Goal: Task Accomplishment & Management: Use online tool/utility

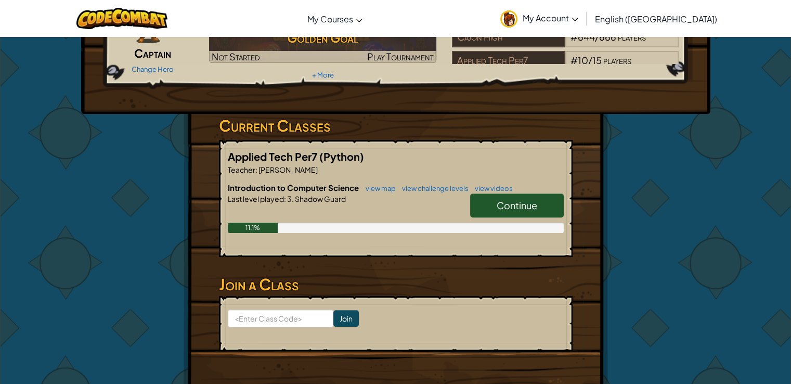
scroll to position [101, 0]
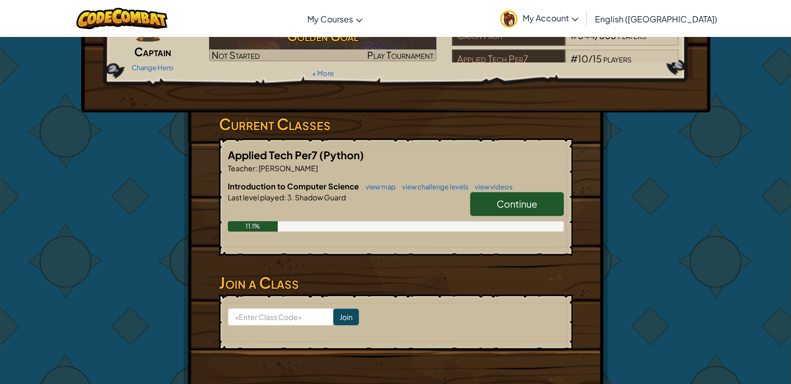
click at [509, 203] on span "Continue" at bounding box center [517, 204] width 41 height 12
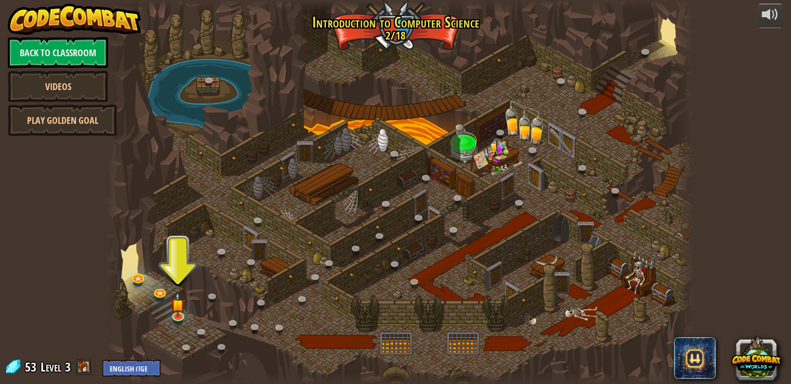
click at [174, 275] on div at bounding box center [399, 192] width 587 height 384
click at [178, 303] on img at bounding box center [178, 298] width 15 height 34
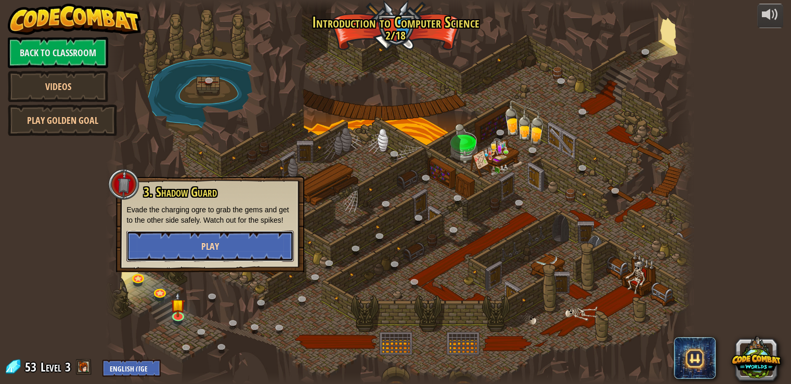
click at [210, 247] on span "Play" at bounding box center [210, 246] width 18 height 13
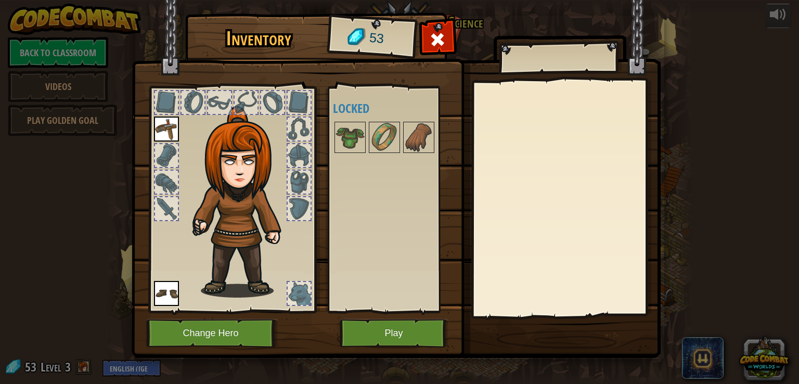
click at [198, 97] on div at bounding box center [192, 102] width 23 height 23
click at [375, 135] on img at bounding box center [384, 137] width 29 height 29
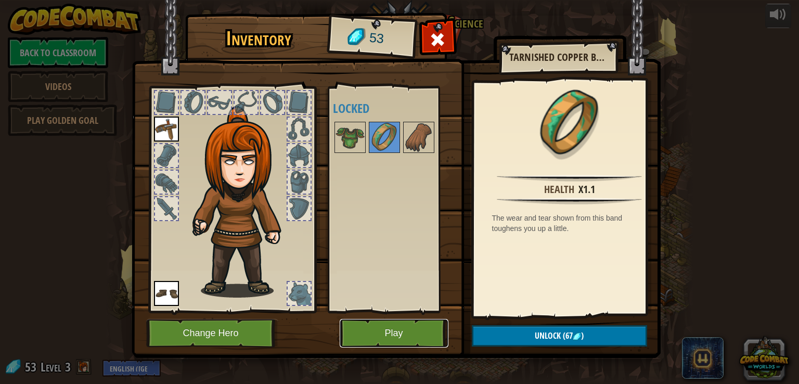
click at [373, 333] on button "Play" at bounding box center [394, 333] width 109 height 29
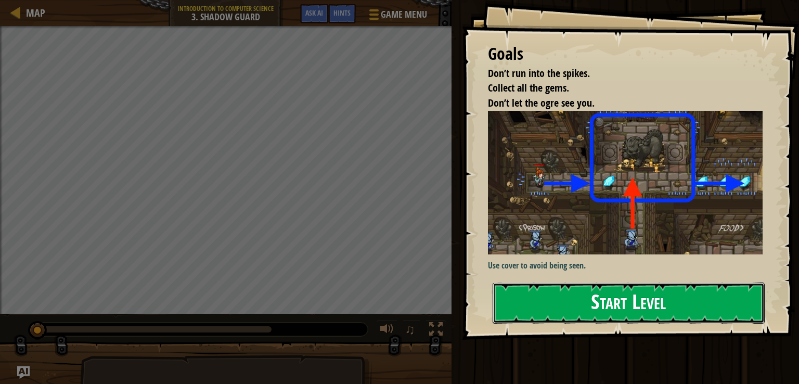
click at [585, 285] on button "Start Level" at bounding box center [628, 302] width 272 height 41
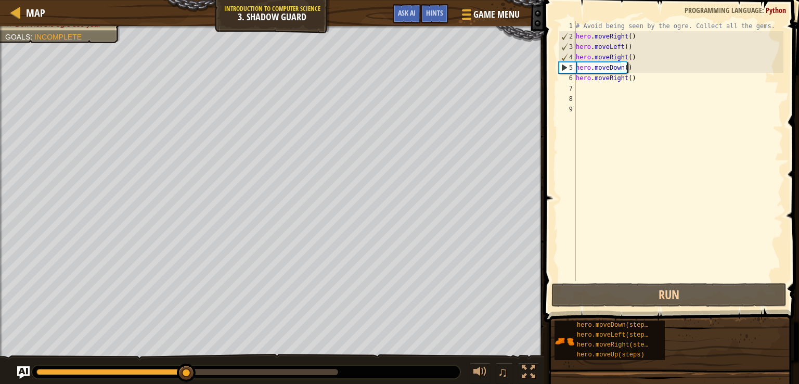
click at [629, 67] on div "# Avoid being seen by the ogre. Collect all the gems. hero . moveRight ( ) hero…" at bounding box center [678, 161] width 210 height 281
click at [617, 68] on div "# Avoid being seen by the ogre. Collect all the gems. hero . moveRight ( ) hero…" at bounding box center [678, 161] width 210 height 281
click at [634, 70] on div "# Avoid being seen by the ogre. Collect all the gems. hero . moveRight ( ) hero…" at bounding box center [678, 161] width 210 height 281
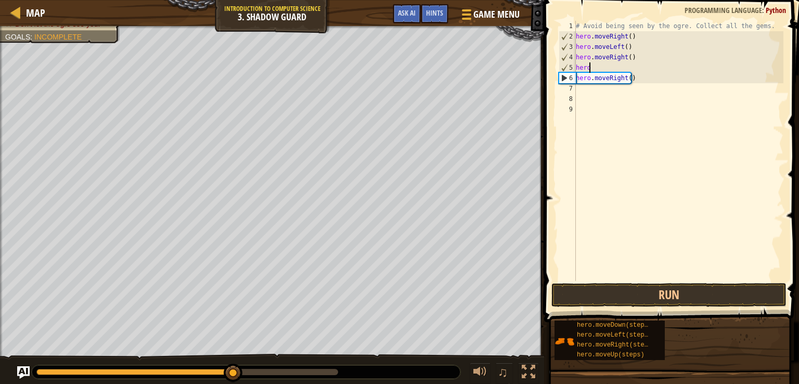
type textarea "h"
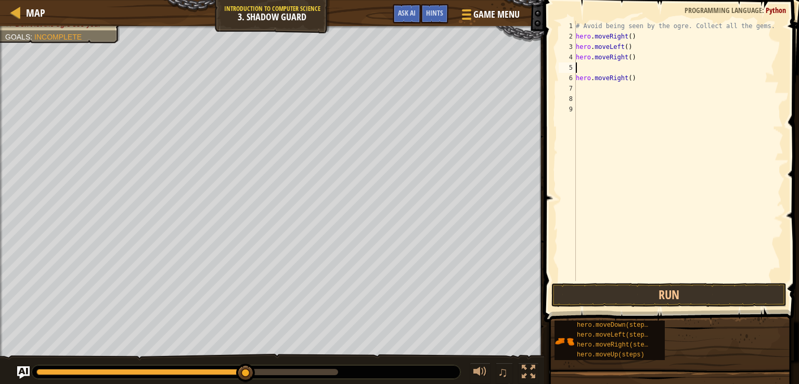
type textarea "m"
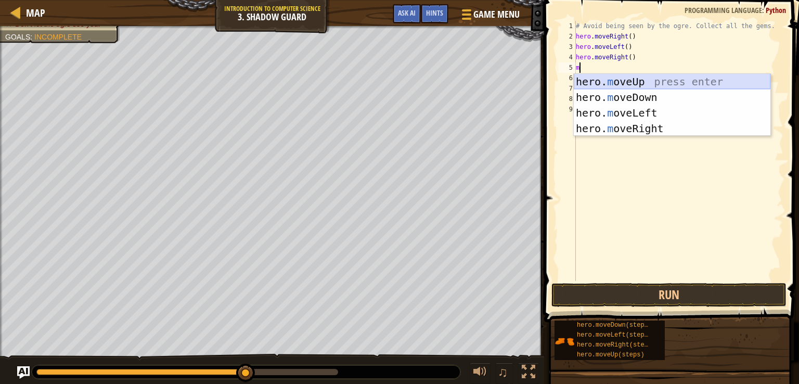
click at [634, 79] on div "hero. m oveUp press enter hero. m oveDown press enter hero. m oveLeft press ent…" at bounding box center [671, 121] width 197 height 94
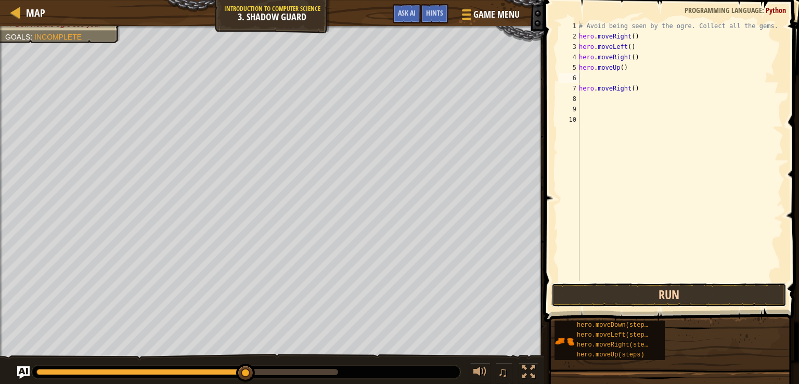
click at [607, 290] on button "Run" at bounding box center [668, 295] width 235 height 24
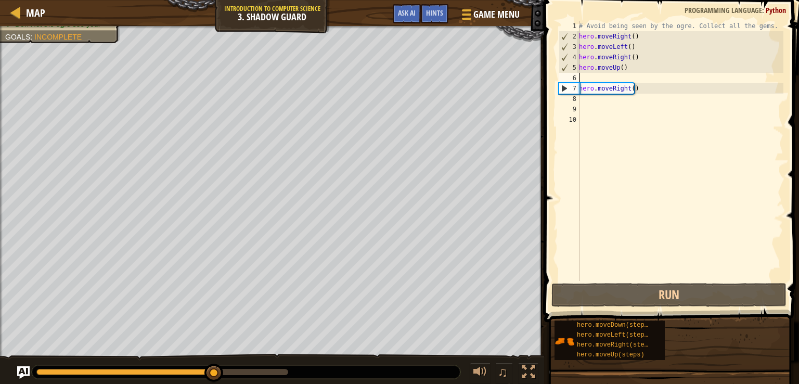
click at [609, 100] on div "# Avoid being seen by the ogre. Collect all the gems. hero . moveRight ( ) hero…" at bounding box center [680, 161] width 206 height 281
type textarea "m"
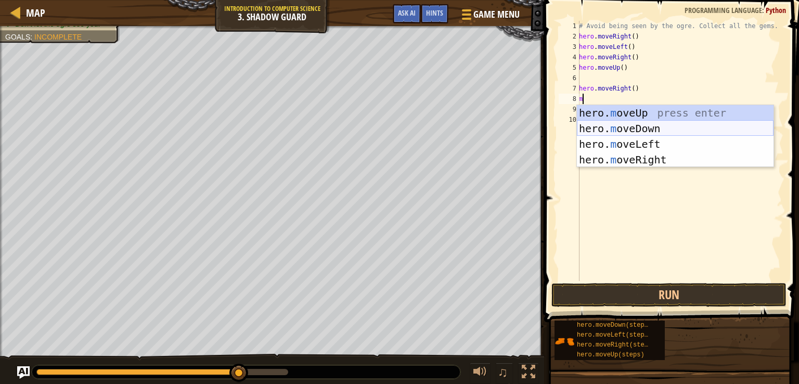
click at [624, 124] on div "hero. m oveUp press enter hero. m oveDown press enter hero. m oveLeft press ent…" at bounding box center [675, 152] width 197 height 94
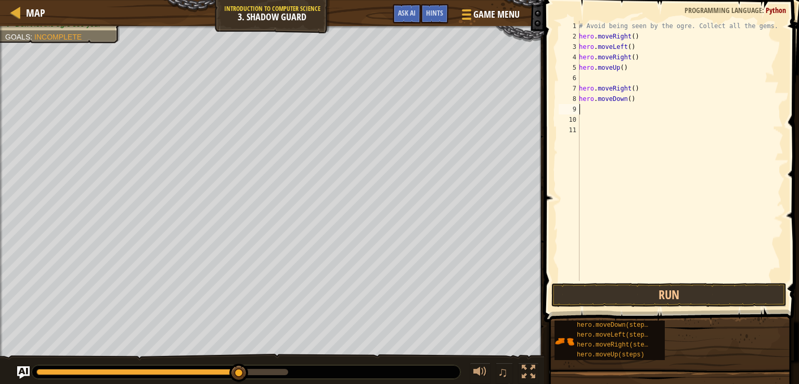
type textarea "m"
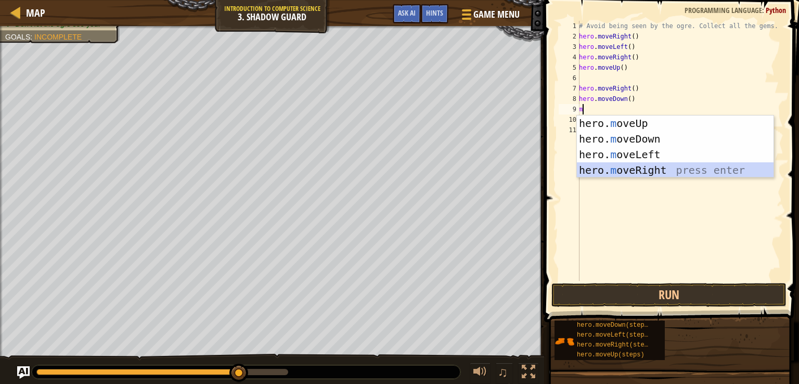
click at [620, 165] on div "hero. m oveUp press enter hero. m oveDown press enter hero. m oveLeft press ent…" at bounding box center [675, 162] width 197 height 94
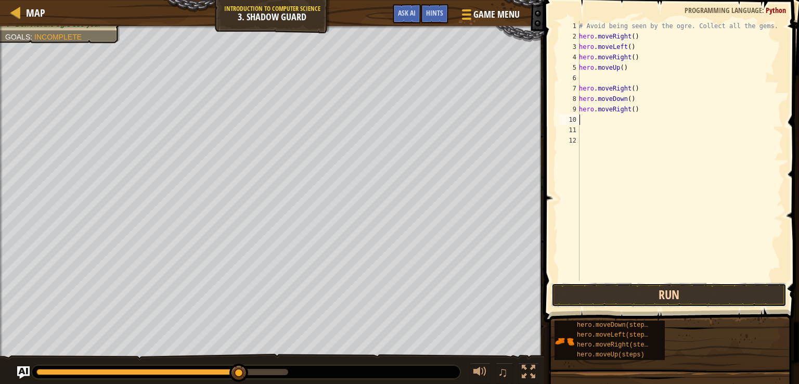
click at [640, 296] on button "Run" at bounding box center [668, 295] width 235 height 24
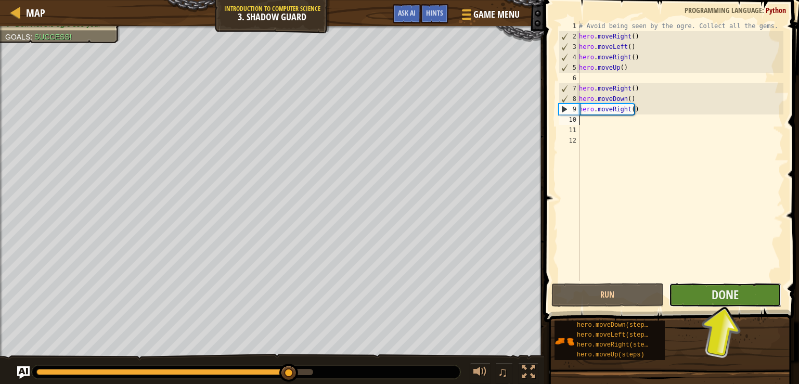
click at [698, 293] on button "Done" at bounding box center [725, 295] width 112 height 24
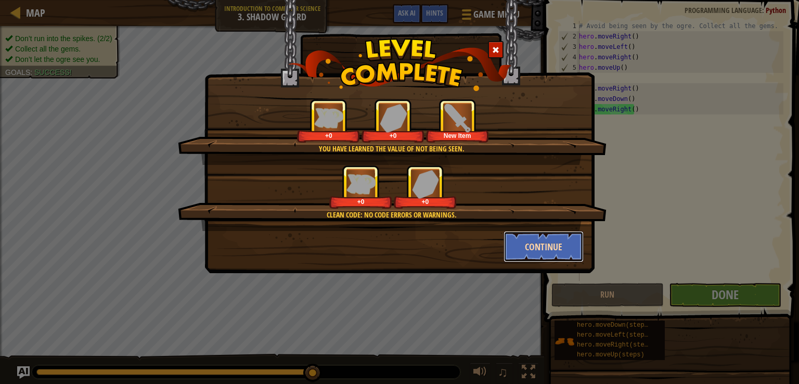
click at [549, 250] on button "Continue" at bounding box center [543, 246] width 81 height 31
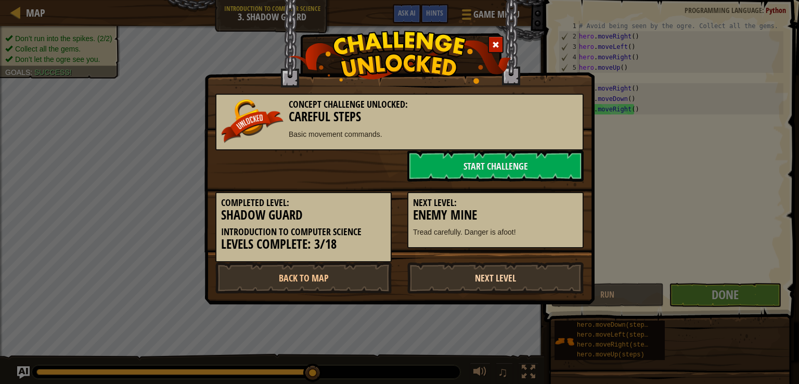
click at [466, 279] on link "Next Level" at bounding box center [495, 277] width 176 height 31
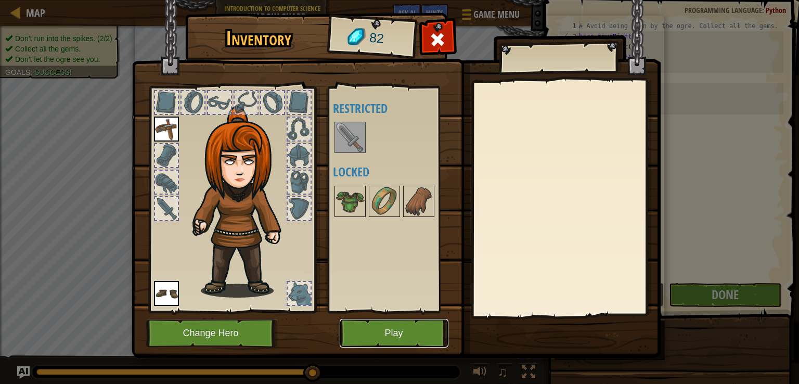
click at [386, 332] on button "Play" at bounding box center [394, 333] width 109 height 29
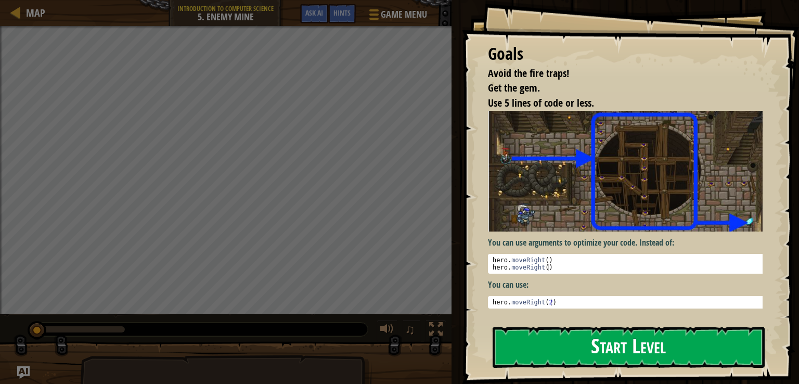
click at [557, 355] on button "Start Level" at bounding box center [628, 347] width 272 height 41
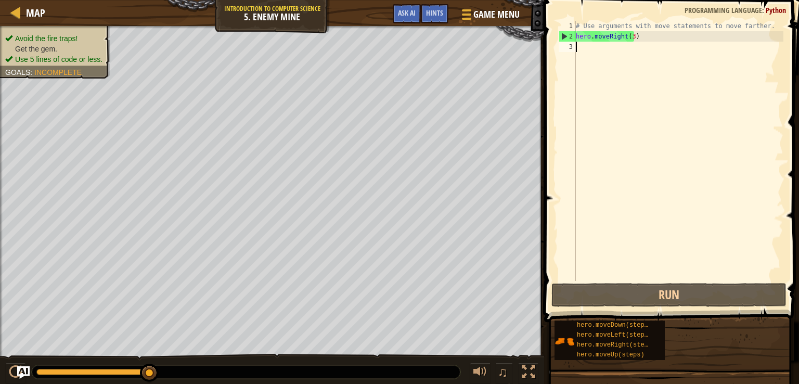
type textarea "m"
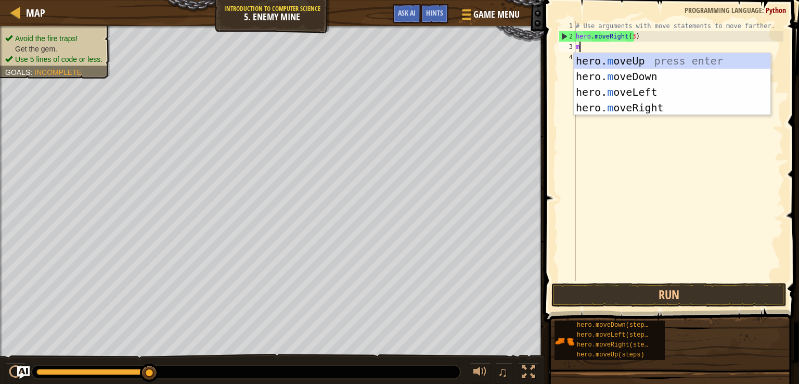
scroll to position [5, 0]
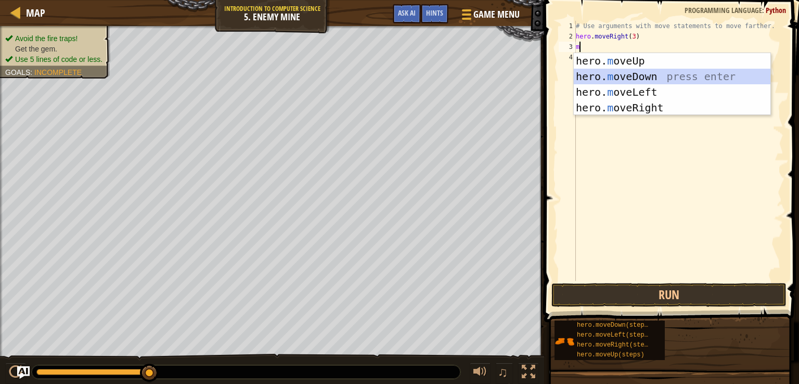
click at [643, 79] on div "hero. m oveUp press enter hero. m oveDown press enter hero. m oveLeft press ent…" at bounding box center [671, 100] width 197 height 94
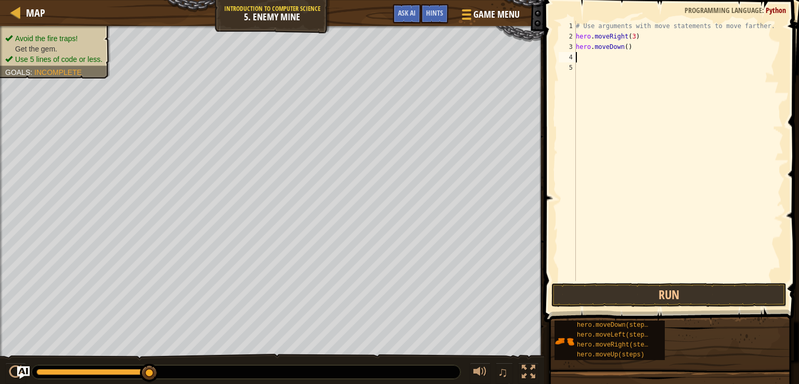
type textarea "m"
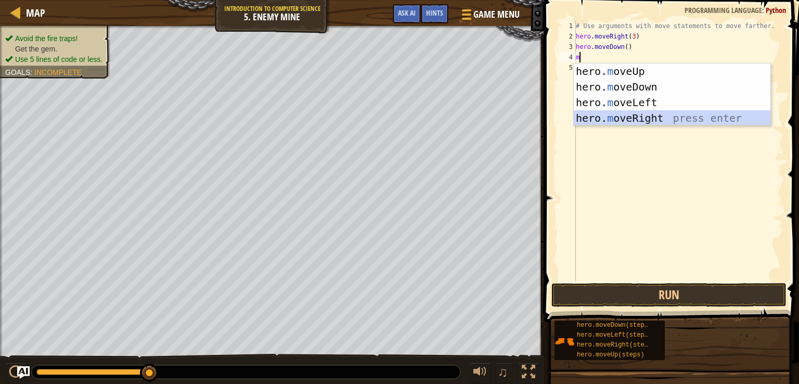
click at [635, 121] on div "hero. m oveUp press enter hero. m oveDown press enter hero. m oveLeft press ent…" at bounding box center [671, 110] width 197 height 94
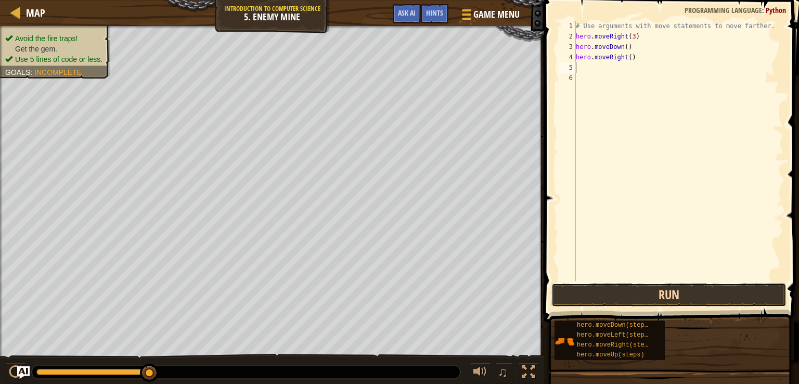
click at [626, 288] on button "Run" at bounding box center [668, 295] width 235 height 24
type textarea "h"
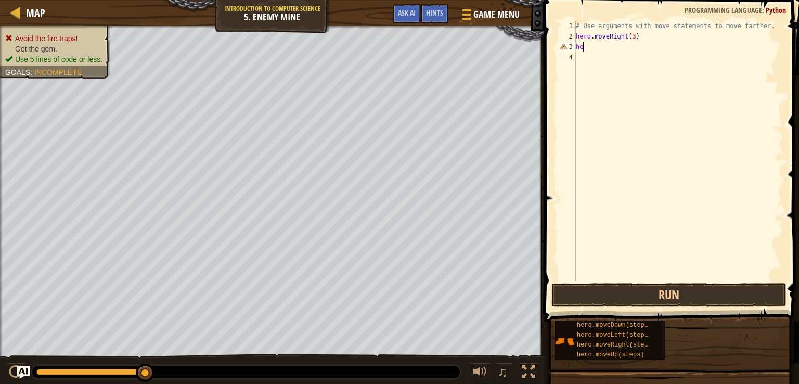
type textarea "h"
click at [684, 306] on button "Run" at bounding box center [668, 295] width 235 height 24
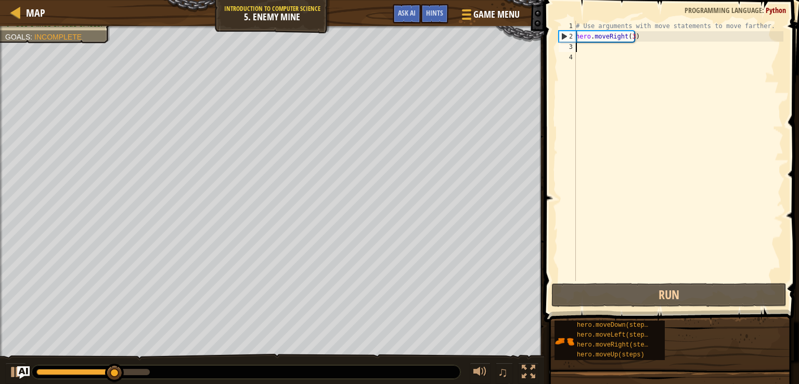
type textarea "m"
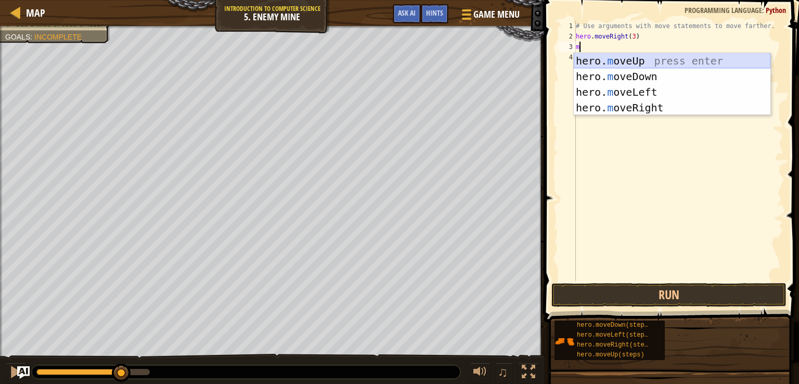
click at [639, 57] on div "hero. m oveUp press enter hero. m oveDown press enter hero. m oveLeft press ent…" at bounding box center [671, 100] width 197 height 94
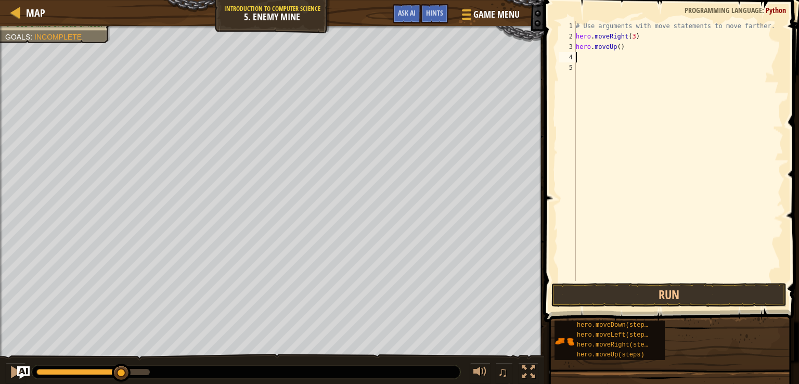
type textarea "m"
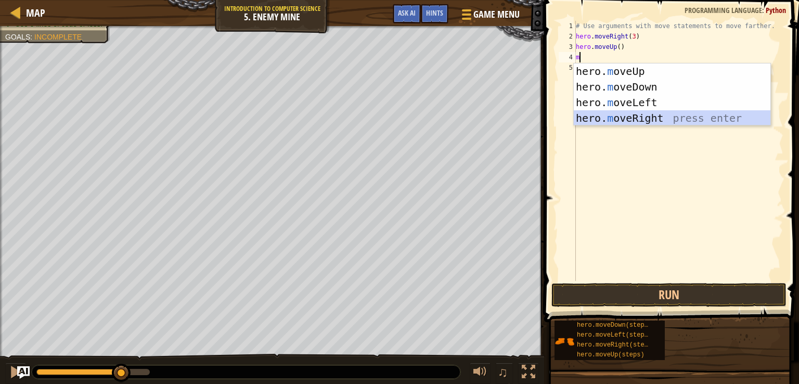
click at [635, 119] on div "hero. m oveUp press enter hero. m oveDown press enter hero. m oveLeft press ent…" at bounding box center [671, 110] width 197 height 94
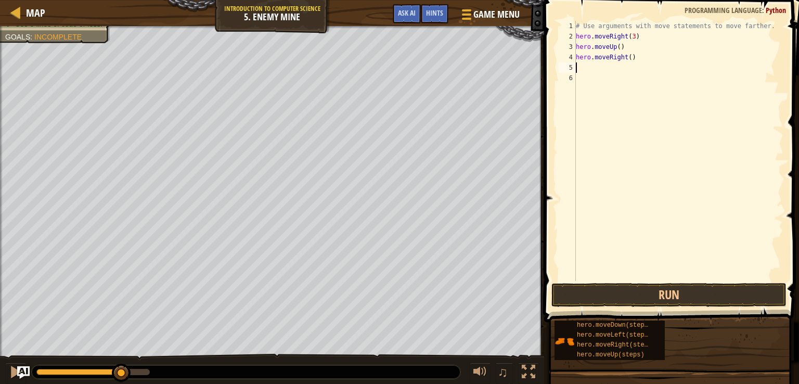
type textarea "m"
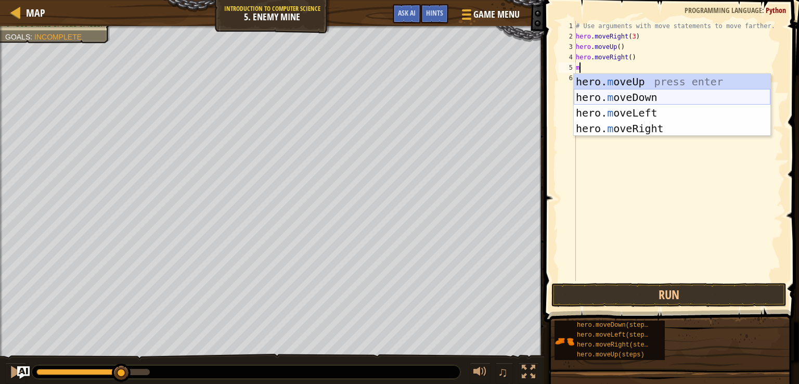
click at [634, 98] on div "hero. m oveUp press enter hero. m oveDown press enter hero. m oveLeft press ent…" at bounding box center [671, 121] width 197 height 94
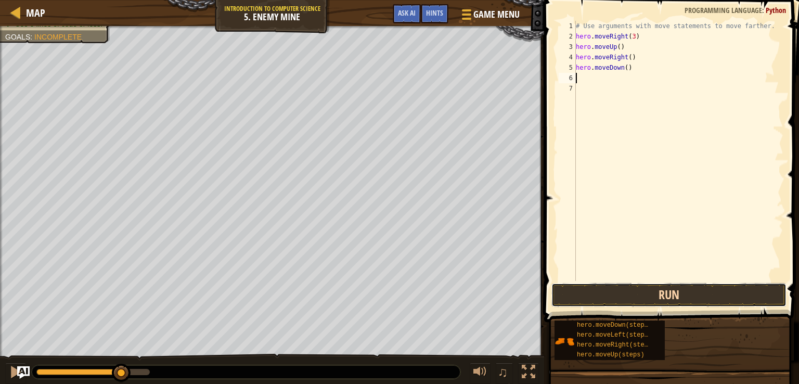
click at [652, 293] on button "Run" at bounding box center [668, 295] width 235 height 24
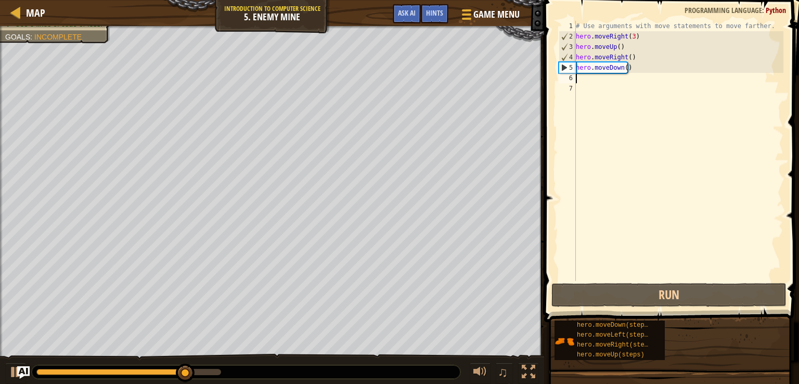
type textarea "m"
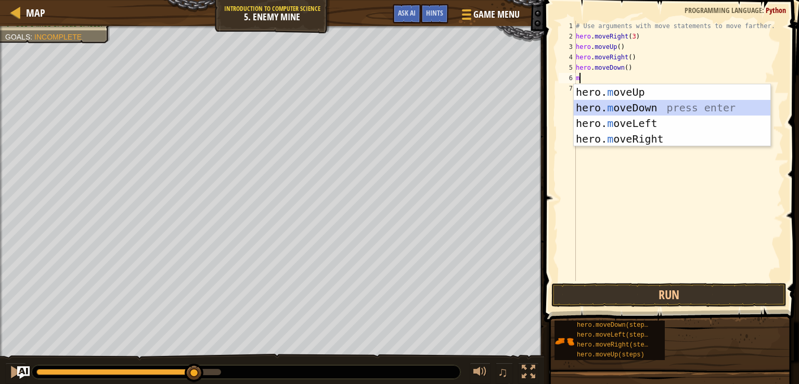
click at [620, 108] on div "hero. m oveUp press enter hero. m oveDown press enter hero. m oveLeft press ent…" at bounding box center [671, 131] width 197 height 94
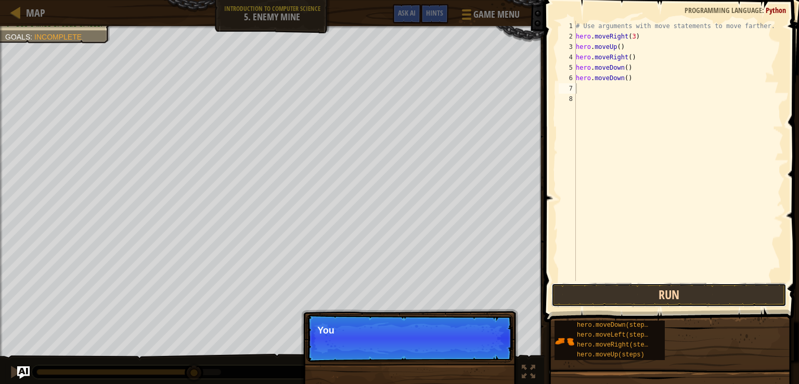
click at [630, 291] on button "Run" at bounding box center [668, 295] width 235 height 24
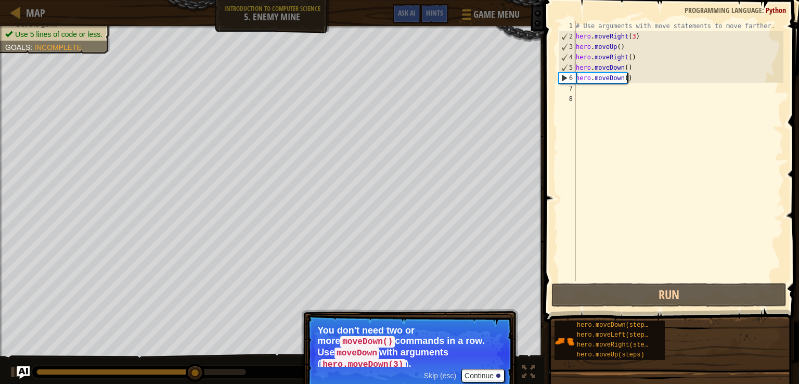
click at [647, 77] on div "# Use arguments with move statements to move farther. hero . moveRight ( 3 ) he…" at bounding box center [678, 161] width 210 height 281
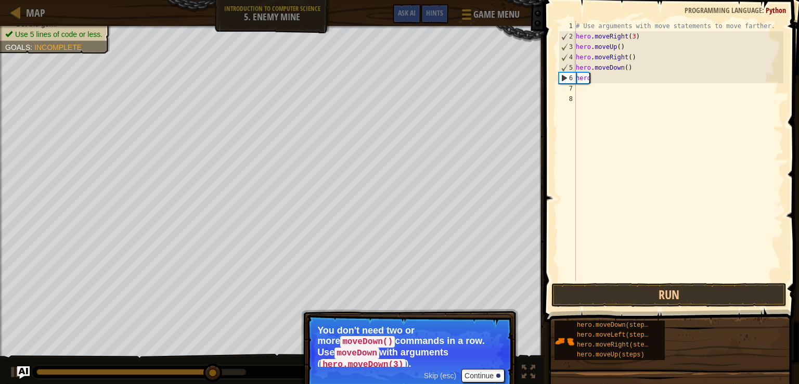
type textarea "h"
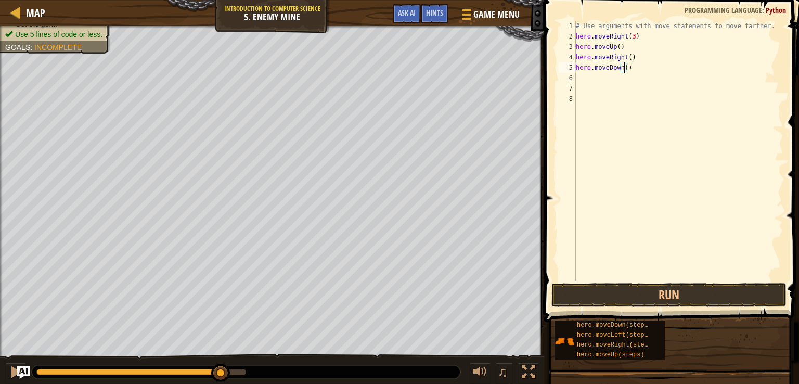
click at [624, 71] on div "# Use arguments with move statements to move farther. hero . moveRight ( 3 ) he…" at bounding box center [678, 161] width 210 height 281
type textarea "hero.moveDown(3)"
click at [629, 289] on button "Run" at bounding box center [668, 295] width 235 height 24
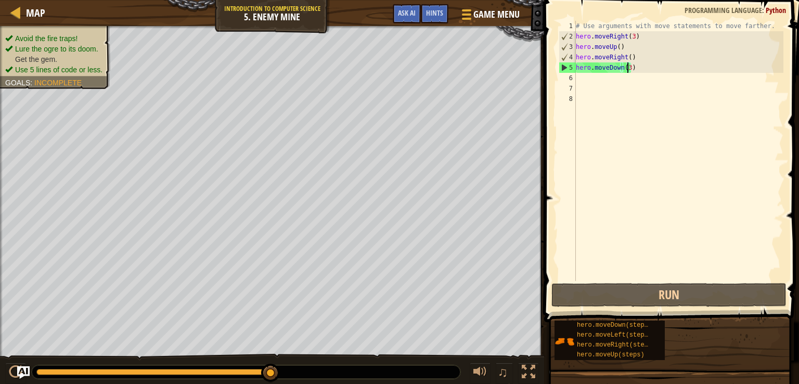
click at [606, 79] on div "# Use arguments with move statements to move farther. hero . moveRight ( 3 ) he…" at bounding box center [678, 161] width 210 height 281
type textarea "m"
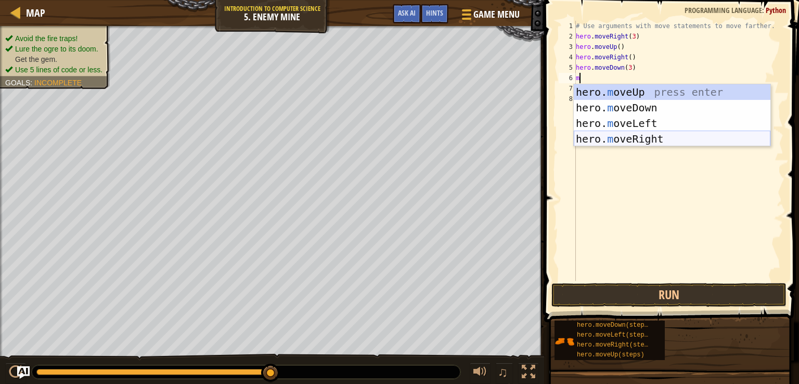
click at [649, 139] on div "hero. m oveUp press enter hero. m oveDown press enter hero. m oveLeft press ent…" at bounding box center [671, 131] width 197 height 94
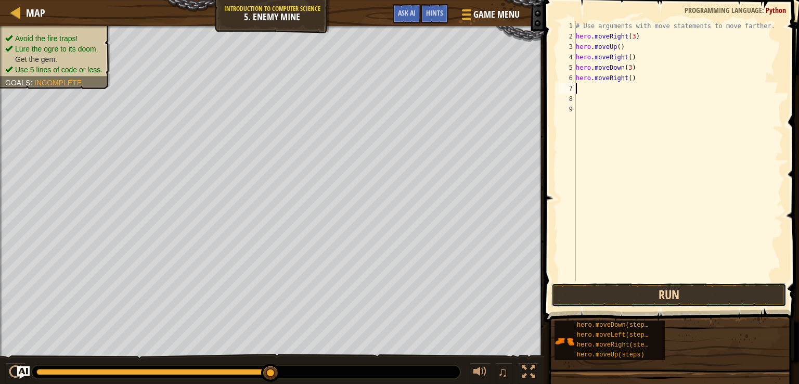
click at [636, 296] on button "Run" at bounding box center [668, 295] width 235 height 24
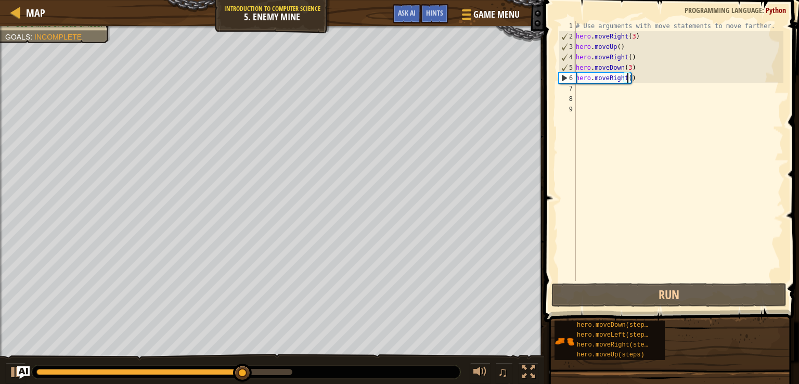
click at [627, 81] on div "# Use arguments with move statements to move farther. hero . moveRight ( 3 ) he…" at bounding box center [678, 161] width 210 height 281
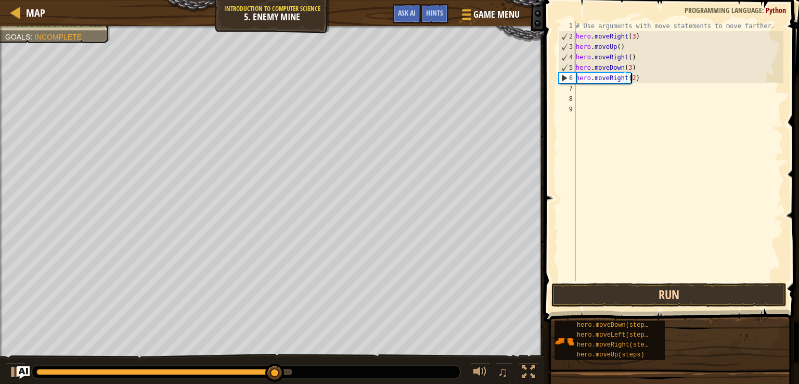
type textarea "hero.moveRight(2)"
click at [680, 288] on button "Run" at bounding box center [668, 295] width 235 height 24
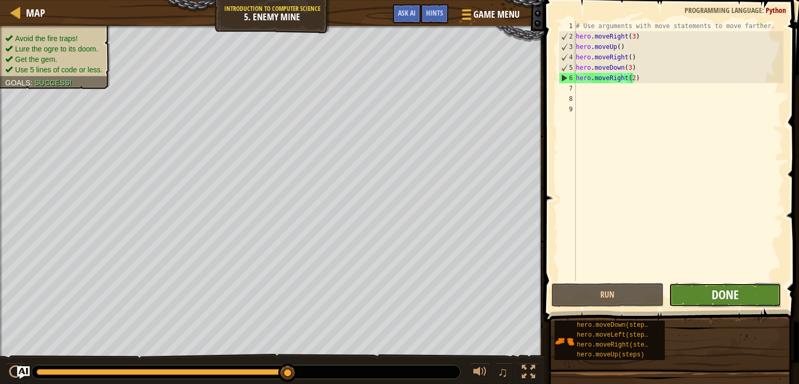
click at [721, 297] on span "Done" at bounding box center [724, 294] width 27 height 17
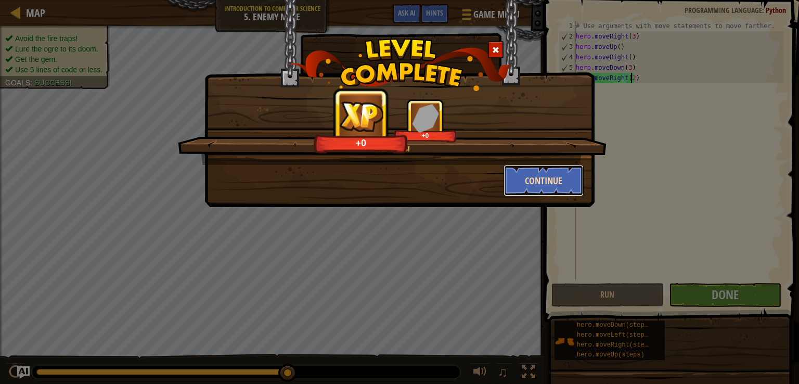
click at [551, 181] on button "Continue" at bounding box center [543, 180] width 81 height 31
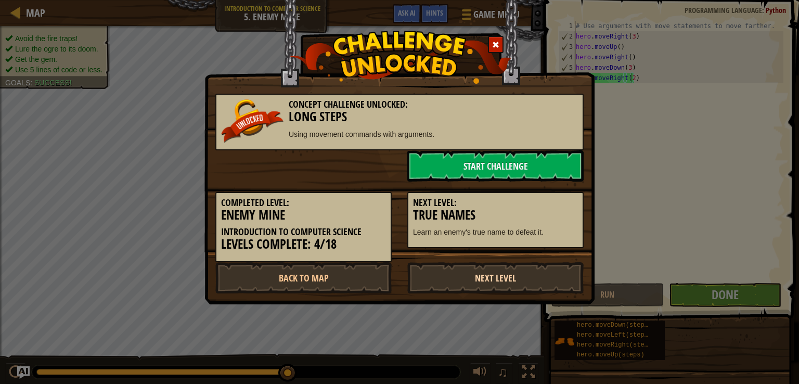
click at [512, 271] on link "Next Level" at bounding box center [495, 277] width 176 height 31
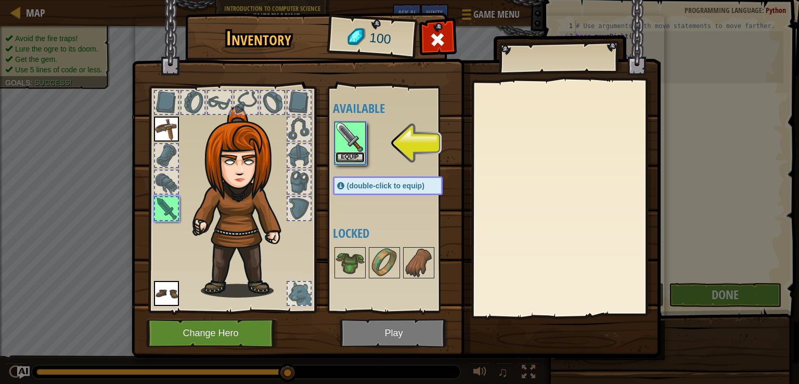
click at [347, 154] on button "Equip" at bounding box center [349, 157] width 29 height 11
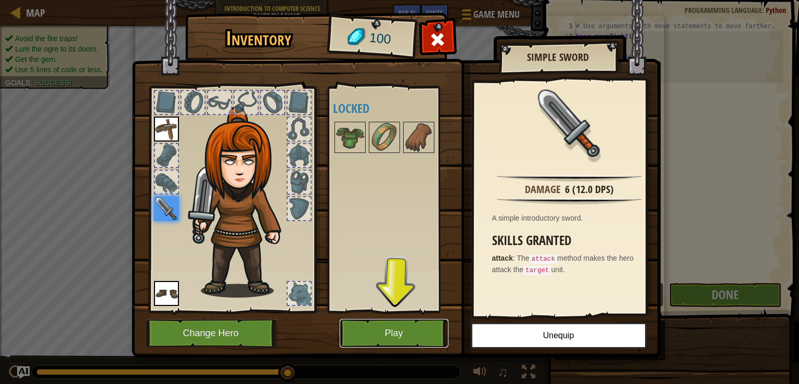
click at [397, 325] on button "Play" at bounding box center [394, 333] width 109 height 29
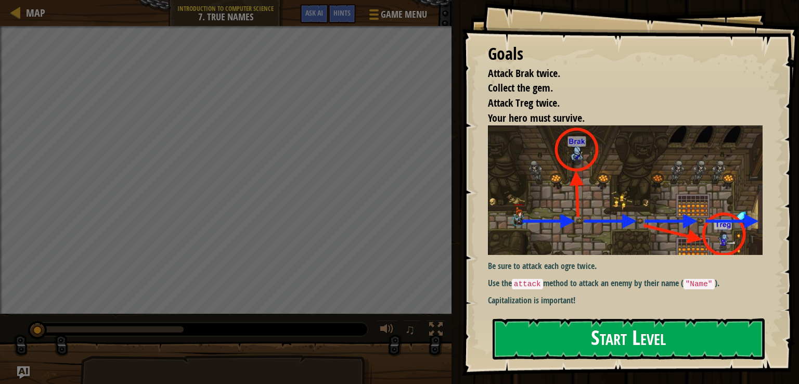
click at [565, 327] on button "Start Level" at bounding box center [628, 338] width 272 height 41
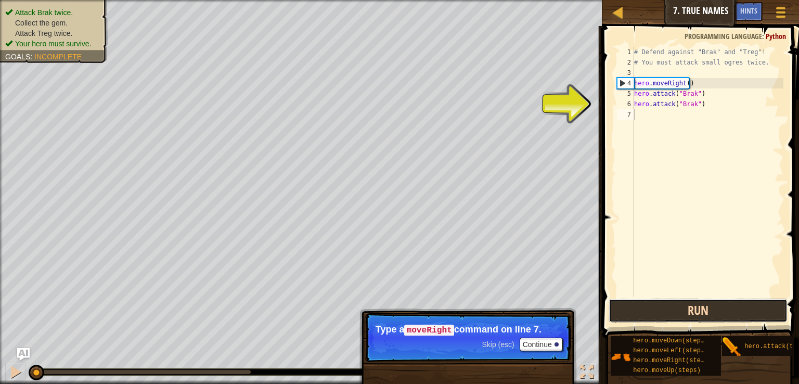
click at [637, 317] on button "Run" at bounding box center [697, 310] width 179 height 24
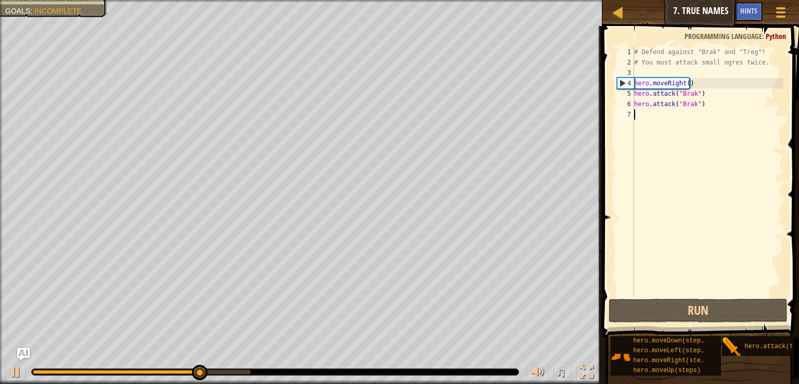
type textarea "m"
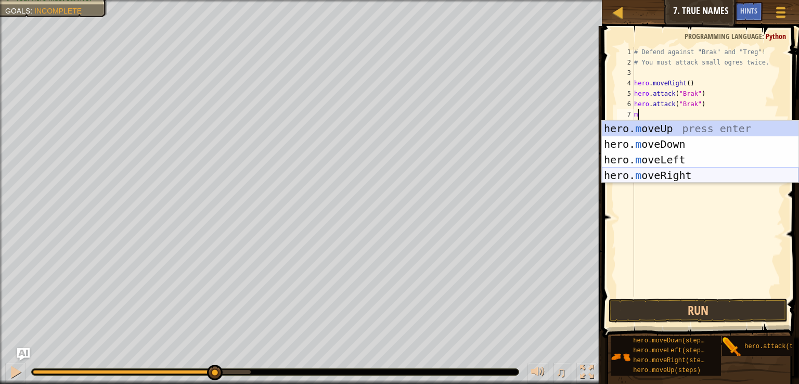
click at [672, 176] on div "hero. m oveUp press enter hero. m oveDown press enter hero. m oveLeft press ent…" at bounding box center [700, 168] width 197 height 94
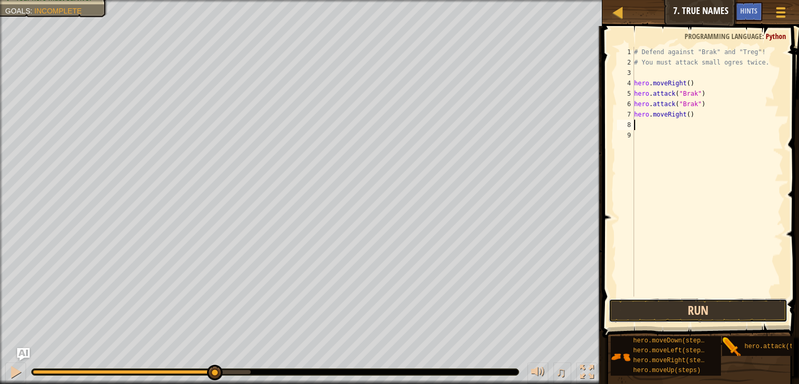
click at [675, 306] on button "Run" at bounding box center [697, 310] width 179 height 24
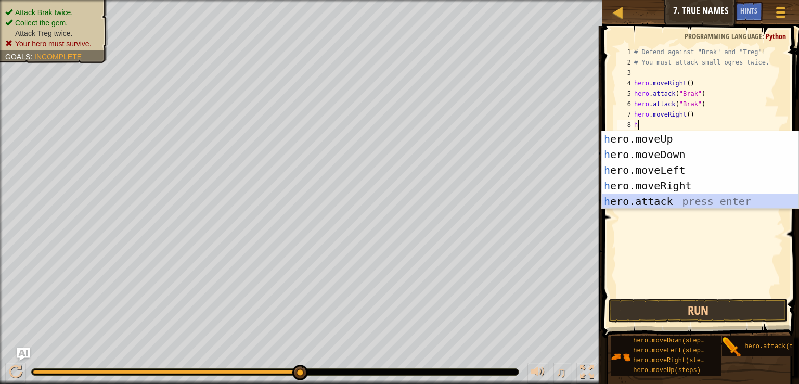
click at [669, 204] on div "h ero.moveUp press enter h ero.moveDown press enter h ero.moveLeft press enter …" at bounding box center [700, 185] width 197 height 109
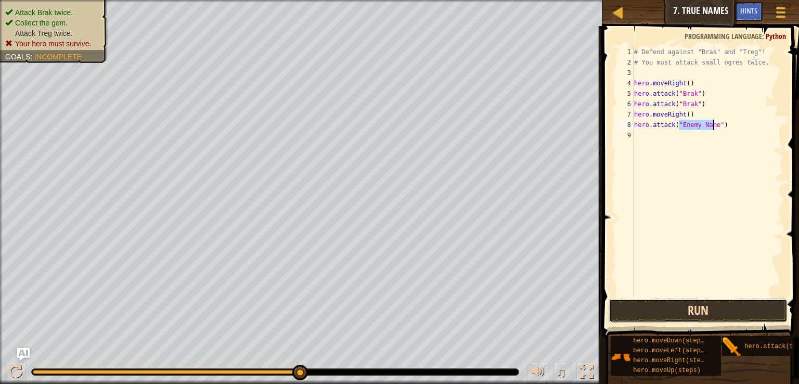
click at [660, 304] on button "Run" at bounding box center [697, 310] width 179 height 24
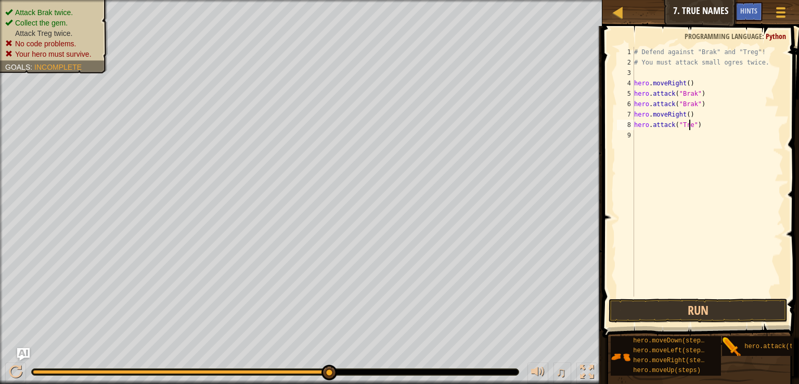
scroll to position [5, 4]
click at [657, 310] on button "Run" at bounding box center [697, 310] width 179 height 24
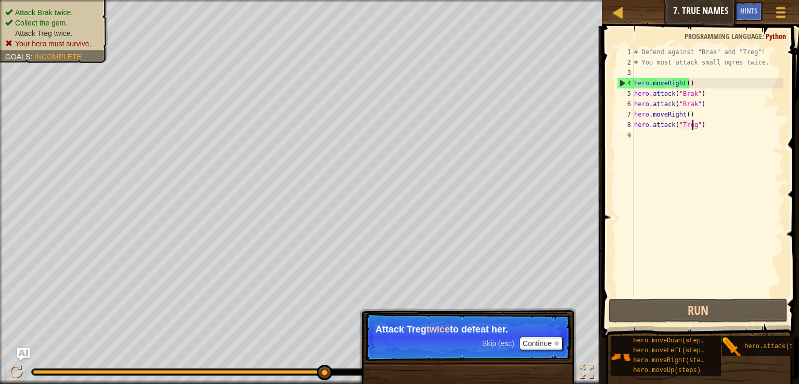
scroll to position [5, 5]
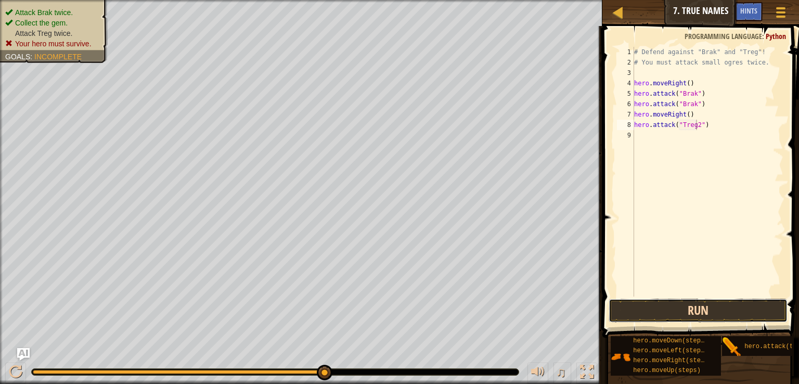
click at [682, 316] on button "Run" at bounding box center [697, 310] width 179 height 24
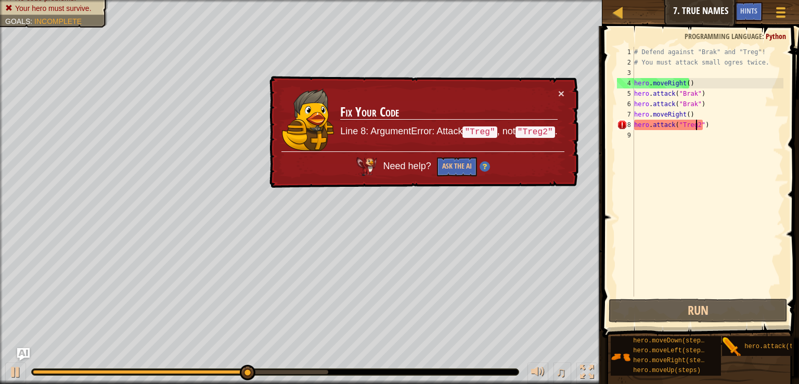
type textarea "hero.attack("Treg")"
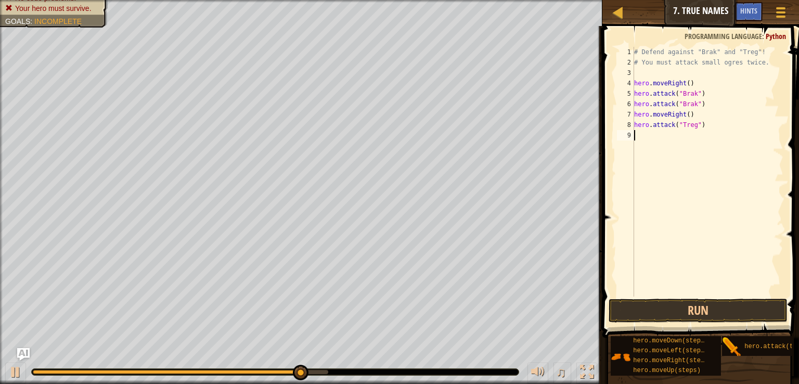
click at [711, 189] on div "# Defend against "Brak" and "Treg"! # You must attack small ogres twice. hero .…" at bounding box center [707, 182] width 151 height 270
click at [680, 310] on button "Run" at bounding box center [697, 310] width 179 height 24
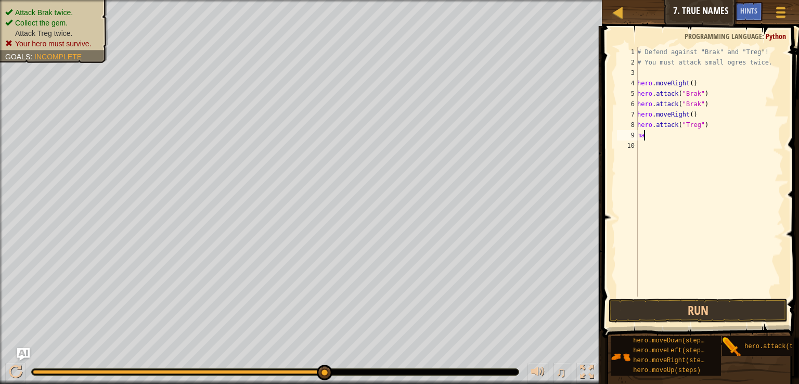
type textarea "m"
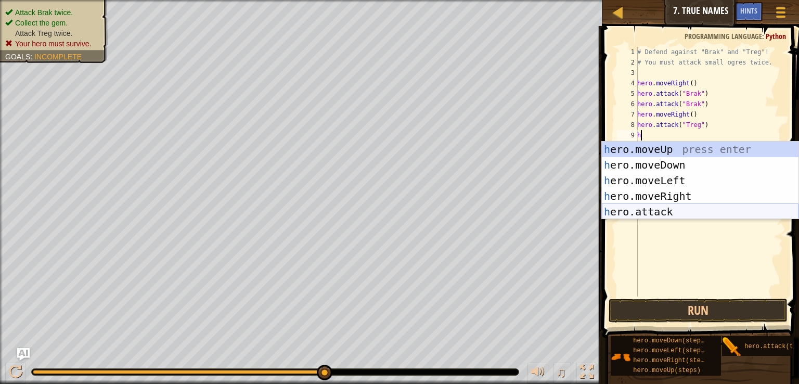
click at [653, 211] on div "h ero.moveUp press enter h ero.moveDown press enter h ero.moveLeft press enter …" at bounding box center [700, 195] width 197 height 109
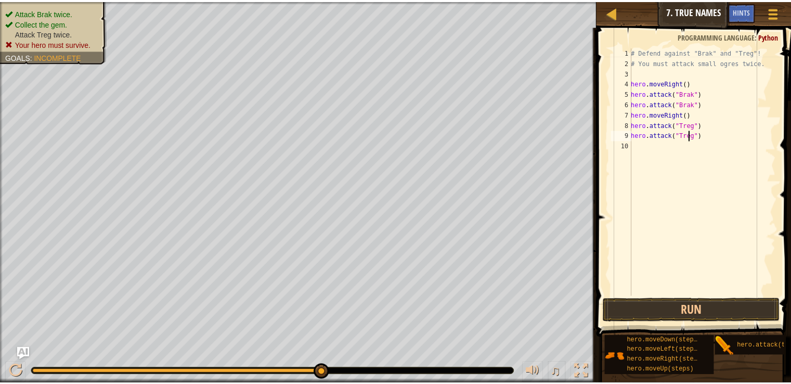
scroll to position [5, 4]
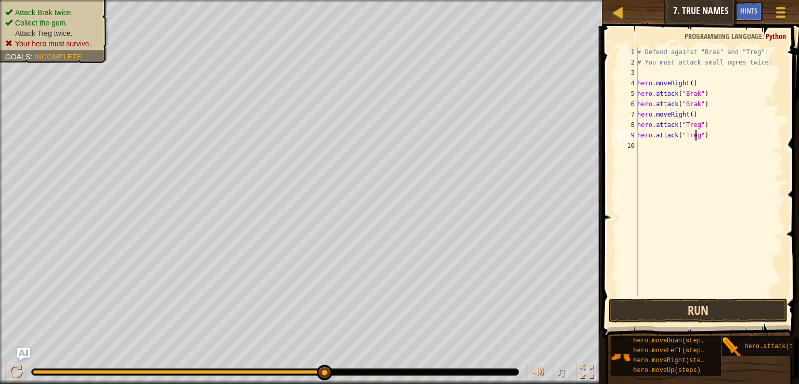
type textarea "hero.attack("Treg")"
click at [707, 304] on button "Run" at bounding box center [697, 310] width 179 height 24
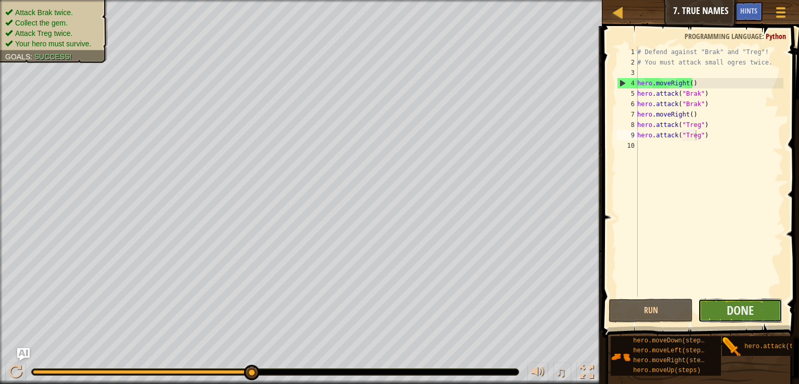
click at [731, 298] on button "Done" at bounding box center [740, 310] width 84 height 24
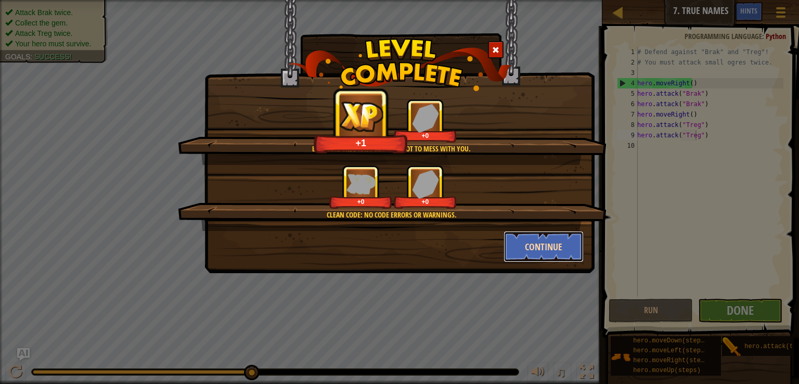
click at [556, 247] on button "Continue" at bounding box center [543, 246] width 81 height 31
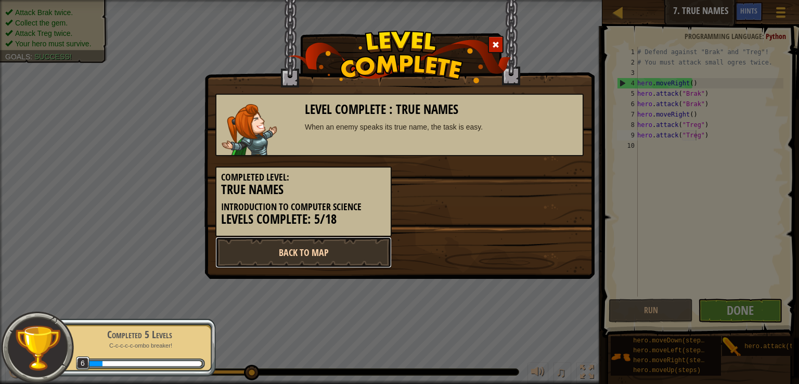
click at [343, 248] on link "Back to Map" at bounding box center [303, 252] width 176 height 31
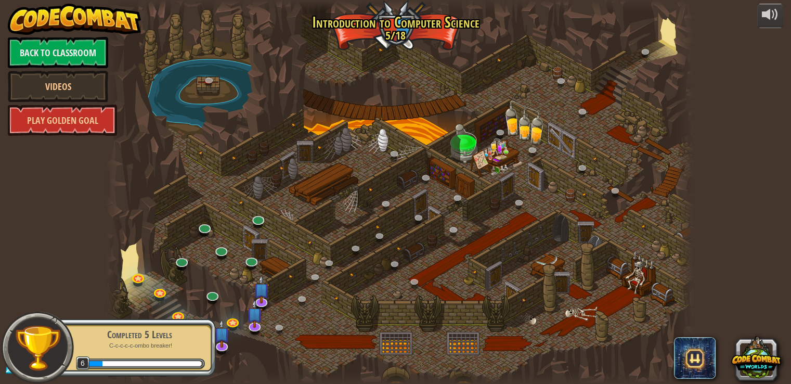
click at [111, 292] on div at bounding box center [115, 192] width 18 height 384
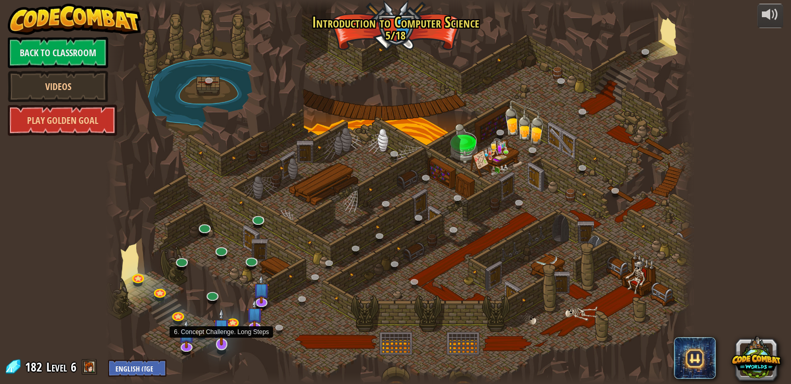
click at [221, 333] on img at bounding box center [221, 326] width 17 height 37
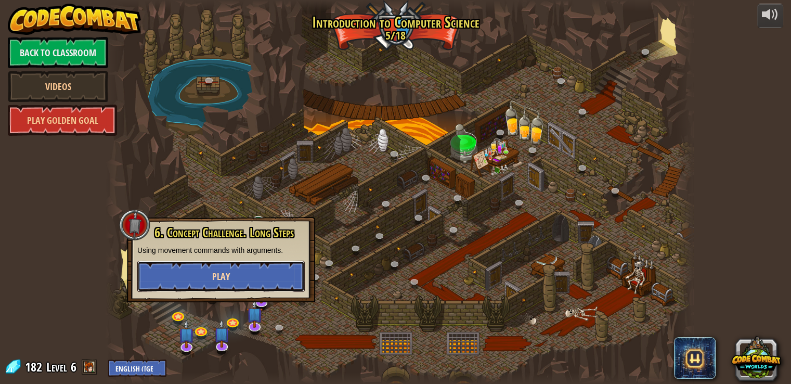
click at [217, 277] on span "Play" at bounding box center [221, 276] width 18 height 13
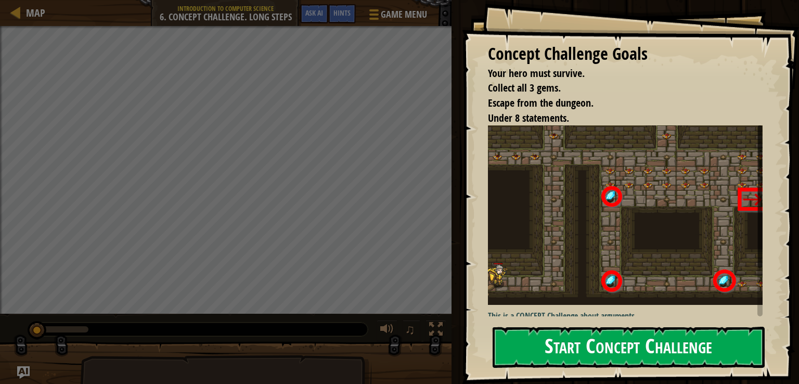
click at [572, 344] on button "Start Concept Challenge" at bounding box center [628, 347] width 272 height 41
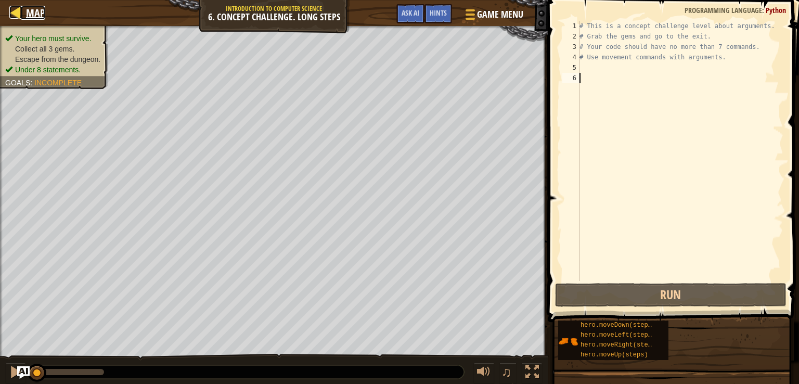
click at [31, 13] on span "Map" at bounding box center [35, 13] width 19 height 14
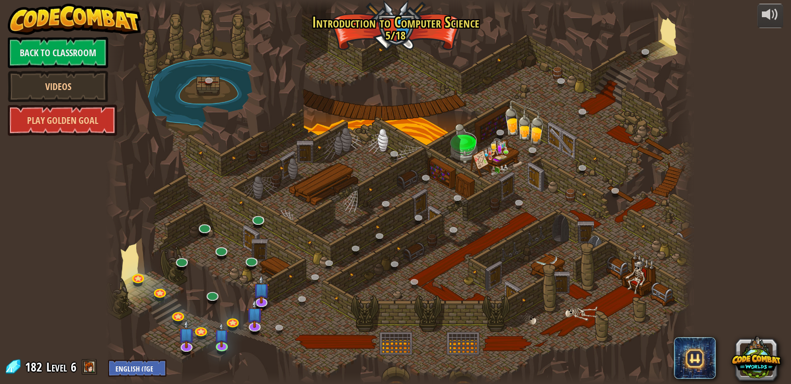
click at [58, 365] on span "Level" at bounding box center [56, 366] width 21 height 17
click at [406, 15] on div at bounding box center [399, 192] width 587 height 384
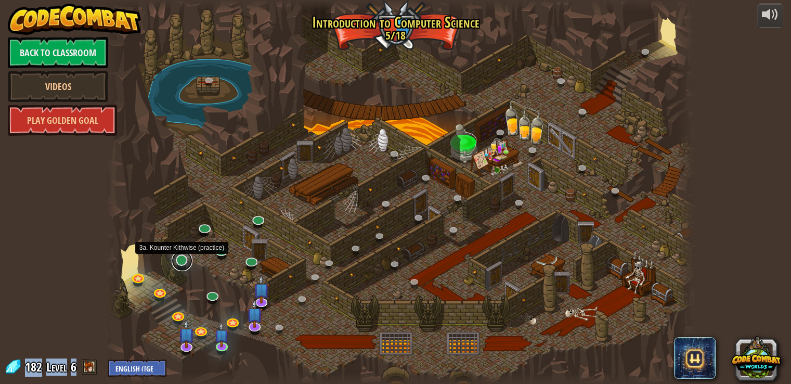
click at [180, 258] on link at bounding box center [182, 260] width 21 height 21
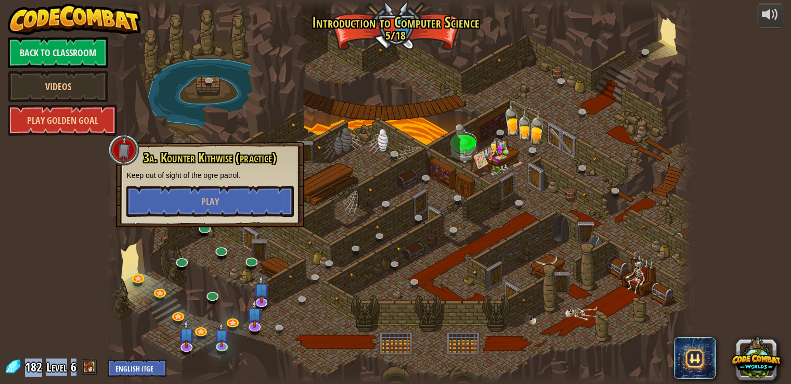
click at [216, 306] on div at bounding box center [399, 192] width 587 height 384
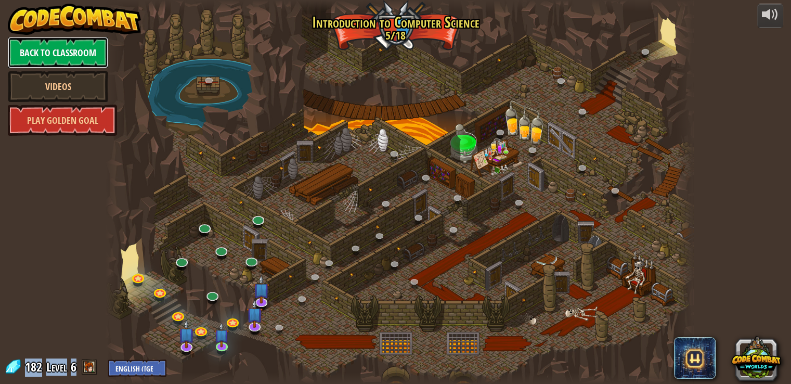
click at [79, 44] on link "Back to Classroom" at bounding box center [58, 52] width 100 height 31
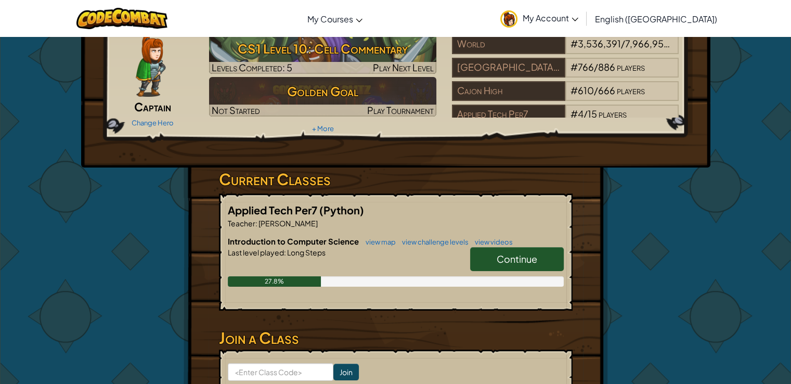
scroll to position [49, 0]
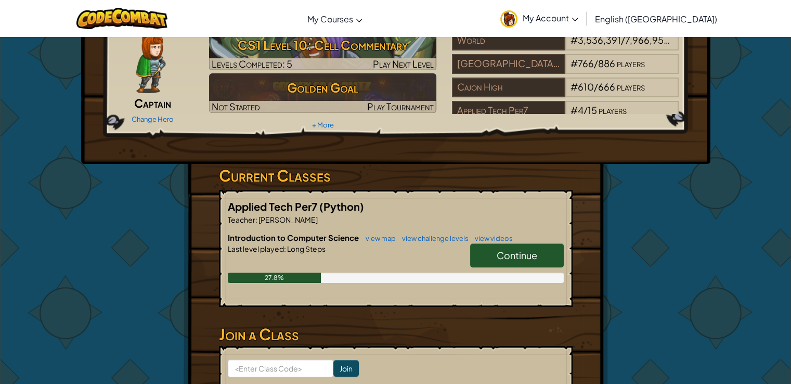
click at [501, 253] on span "Continue" at bounding box center [517, 255] width 41 height 12
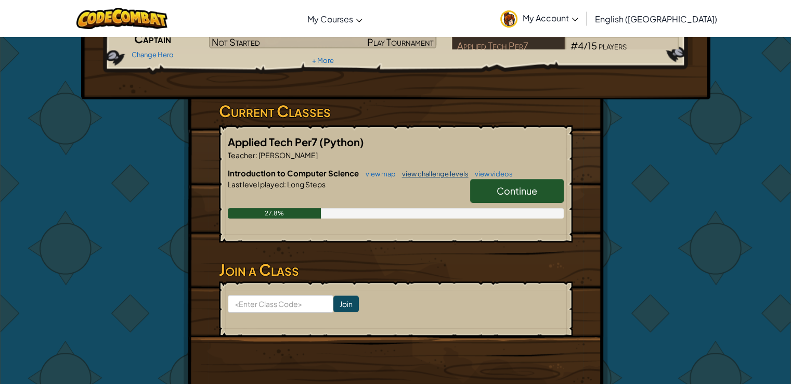
scroll to position [114, 0]
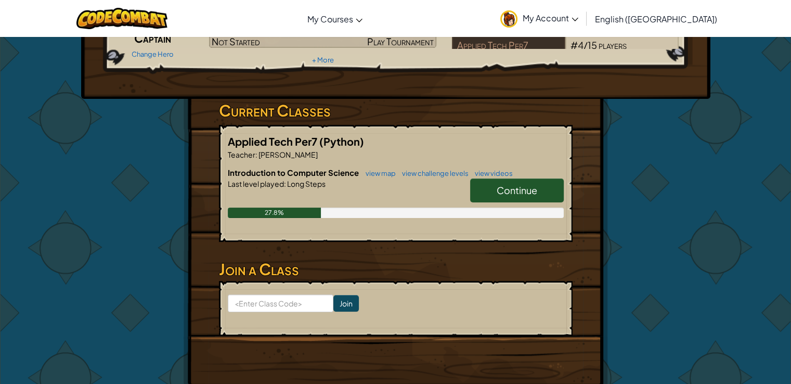
click at [493, 190] on link "Continue" at bounding box center [517, 190] width 94 height 24
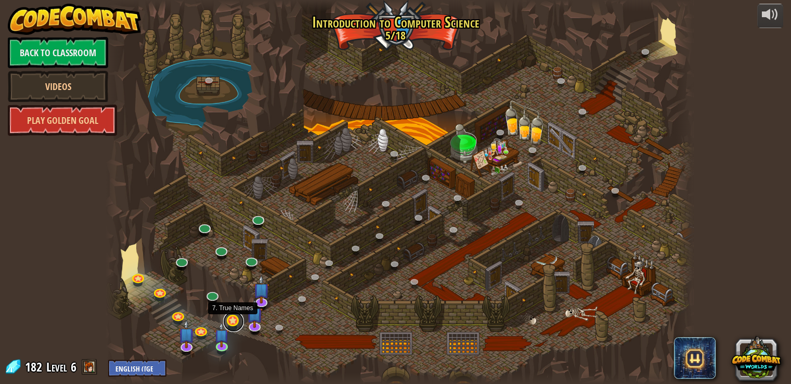
click at [233, 317] on link at bounding box center [233, 321] width 21 height 21
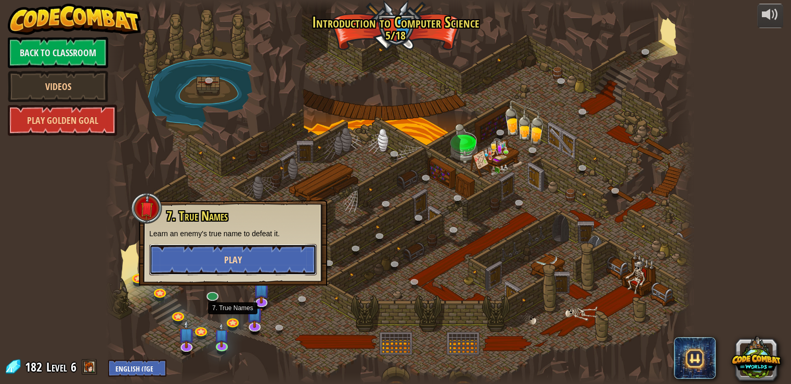
click at [231, 260] on span "Play" at bounding box center [233, 259] width 18 height 13
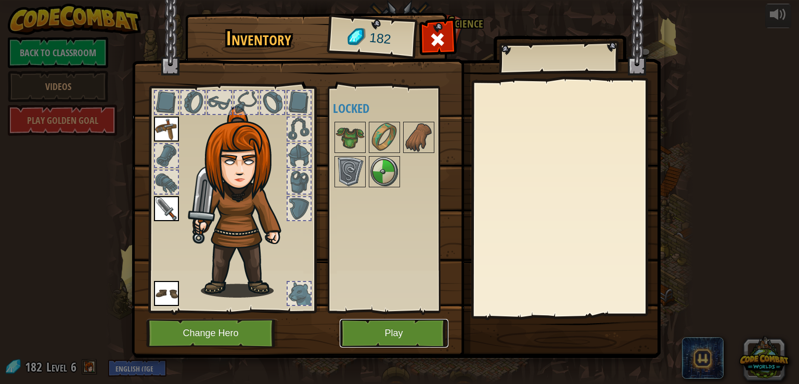
click at [383, 324] on button "Play" at bounding box center [394, 333] width 109 height 29
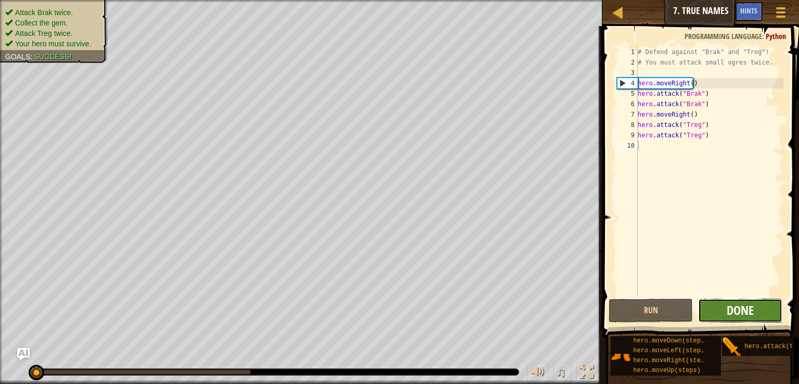
click at [738, 306] on span "Done" at bounding box center [739, 310] width 27 height 17
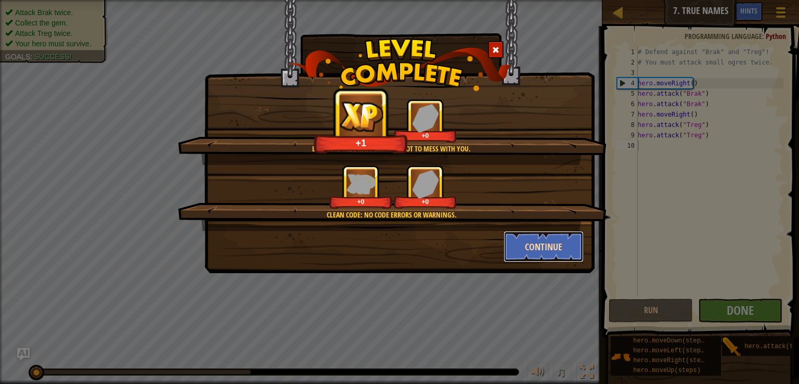
click at [530, 249] on button "Continue" at bounding box center [543, 246] width 81 height 31
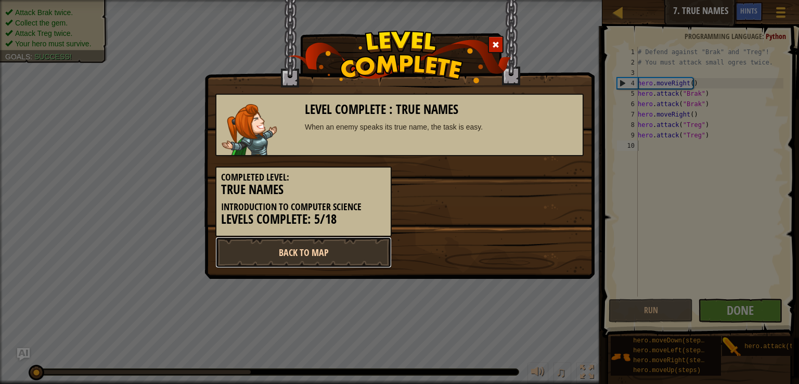
click at [338, 249] on link "Back to Map" at bounding box center [303, 252] width 176 height 31
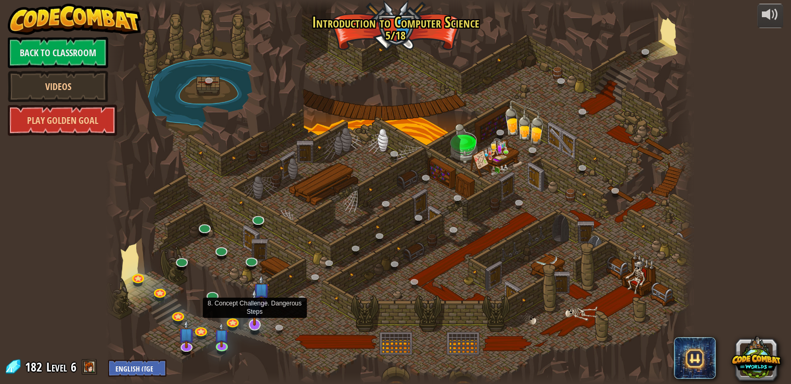
click at [249, 323] on img at bounding box center [254, 306] width 17 height 37
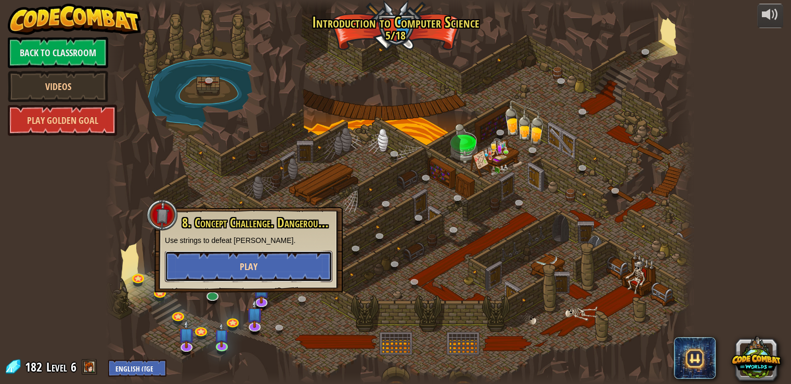
click at [265, 264] on button "Play" at bounding box center [248, 266] width 167 height 31
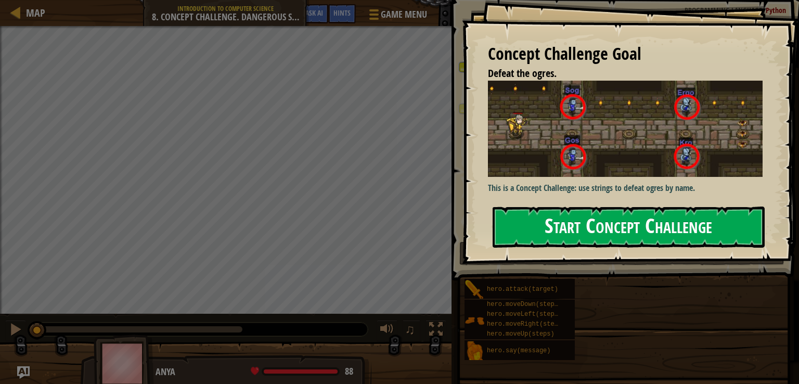
click at [569, 168] on div "Concept Challenge Goal Defeat the ogres. This is a Concept Challenge: use strin…" at bounding box center [630, 132] width 337 height 264
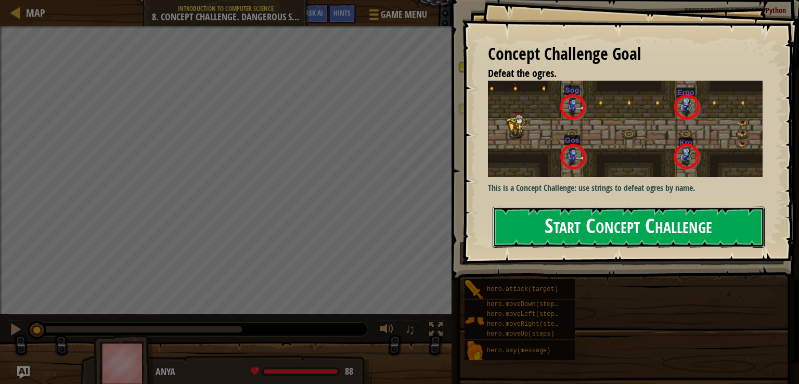
click at [557, 240] on button "Start Concept Challenge" at bounding box center [628, 226] width 272 height 41
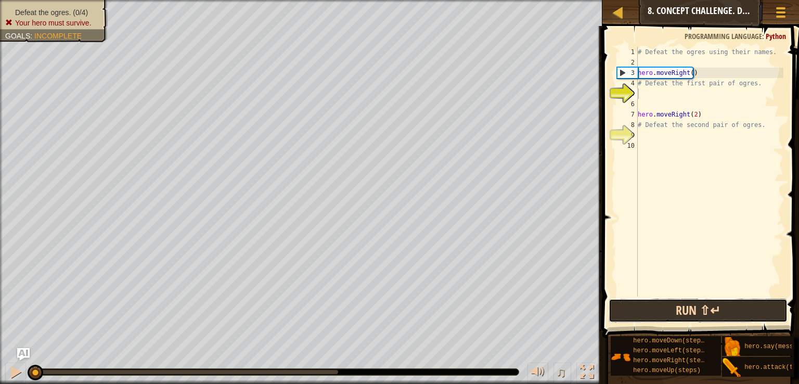
click at [684, 302] on button "Run ⇧↵" at bounding box center [697, 310] width 179 height 24
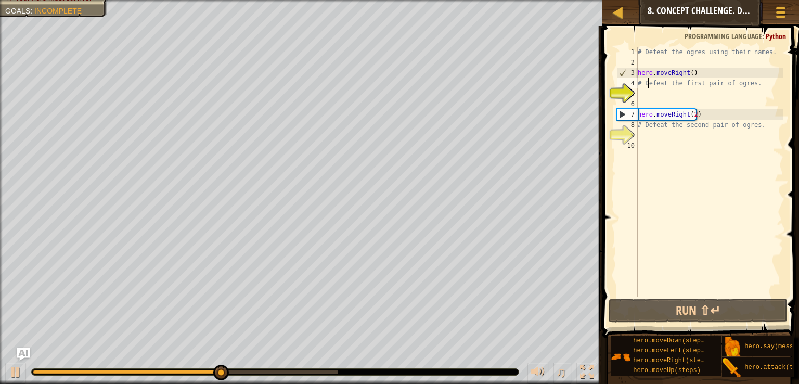
click at [647, 84] on div "# Defeat the ogres using their names. hero . moveRight ( ) # Defeat the first p…" at bounding box center [709, 182] width 148 height 270
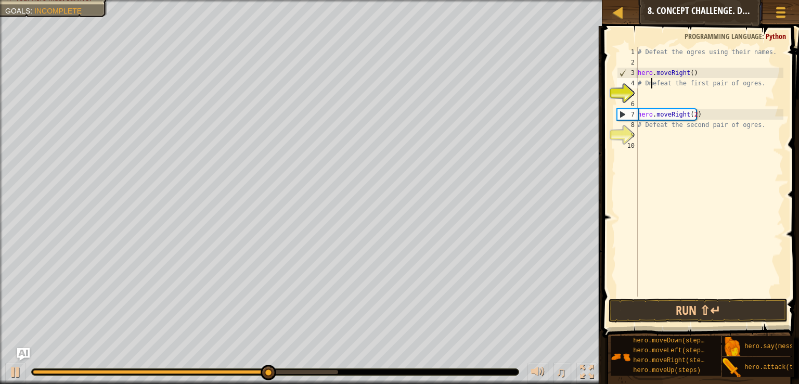
scroll to position [5, 1]
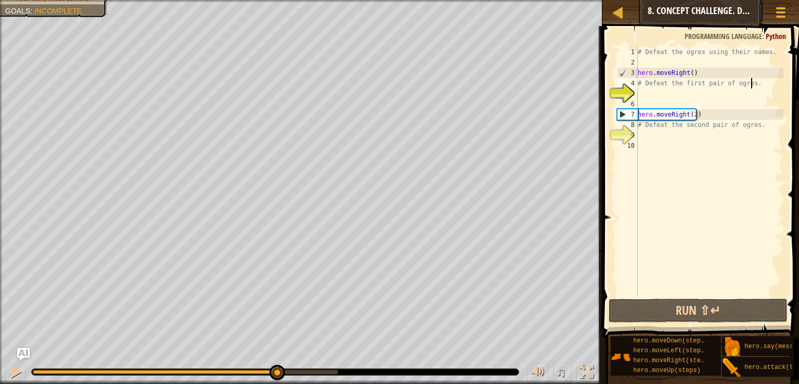
click at [763, 83] on div "# Defeat the ogres using their names. hero . moveRight ( ) # Defeat the first p…" at bounding box center [709, 182] width 148 height 270
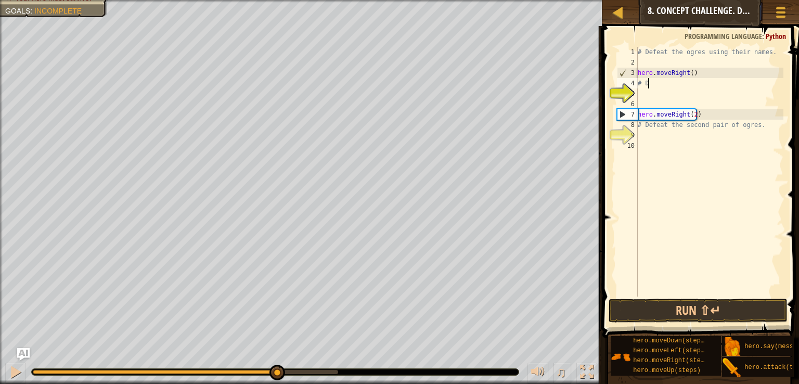
scroll to position [5, 0]
type textarea "#"
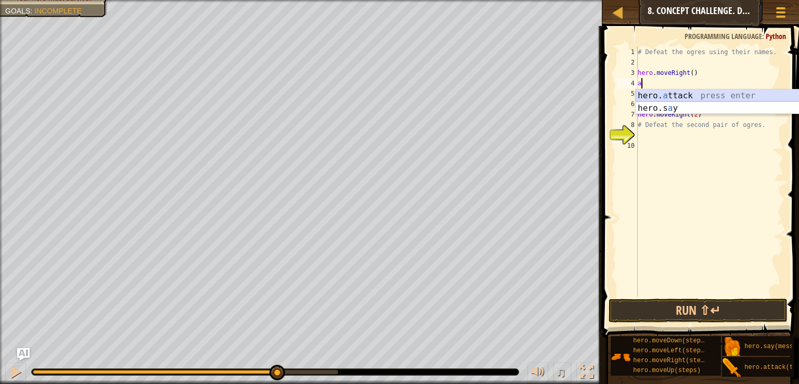
click at [726, 95] on div "hero. a ttack press enter hero.s a y press enter" at bounding box center [733, 114] width 197 height 50
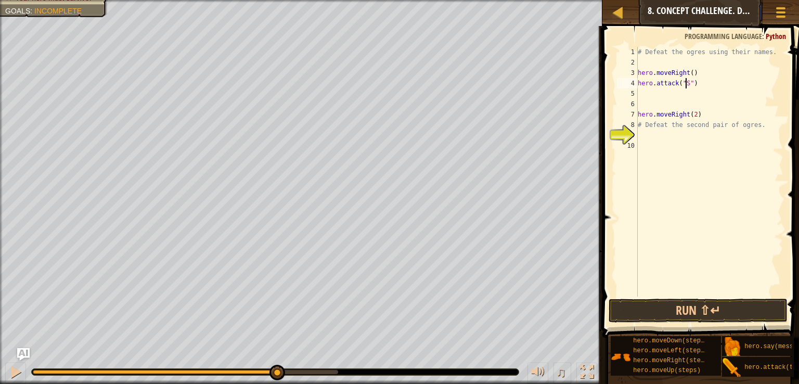
scroll to position [5, 4]
type textarea "hero.attack("Sog")"
click at [695, 304] on button "Run ⇧↵" at bounding box center [697, 310] width 179 height 24
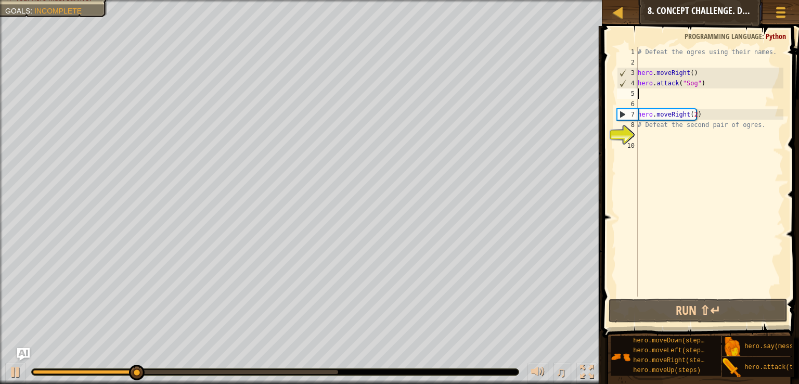
click at [680, 92] on div "# Defeat the ogres using their names. hero . moveRight ( ) hero . attack ( "Sog…" at bounding box center [709, 182] width 148 height 270
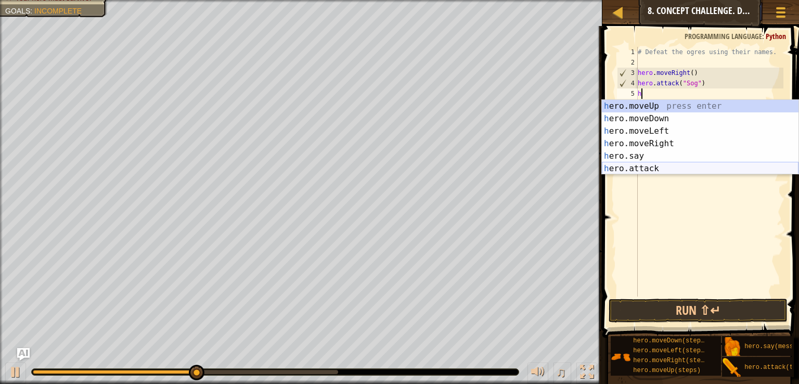
click at [636, 171] on div "h ero.moveUp press enter h ero.moveDown press enter h ero.moveLeft press enter …" at bounding box center [700, 150] width 197 height 100
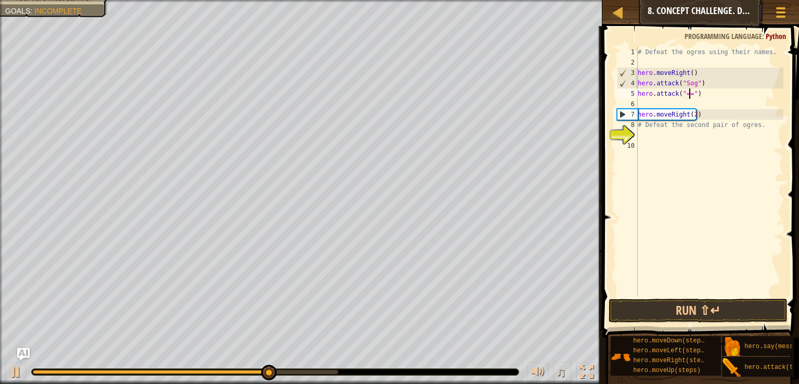
scroll to position [5, 4]
click at [710, 314] on button "Run ⇧↵" at bounding box center [697, 310] width 179 height 24
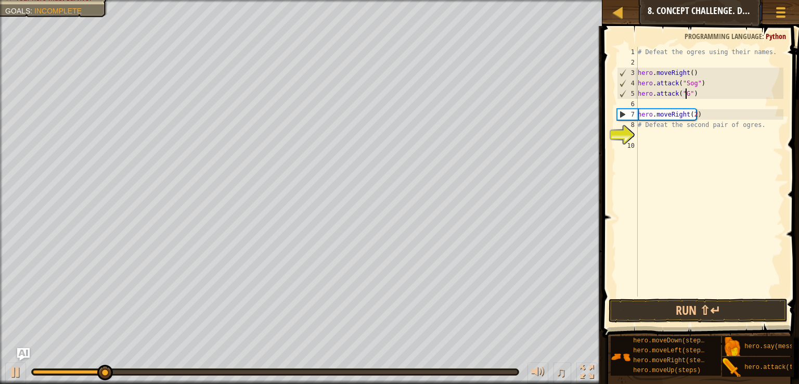
scroll to position [5, 4]
type textarea "hero.attack("Gos")"
click at [672, 302] on button "Run ⇧↵" at bounding box center [697, 310] width 179 height 24
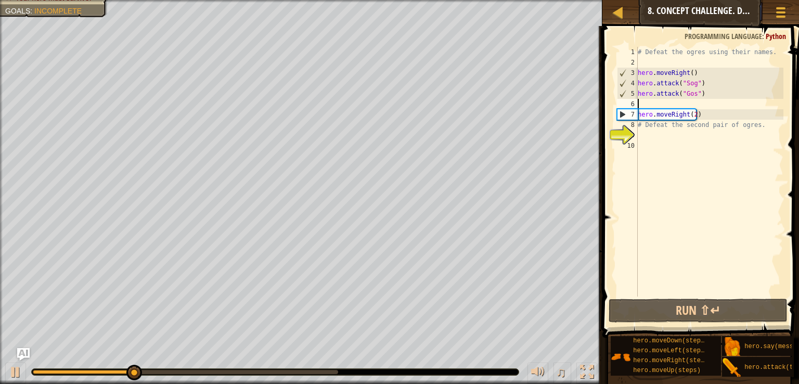
click at [661, 102] on div "# Defeat the ogres using their names. hero . moveRight ( ) hero . attack ( "Sog…" at bounding box center [709, 182] width 148 height 270
click at [690, 84] on div "# Defeat the ogres using their names. hero . moveRight ( ) hero . attack ( "Sog…" at bounding box center [709, 182] width 148 height 270
click at [701, 87] on div "# Defeat the ogres using their names. hero . moveRight ( ) hero . attack ( "Sog…" at bounding box center [709, 182] width 148 height 270
click at [697, 86] on div "# Defeat the ogres using their names. hero . moveRight ( ) hero . attack ( "Sog…" at bounding box center [709, 182] width 148 height 270
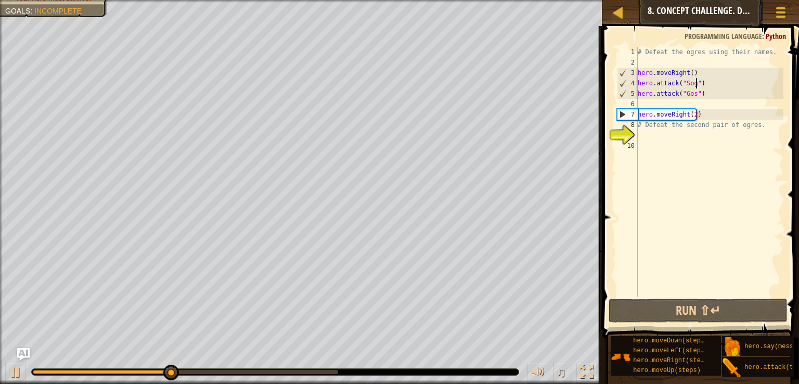
click at [703, 82] on div "# Defeat the ogres using their names. hero . moveRight ( ) hero . attack ( "Sog…" at bounding box center [709, 182] width 148 height 270
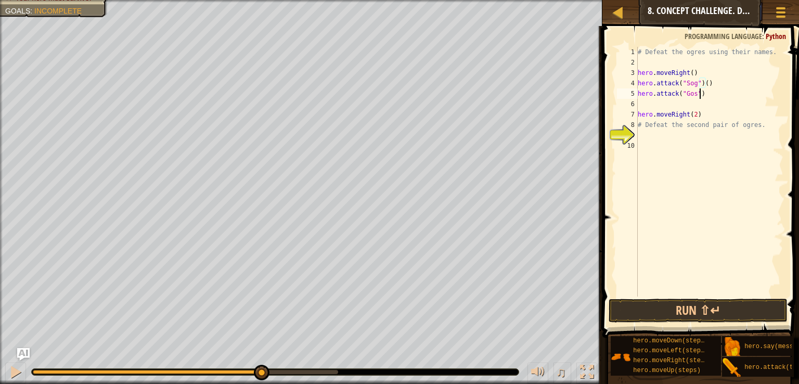
scroll to position [5, 4]
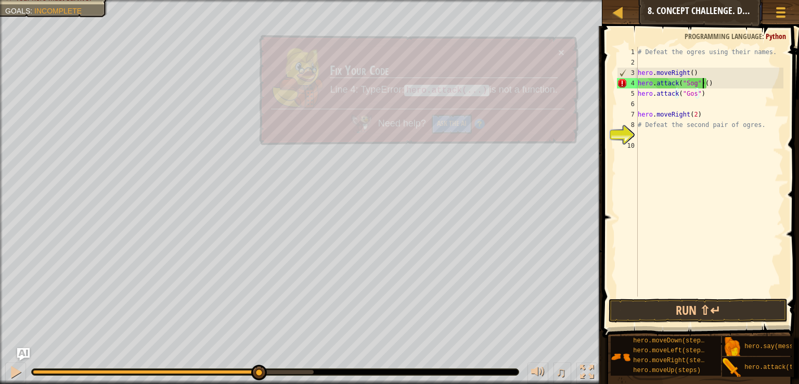
click at [702, 79] on div "# Defeat the ogres using their names. hero . moveRight ( ) hero . attack ( "Sog…" at bounding box center [709, 182] width 148 height 270
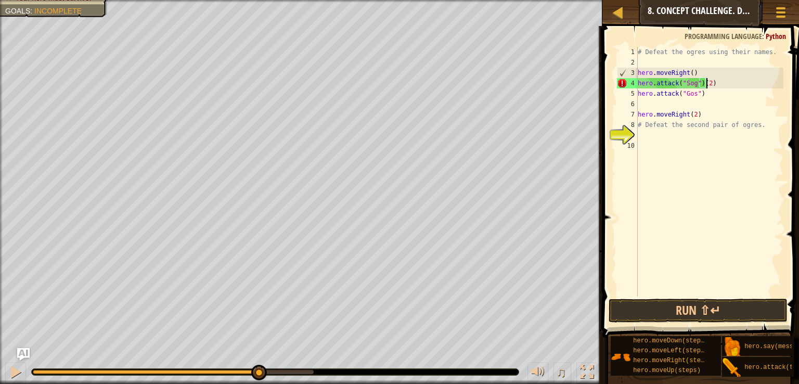
scroll to position [5, 5]
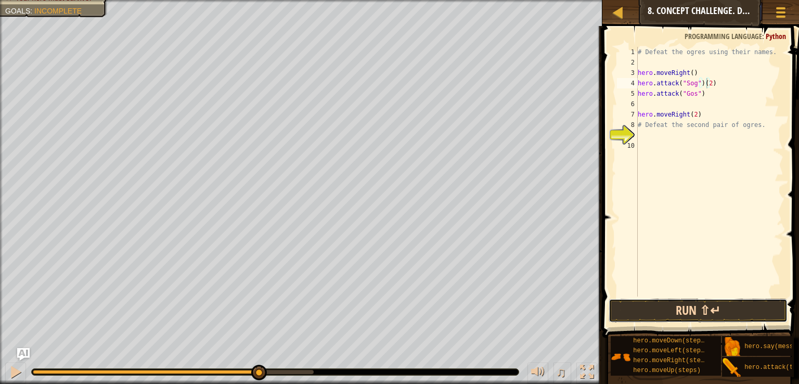
click at [672, 306] on button "Run ⇧↵" at bounding box center [697, 310] width 179 height 24
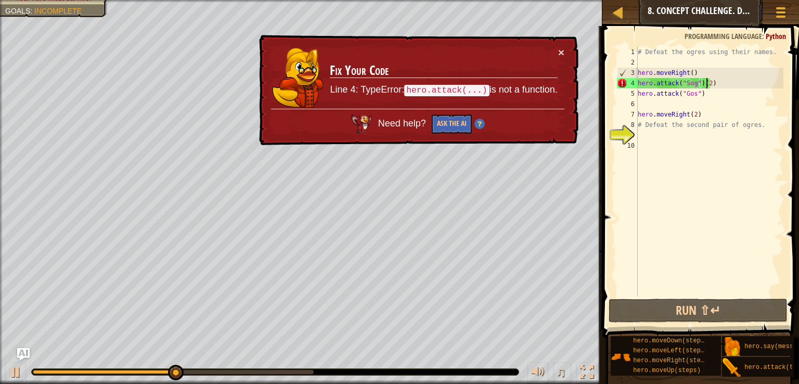
click at [730, 86] on div "# Defeat the ogres using their names. hero . moveRight ( ) hero . attack ( "Sog…" at bounding box center [709, 182] width 148 height 270
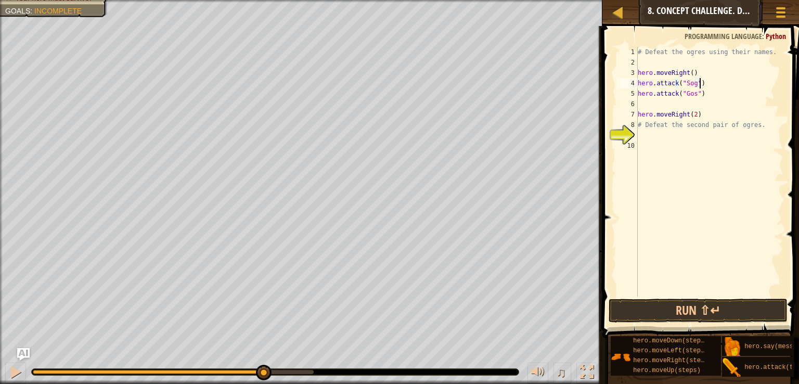
scroll to position [5, 4]
type textarea "hero.attack("Sog")"
click at [648, 302] on button "Run ⇧↵" at bounding box center [697, 310] width 179 height 24
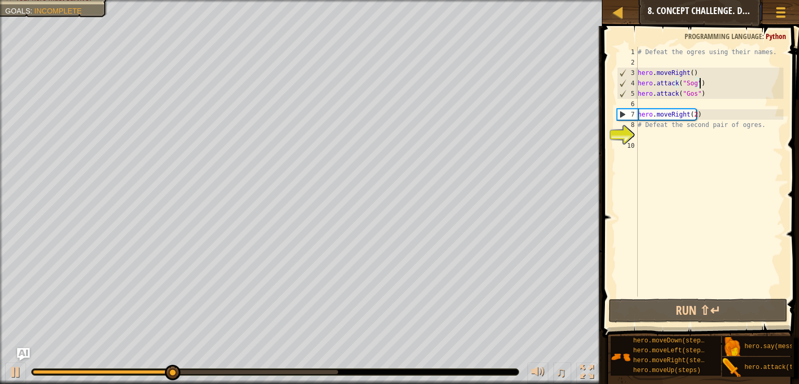
click at [676, 103] on div "# Defeat the ogres using their names. hero . moveRight ( ) hero . attack ( "Sog…" at bounding box center [709, 182] width 148 height 270
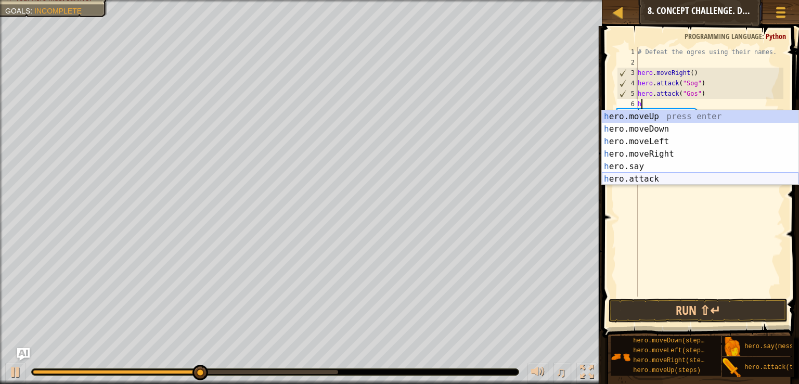
click at [662, 176] on div "h ero.moveUp press enter h ero.moveDown press enter h ero.moveLeft press enter …" at bounding box center [700, 160] width 197 height 100
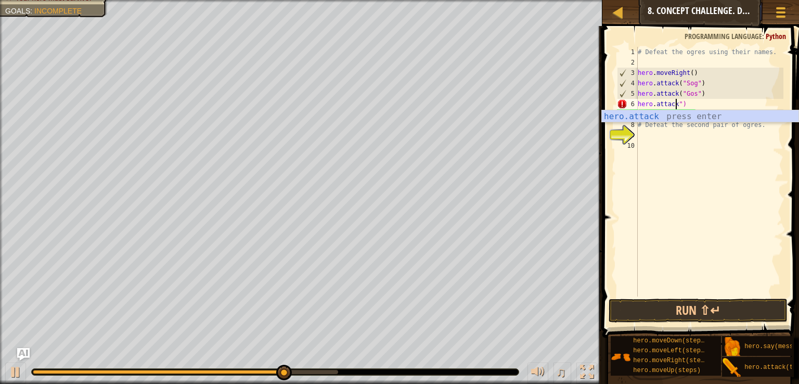
click at [690, 105] on div "# Defeat the ogres using their names. hero . moveRight ( ) hero . attack ( "Sog…" at bounding box center [709, 182] width 148 height 270
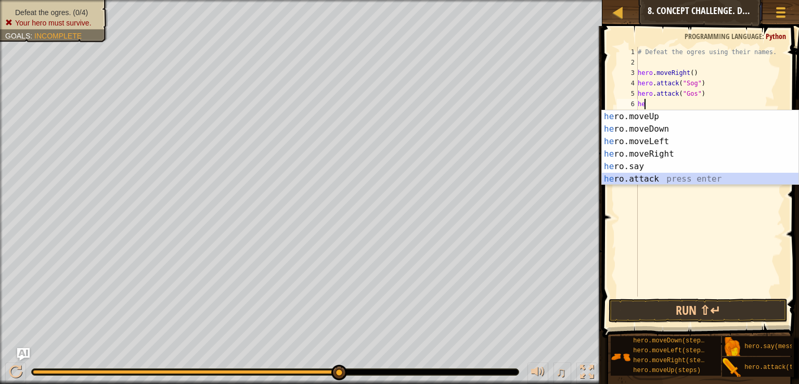
click at [642, 178] on div "he ro.moveUp press enter he ro.moveDown press enter he ro.moveLeft press enter …" at bounding box center [700, 160] width 197 height 100
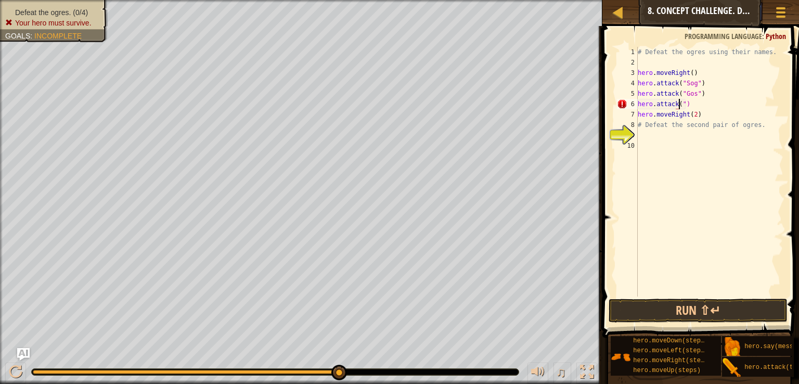
click at [700, 105] on div "# Defeat the ogres using their names. hero . moveRight ( ) hero . attack ( "Sog…" at bounding box center [709, 182] width 148 height 270
type textarea "h"
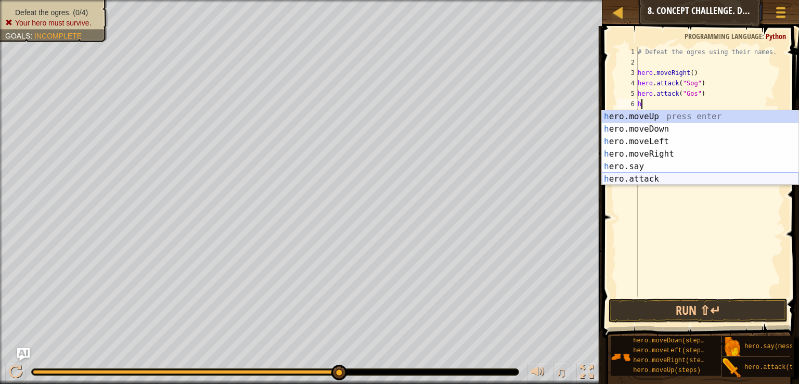
click at [647, 183] on div "h ero.moveUp press enter h ero.moveDown press enter h ero.moveLeft press enter …" at bounding box center [700, 160] width 197 height 100
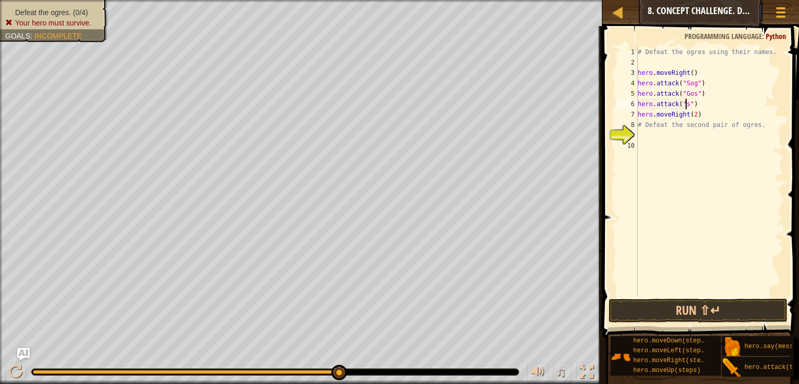
scroll to position [5, 4]
type textarea "hero.attack("sog")"
click at [673, 308] on button "Run ⇧↵" at bounding box center [697, 310] width 179 height 24
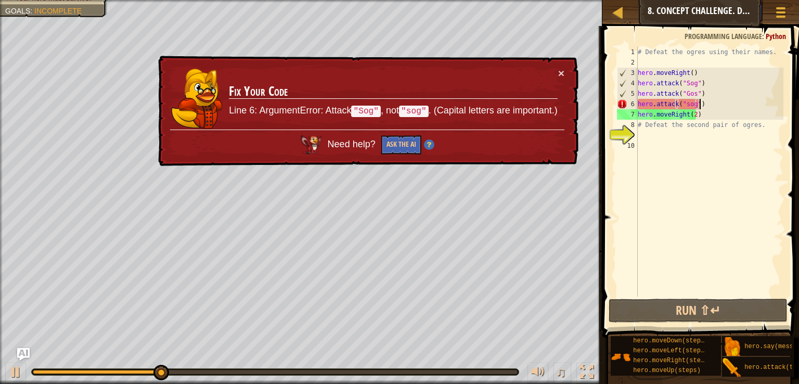
click at [705, 100] on div "# Defeat the ogres using their names. hero . moveRight ( ) hero . attack ( "Sog…" at bounding box center [709, 182] width 148 height 270
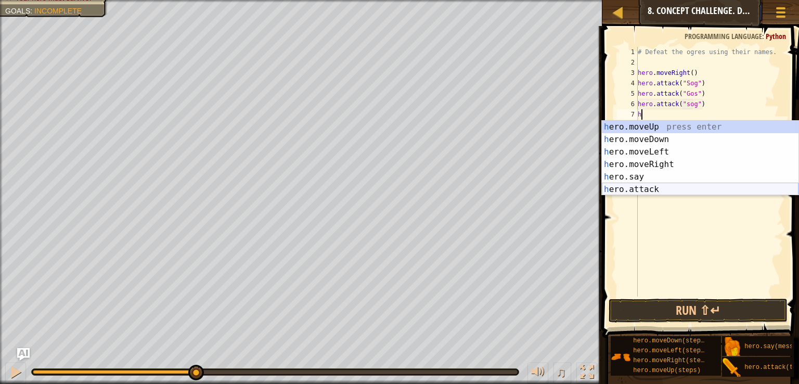
click at [644, 188] on div "h ero.moveUp press enter h ero.moveDown press enter h ero.moveLeft press enter …" at bounding box center [700, 171] width 197 height 100
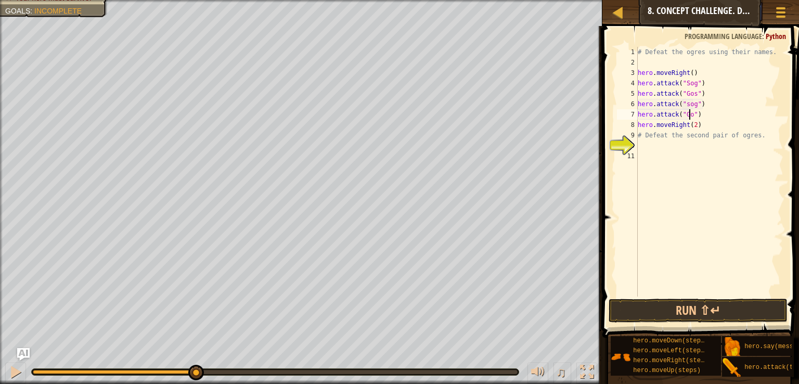
scroll to position [5, 4]
click at [667, 307] on button "Run ⇧↵" at bounding box center [697, 310] width 179 height 24
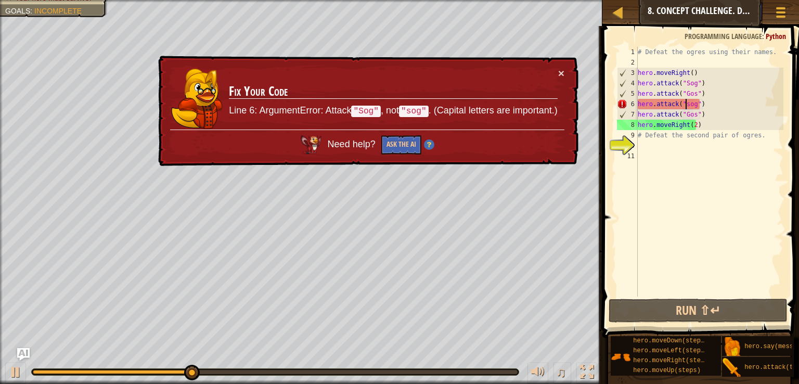
click at [684, 107] on div "# Defeat the ogres using their names. hero . moveRight ( ) hero . attack ( "Sog…" at bounding box center [709, 182] width 148 height 270
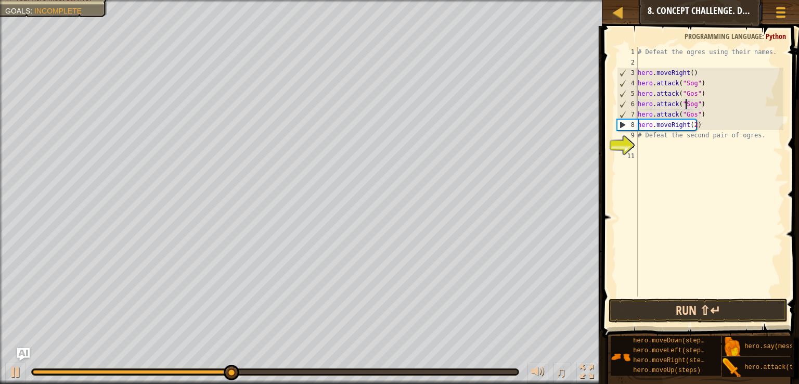
type textarea "hero.attack("Sog")"
click at [670, 308] on button "Run ⇧↵" at bounding box center [697, 310] width 179 height 24
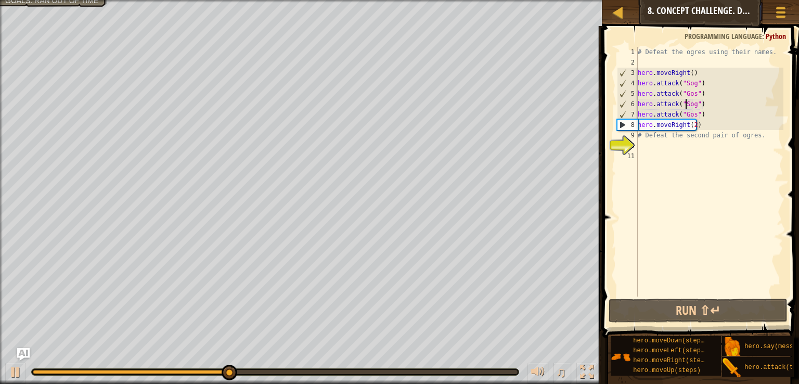
click at [650, 146] on div "# Defeat the ogres using their names. hero . moveRight ( ) hero . attack ( "Sog…" at bounding box center [709, 182] width 148 height 270
click at [655, 137] on div "# Defeat the ogres using their names. hero . moveRight ( ) hero . attack ( "Sog…" at bounding box center [709, 182] width 148 height 270
click at [756, 134] on div "# Defeat the ogres using their names. hero . moveRight ( ) hero . attack ( "Sog…" at bounding box center [709, 182] width 148 height 270
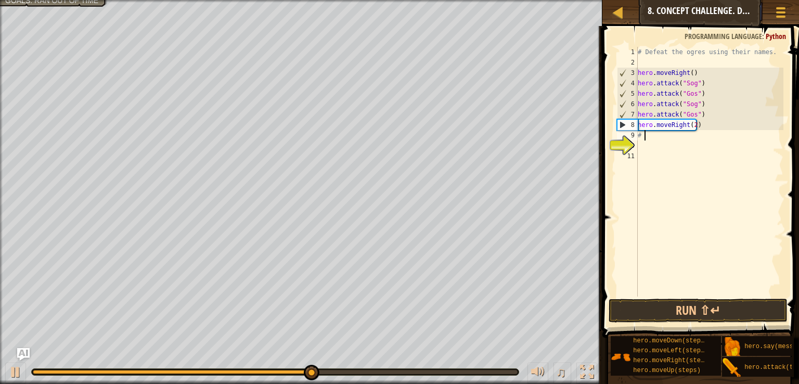
type textarea "#"
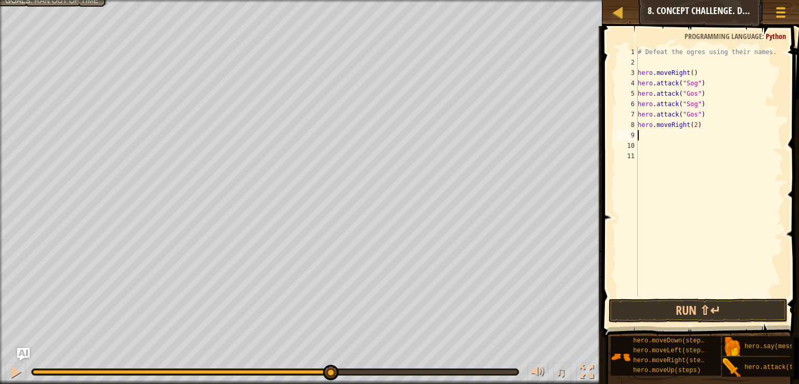
type textarea "m"
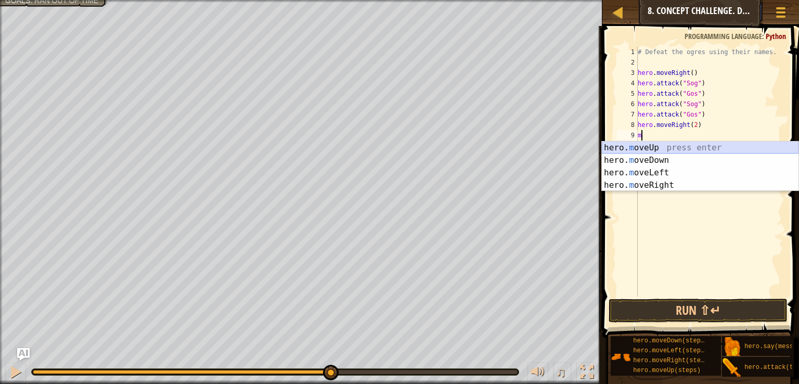
click at [659, 145] on div "hero. m oveUp press enter hero. m oveDown press enter hero. m oveLeft press ent…" at bounding box center [700, 178] width 197 height 75
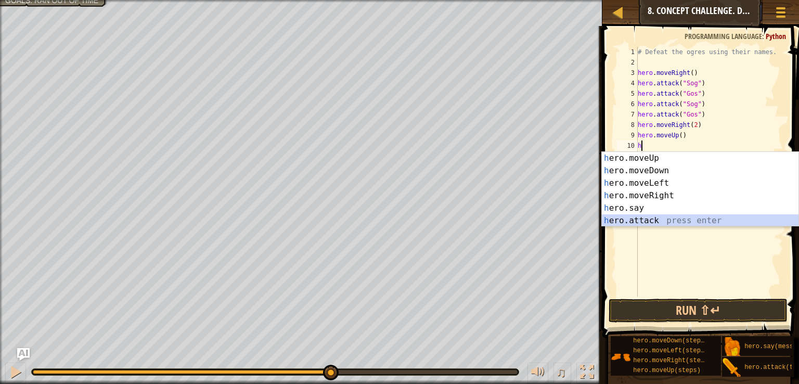
click at [653, 220] on div "h ero.moveUp press enter h ero.moveDown press enter h ero.moveLeft press enter …" at bounding box center [700, 202] width 197 height 100
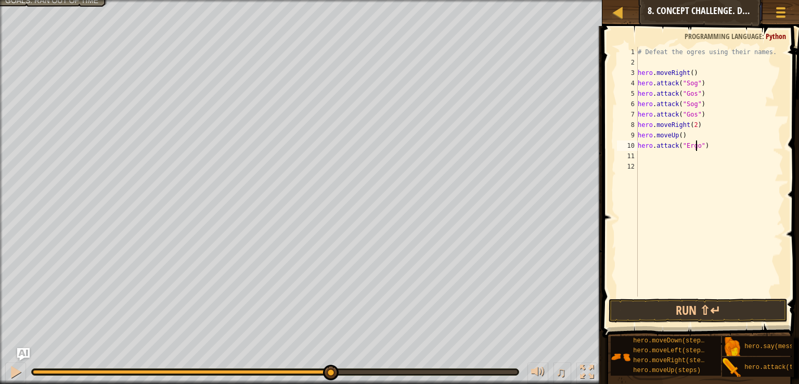
scroll to position [5, 4]
type textarea "hero.attack("Ergo")"
click at [655, 305] on button "Run ⇧↵" at bounding box center [697, 310] width 179 height 24
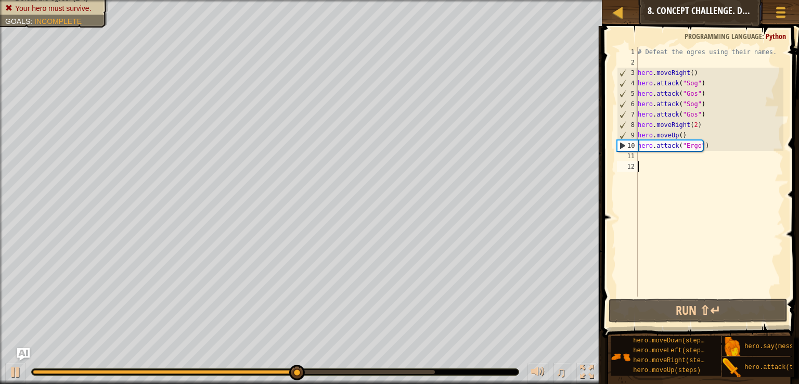
click at [677, 163] on div "# Defeat the ogres using their names. hero . moveRight ( ) hero . attack ( "Sog…" at bounding box center [709, 182] width 148 height 270
click at [675, 158] on div "# Defeat the ogres using their names. hero . moveRight ( ) hero . attack ( "Sog…" at bounding box center [709, 182] width 148 height 270
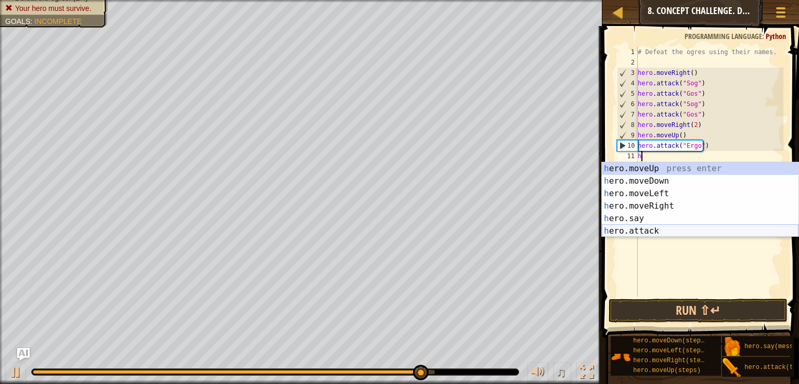
click at [646, 227] on div "h ero.moveUp press enter h ero.moveDown press enter h ero.moveLeft press enter …" at bounding box center [700, 212] width 197 height 100
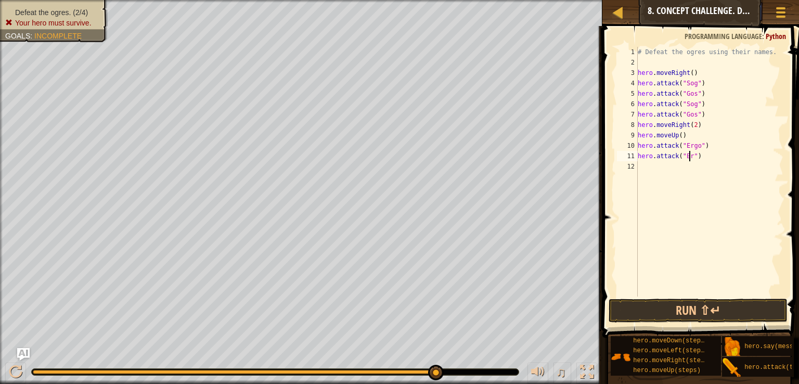
scroll to position [5, 4]
type textarea "hero.attack("Ergo")"
click at [664, 309] on button "Run ⇧↵" at bounding box center [697, 310] width 179 height 24
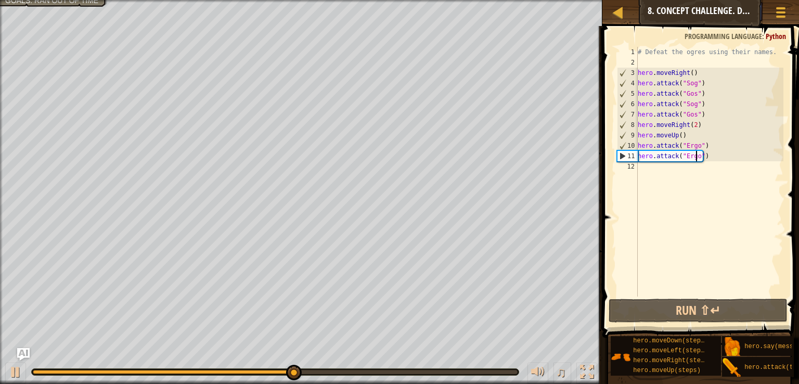
click at [650, 169] on div "# Defeat the ogres using their names. hero . moveRight ( ) hero . attack ( "Sog…" at bounding box center [709, 182] width 148 height 270
type textarea "m"
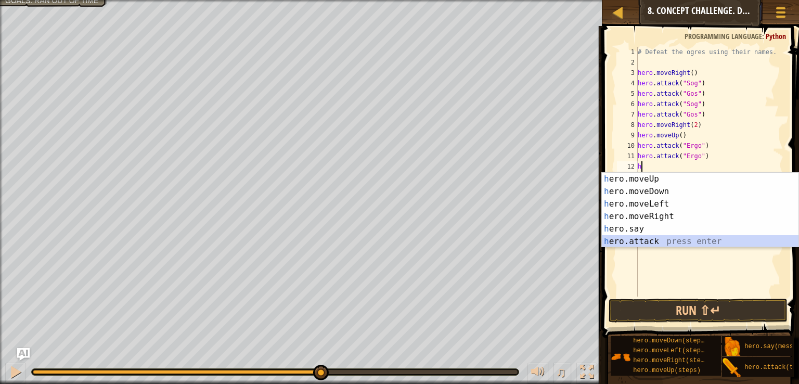
click at [647, 238] on div "h ero.moveUp press enter h ero.moveDown press enter h ero.moveLeft press enter …" at bounding box center [700, 223] width 197 height 100
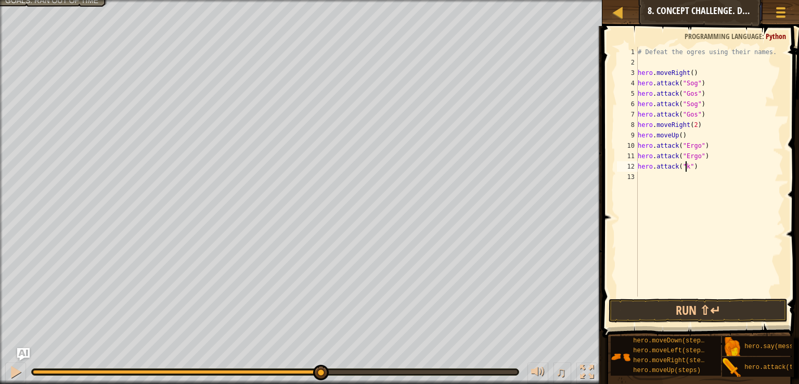
scroll to position [5, 4]
type textarea "hero.attack("kro")"
drag, startPoint x: 706, startPoint y: 164, endPoint x: 637, endPoint y: 167, distance: 68.7
click at [637, 167] on div "# Defeat the ogres using their names. hero . moveRight ( ) hero . attack ( "Sog…" at bounding box center [709, 182] width 148 height 270
paste textarea
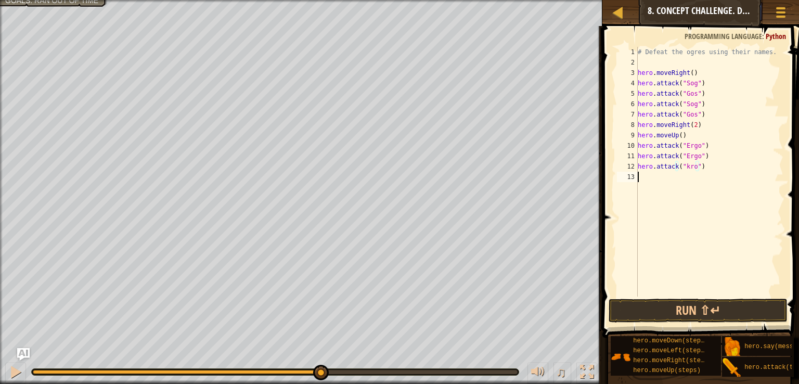
click at [661, 175] on div "# Defeat the ogres using their names. hero . moveRight ( ) hero . attack ( "Sog…" at bounding box center [709, 182] width 148 height 270
paste textarea "hero.attack("kro")"
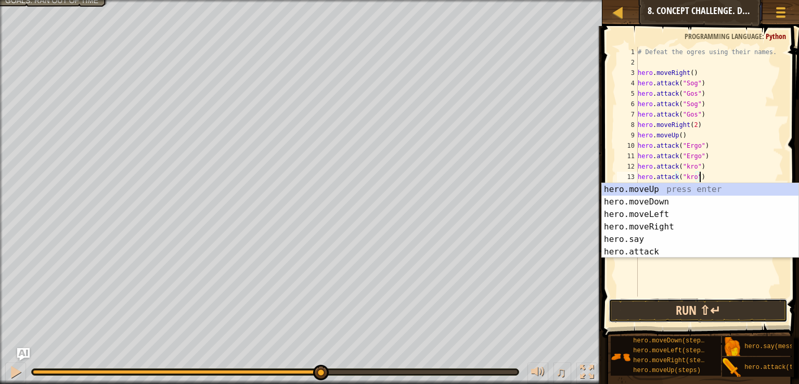
click at [692, 305] on button "Run ⇧↵" at bounding box center [697, 310] width 179 height 24
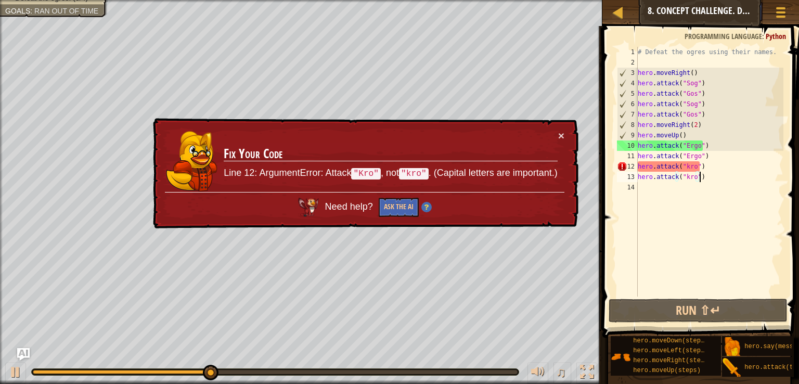
click at [685, 176] on div "# Defeat the ogres using their names. hero . moveRight ( ) hero . attack ( "Sog…" at bounding box center [709, 182] width 148 height 270
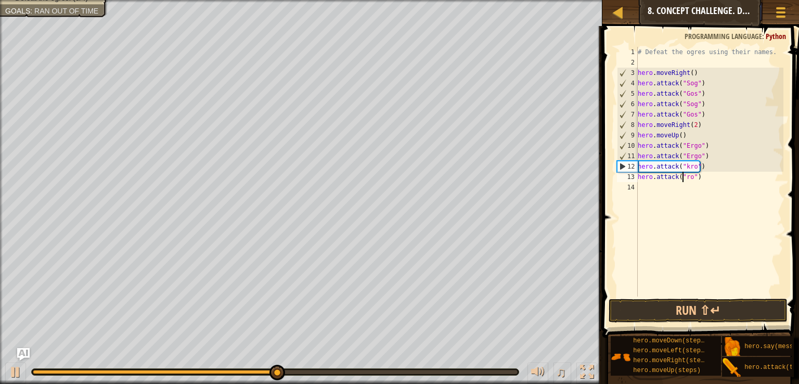
scroll to position [5, 4]
click at [683, 167] on div "# Defeat the ogres using their names. hero . moveRight ( ) hero . attack ( "Sog…" at bounding box center [709, 182] width 148 height 270
type textarea "hero.attack("Kro")"
click at [646, 315] on button "Run ⇧↵" at bounding box center [697, 310] width 179 height 24
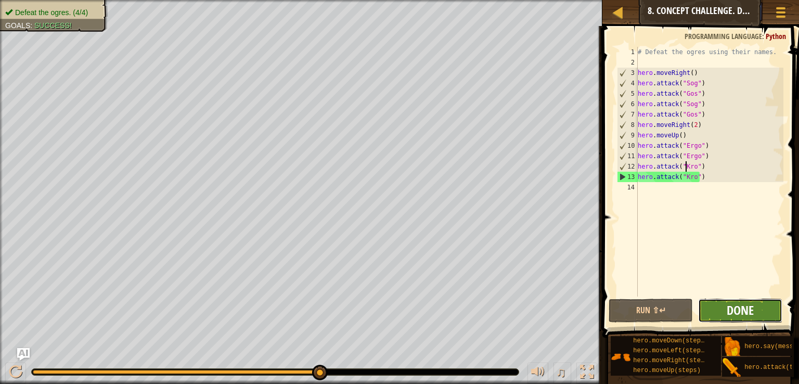
click at [748, 315] on span "Done" at bounding box center [739, 310] width 27 height 17
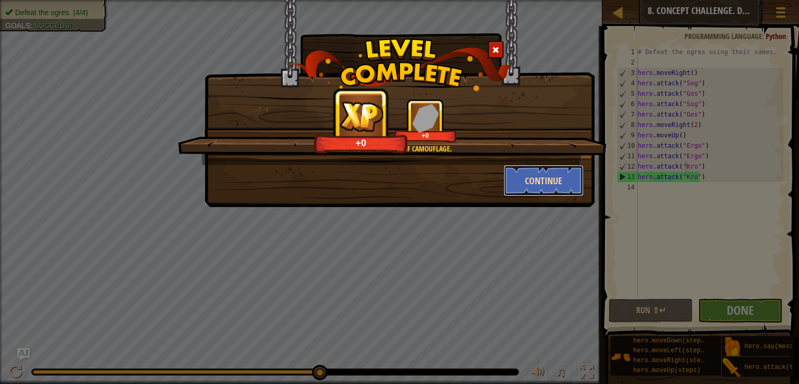
click at [557, 178] on button "Continue" at bounding box center [543, 180] width 81 height 31
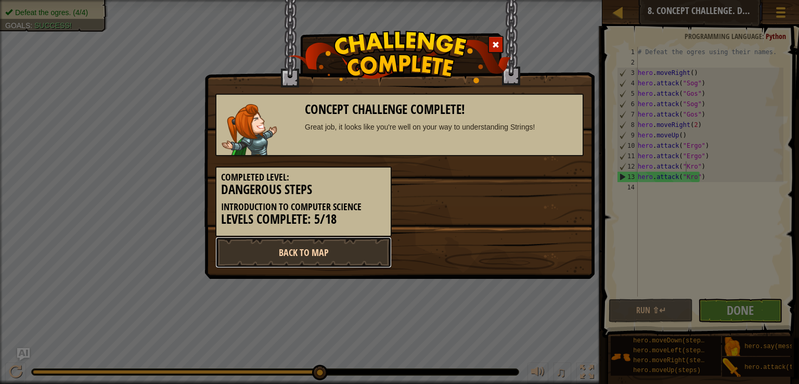
click at [347, 250] on link "Back to Map" at bounding box center [303, 252] width 176 height 31
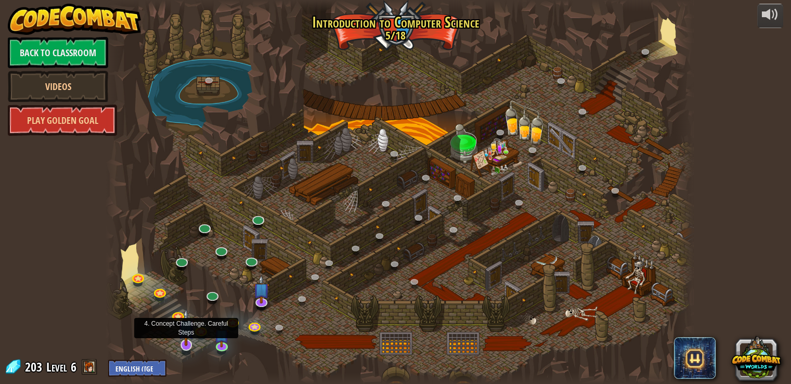
click at [186, 337] on img at bounding box center [186, 326] width 17 height 37
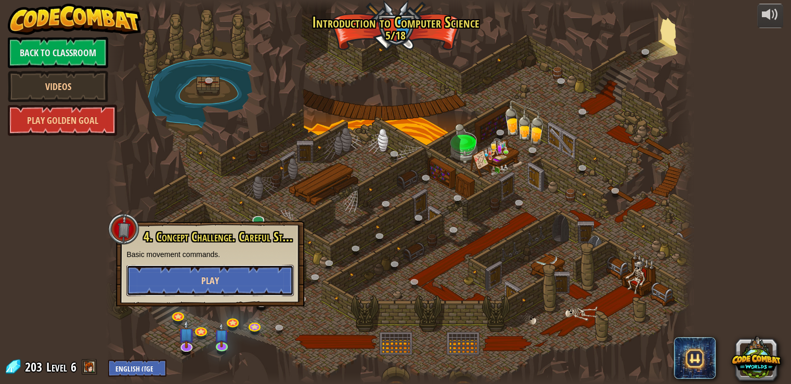
click at [216, 276] on span "Play" at bounding box center [210, 280] width 18 height 13
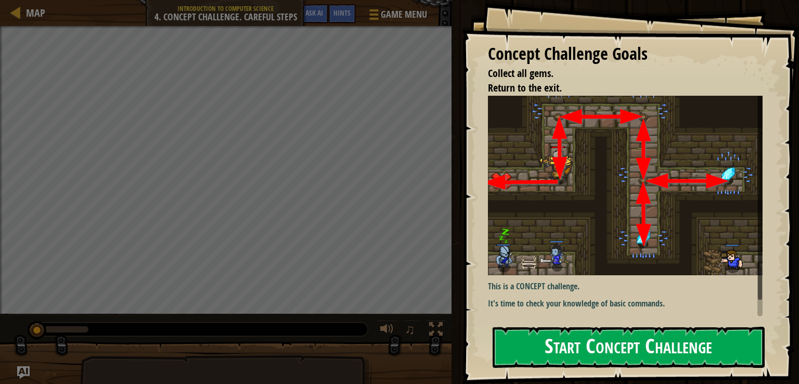
click at [590, 343] on button "Start Concept Challenge" at bounding box center [628, 347] width 272 height 41
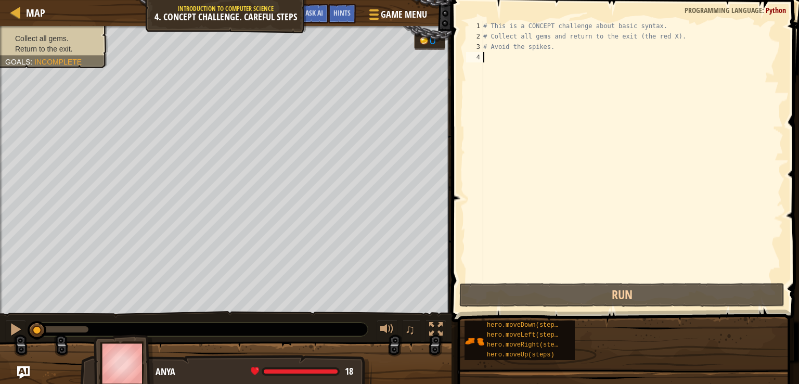
click at [590, 343] on div "hero.moveDown(steps) hero.moveLeft(steps) hero.moveRight(steps) hero.moveUp(ste…" at bounding box center [628, 340] width 328 height 41
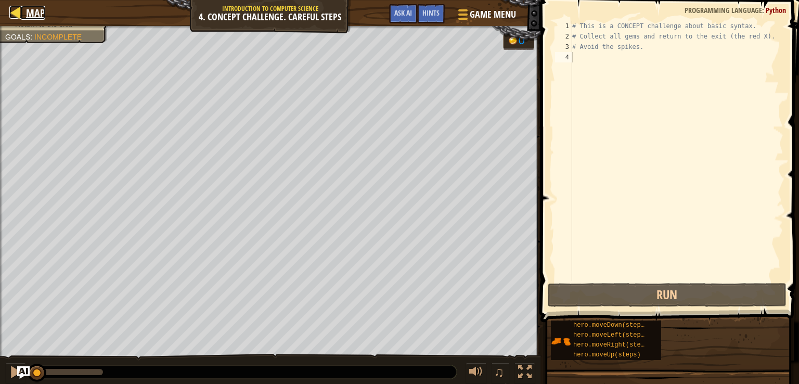
click at [35, 14] on span "Map" at bounding box center [35, 13] width 19 height 14
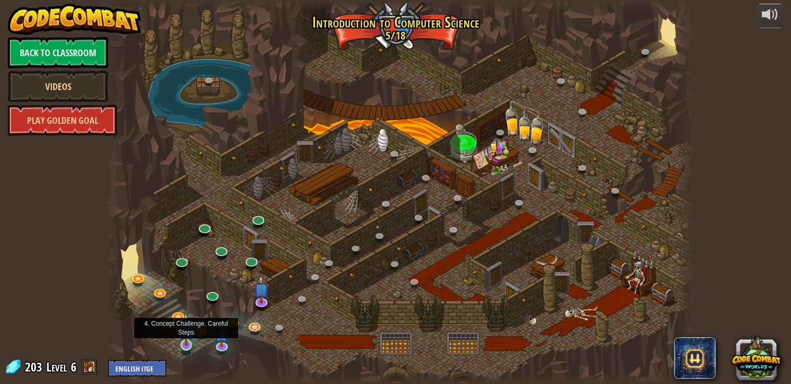
click at [193, 331] on img at bounding box center [186, 329] width 15 height 34
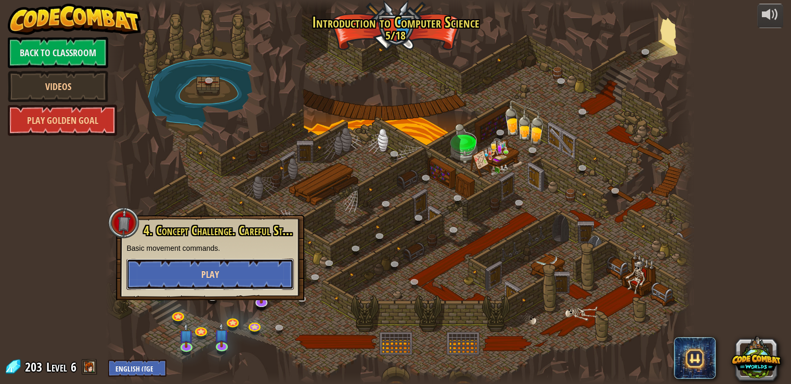
click at [214, 275] on span "Play" at bounding box center [210, 274] width 18 height 13
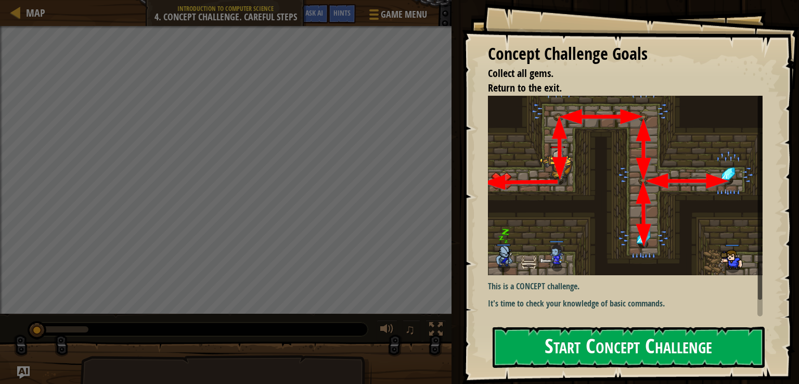
click at [563, 194] on div "Concept Challenge Goals Collect all gems. Return to the exit. This is a CONCEPT…" at bounding box center [630, 192] width 337 height 384
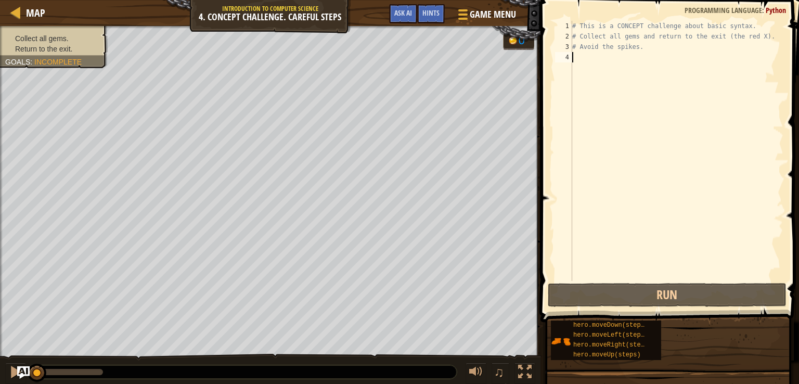
type textarea "m"
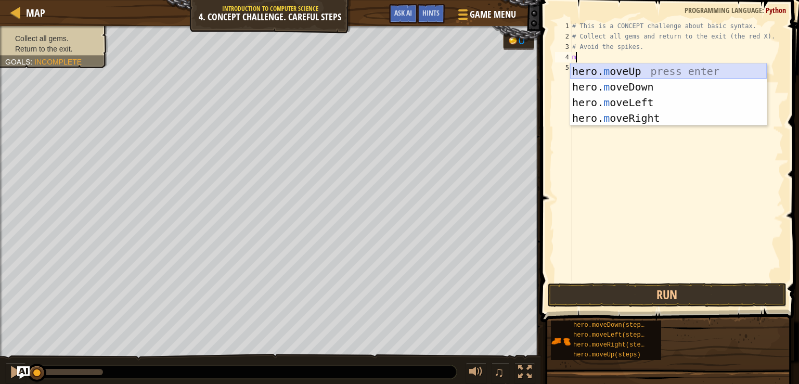
click at [604, 69] on div "hero. m oveUp press enter hero. m oveDown press enter hero. m oveLeft press ent…" at bounding box center [668, 110] width 197 height 94
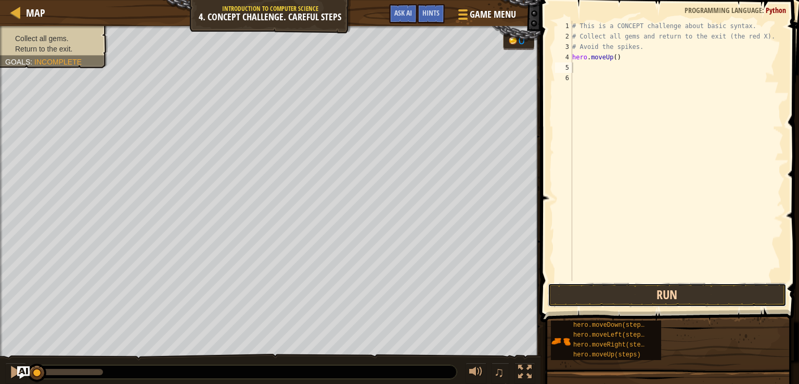
click at [621, 291] on button "Run" at bounding box center [667, 295] width 239 height 24
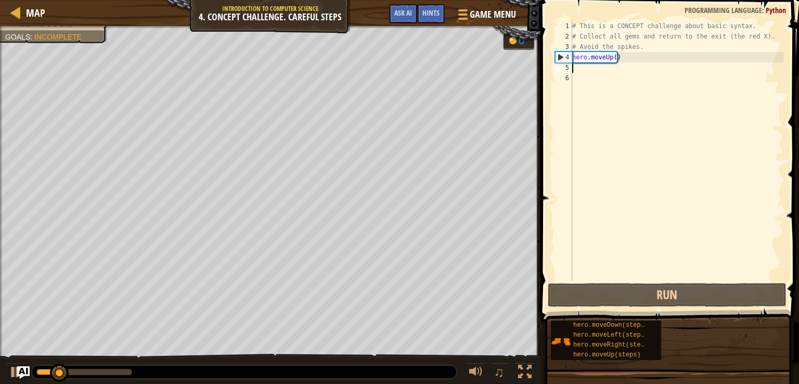
type textarea "m"
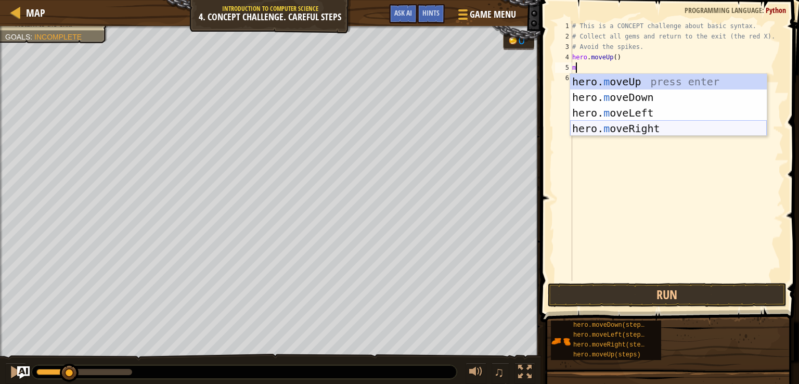
click at [645, 133] on div "hero. m oveUp press enter hero. m oveDown press enter hero. m oveLeft press ent…" at bounding box center [668, 121] width 197 height 94
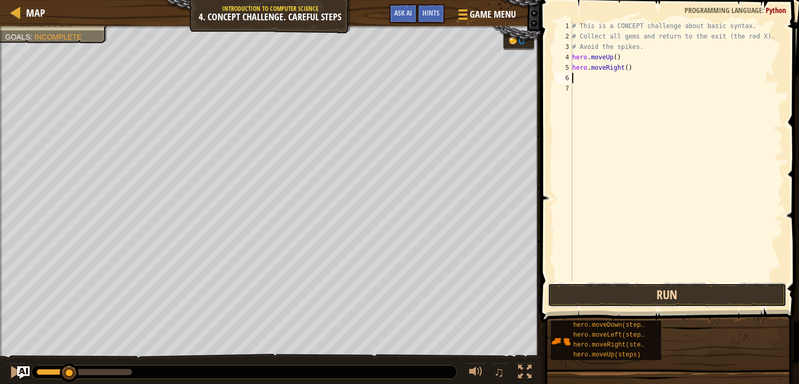
click at [642, 299] on button "Run" at bounding box center [667, 295] width 239 height 24
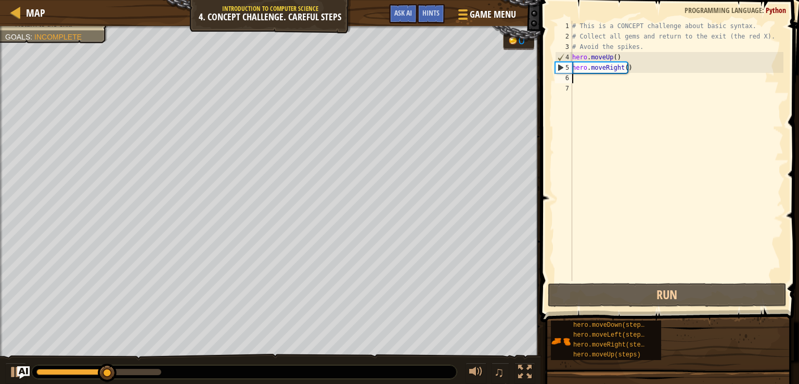
type textarea "m"
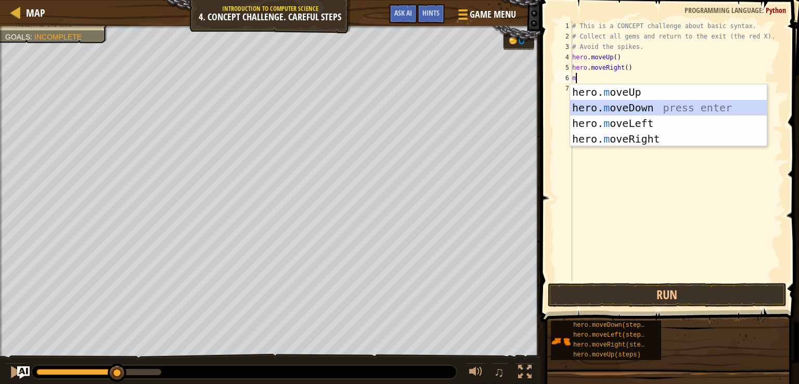
click at [614, 107] on div "hero. m oveUp press enter hero. m oveDown press enter hero. m oveLeft press ent…" at bounding box center [668, 131] width 197 height 94
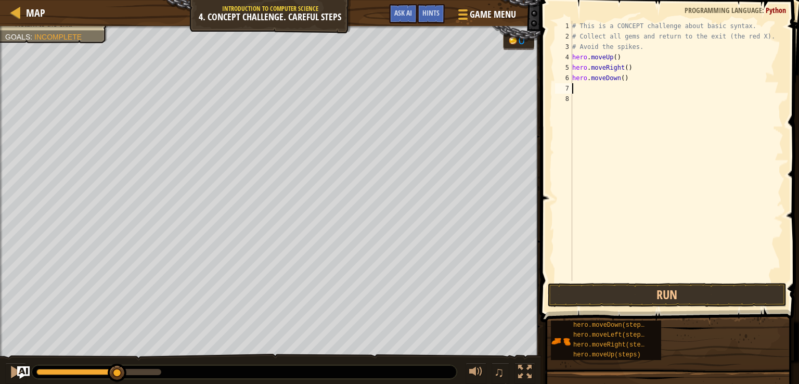
type textarea "m"
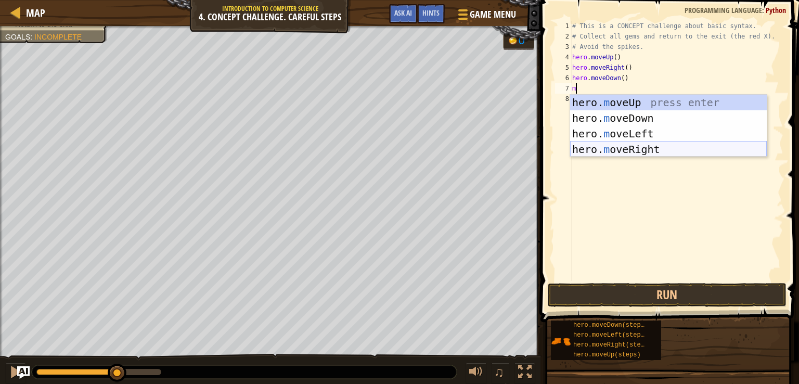
click at [623, 149] on div "hero. m oveUp press enter hero. m oveDown press enter hero. m oveLeft press ent…" at bounding box center [668, 142] width 197 height 94
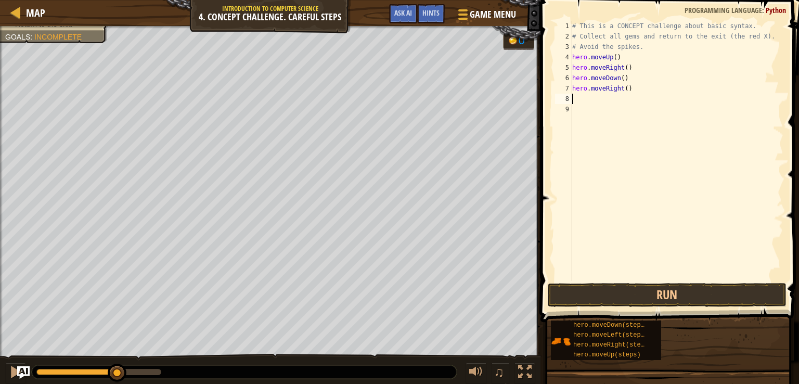
type textarea "m"
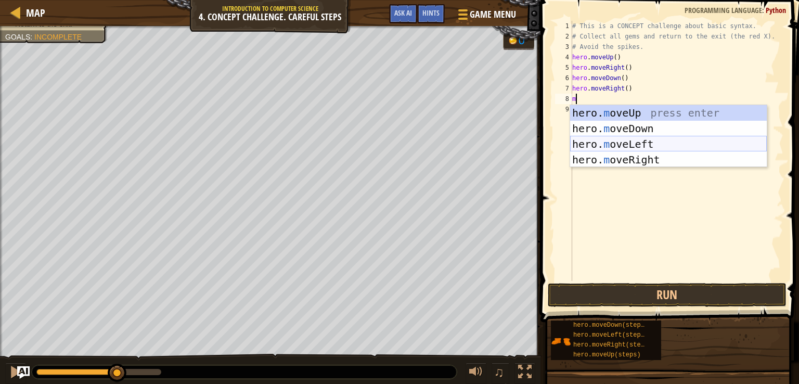
click at [624, 141] on div "hero. m oveUp press enter hero. m oveDown press enter hero. m oveLeft press ent…" at bounding box center [668, 152] width 197 height 94
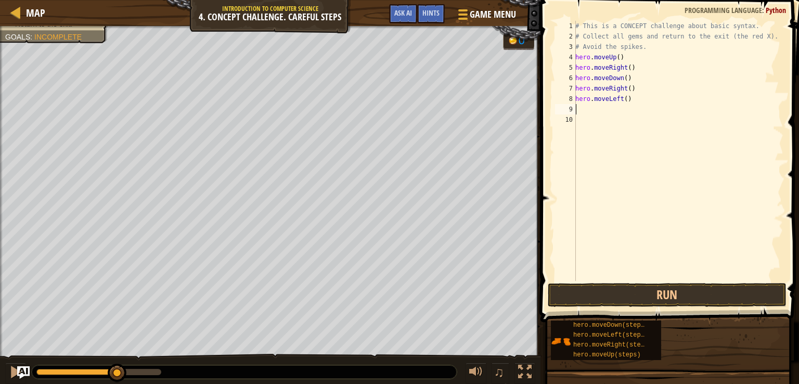
type textarea "m"
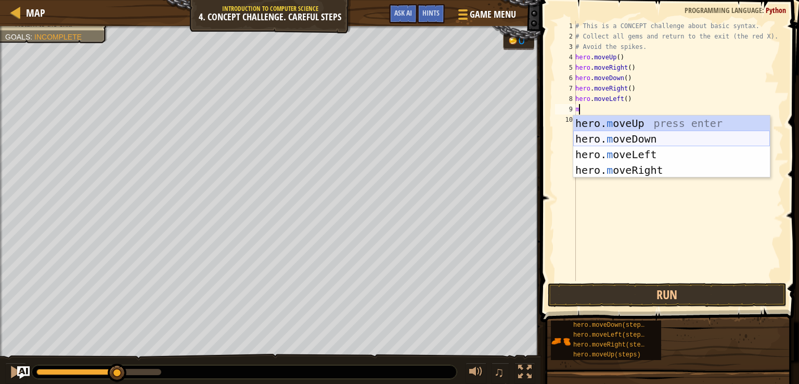
click at [627, 134] on div "hero. m oveUp press enter hero. m oveDown press enter hero. m oveLeft press ent…" at bounding box center [671, 162] width 197 height 94
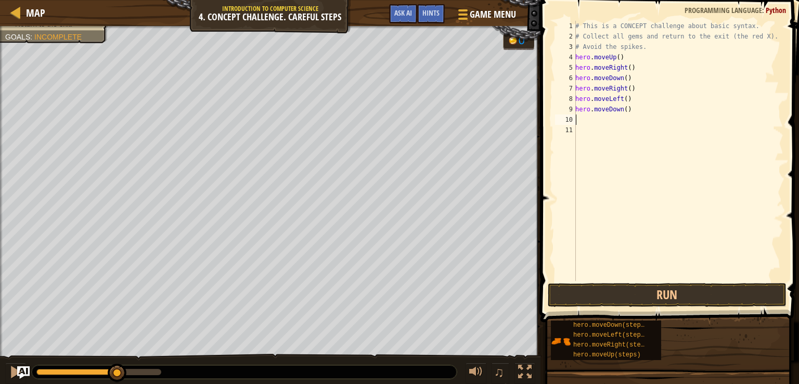
type textarea "m"
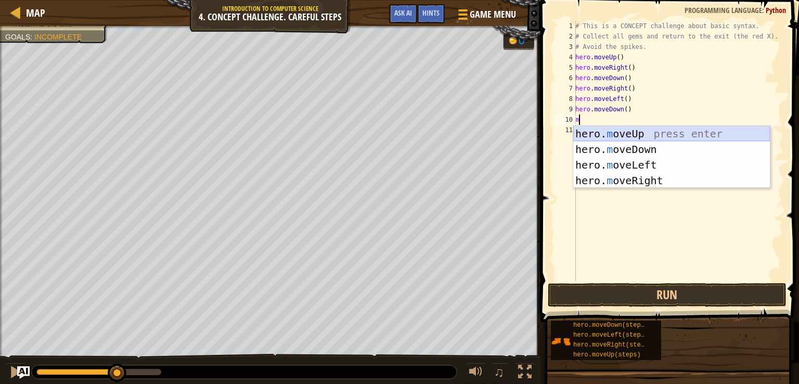
click at [627, 127] on div "hero. m oveUp press enter hero. m oveDown press enter hero. m oveLeft press ent…" at bounding box center [671, 173] width 197 height 94
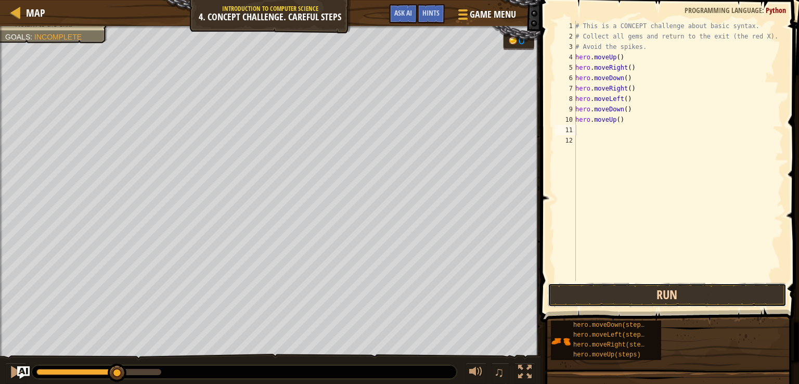
click at [617, 292] on button "Run" at bounding box center [667, 295] width 239 height 24
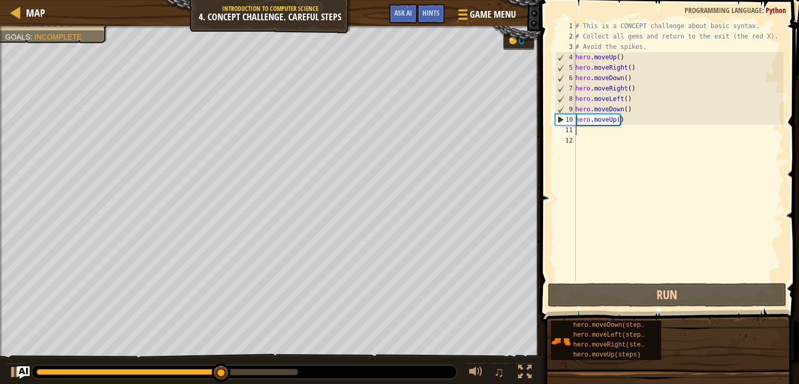
click at [617, 117] on div "# This is a CONCEPT challenge about basic syntax. # Collect all gems and return…" at bounding box center [678, 161] width 210 height 281
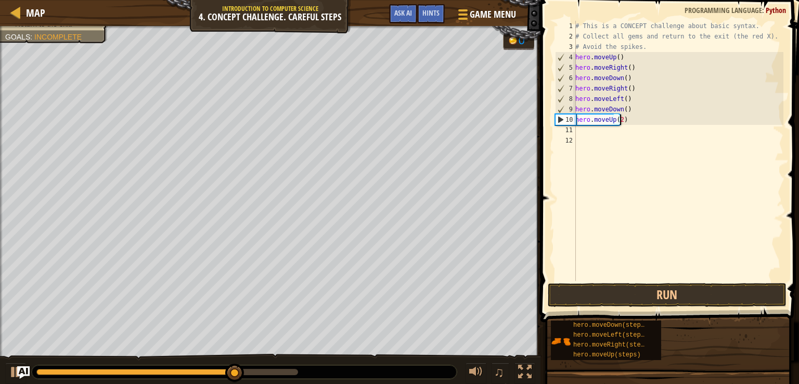
scroll to position [5, 3]
type textarea "hero.moveUp(2)"
click at [617, 287] on button "Run" at bounding box center [667, 295] width 239 height 24
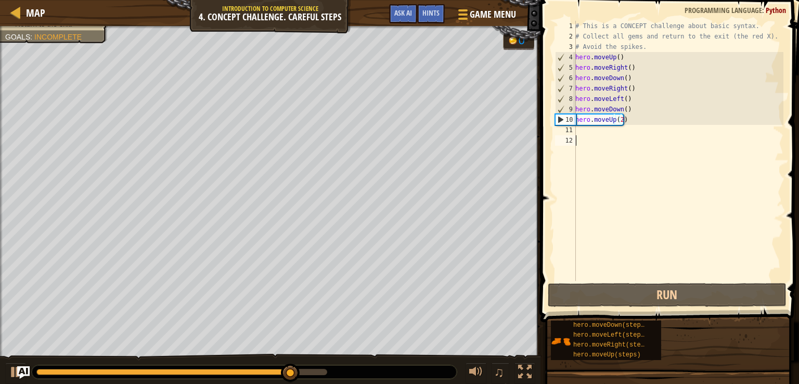
click at [632, 141] on div "# This is a CONCEPT challenge about basic syntax. # Collect all gems and return…" at bounding box center [678, 161] width 210 height 281
click at [622, 129] on div "# This is a CONCEPT challenge about basic syntax. # Collect all gems and return…" at bounding box center [678, 161] width 210 height 281
type textarea "m"
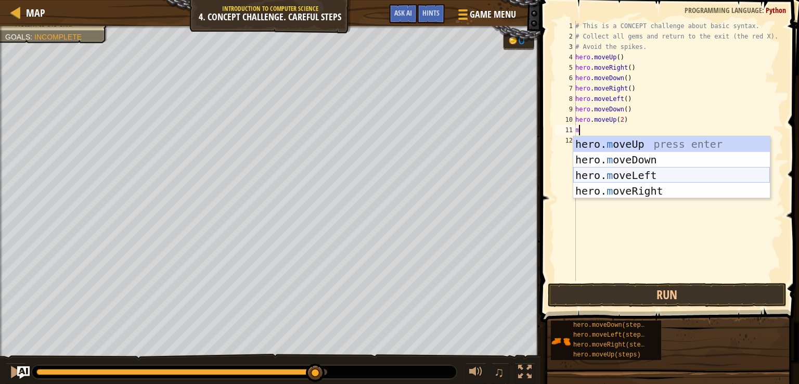
click at [622, 171] on div "hero. m oveUp press enter hero. m oveDown press enter hero. m oveLeft press ent…" at bounding box center [671, 183] width 197 height 94
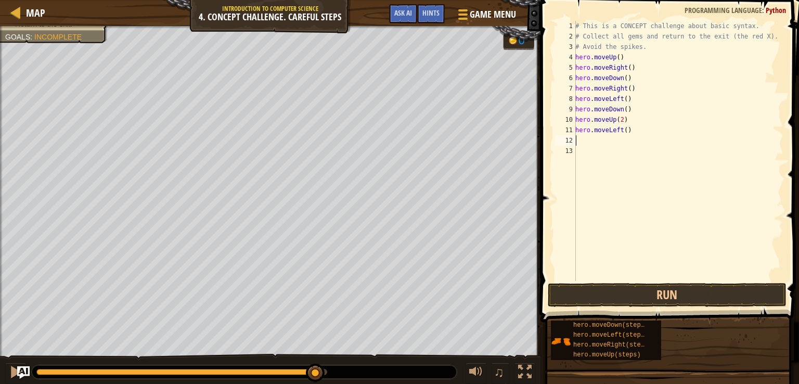
type textarea "m"
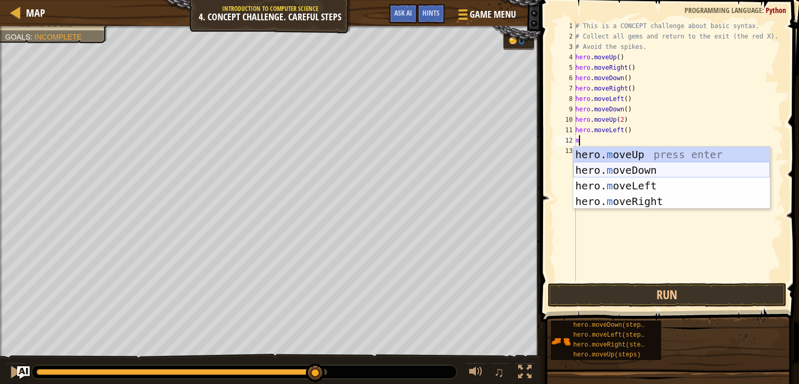
click at [642, 168] on div "hero. m oveUp press enter hero. m oveDown press enter hero. m oveLeft press ent…" at bounding box center [671, 194] width 197 height 94
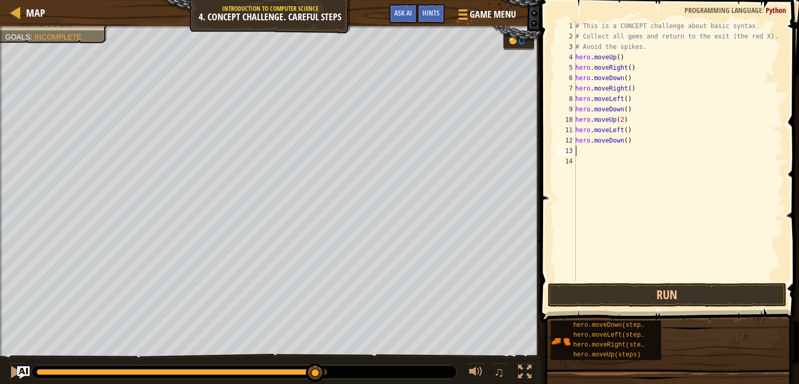
click at [642, 168] on div "# This is a CONCEPT challenge about basic syntax. # Collect all gems and return…" at bounding box center [678, 161] width 210 height 281
type textarea "m"
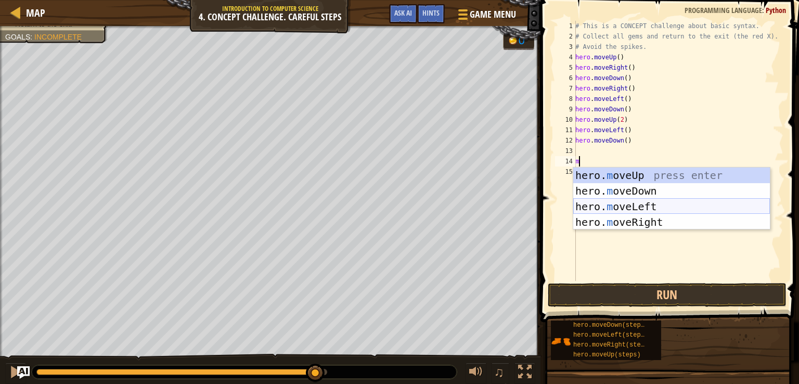
click at [641, 205] on div "hero. m oveUp press enter hero. m oveDown press enter hero. m oveLeft press ent…" at bounding box center [671, 214] width 197 height 94
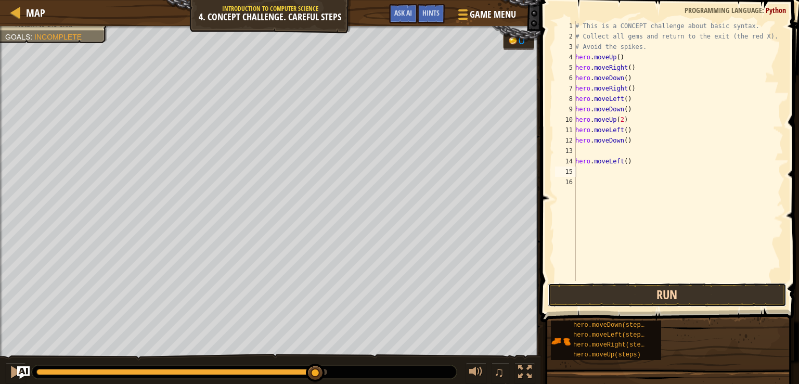
click at [632, 292] on button "Run" at bounding box center [667, 295] width 239 height 24
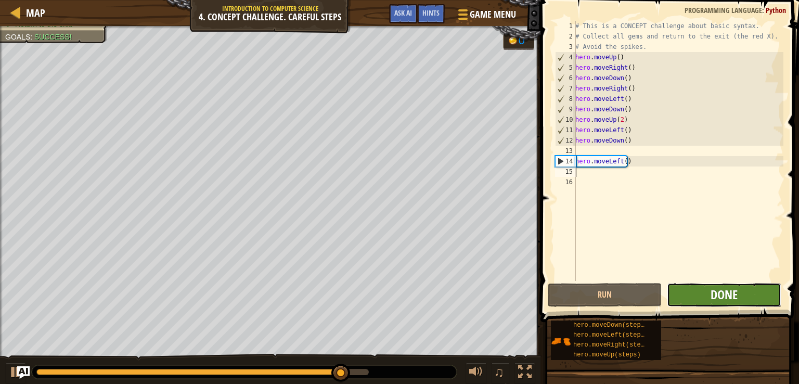
click at [728, 299] on span "Done" at bounding box center [723, 294] width 27 height 17
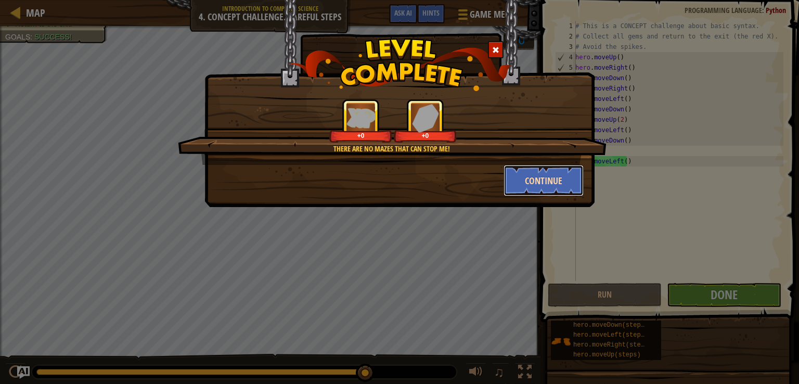
click at [547, 175] on button "Continue" at bounding box center [543, 180] width 81 height 31
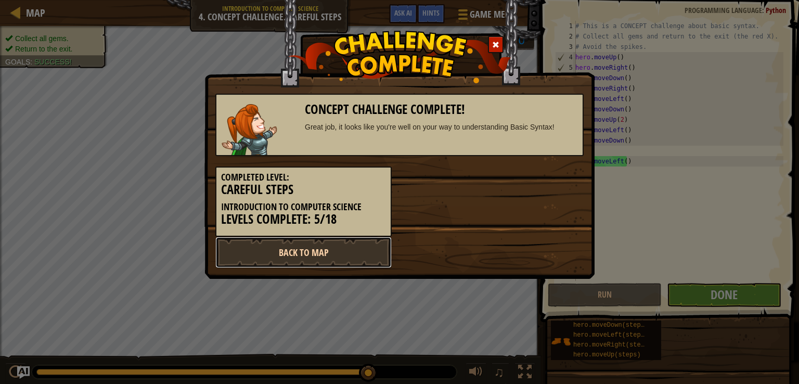
click at [263, 254] on link "Back to Map" at bounding box center [303, 252] width 176 height 31
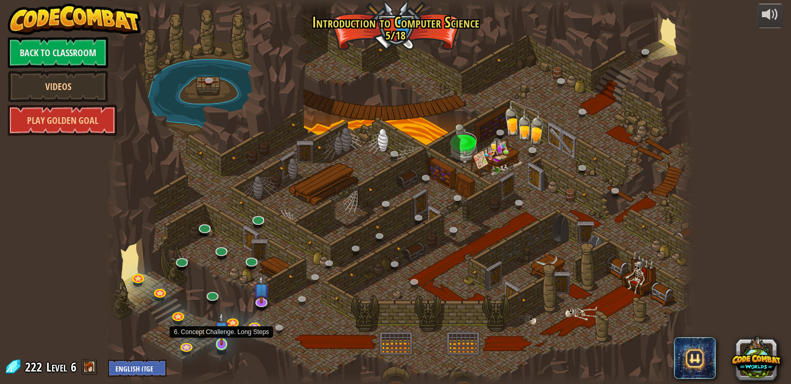
click at [224, 336] on img at bounding box center [221, 328] width 15 height 34
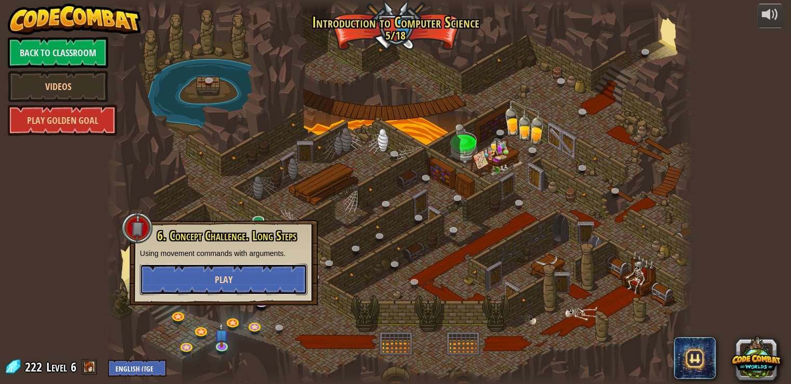
click at [258, 281] on button "Play" at bounding box center [223, 279] width 167 height 31
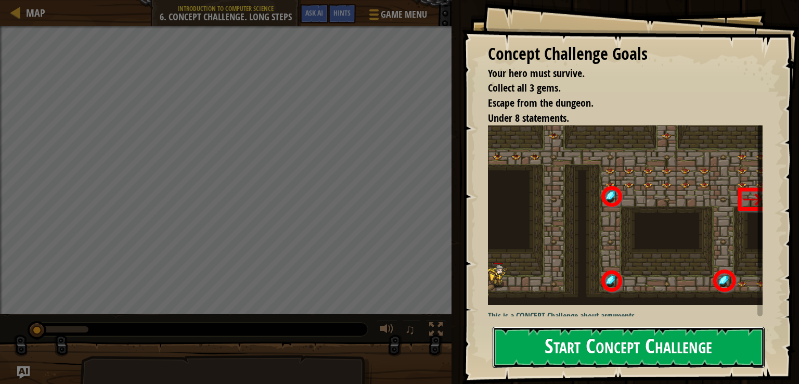
click at [554, 359] on button "Start Concept Challenge" at bounding box center [628, 347] width 272 height 41
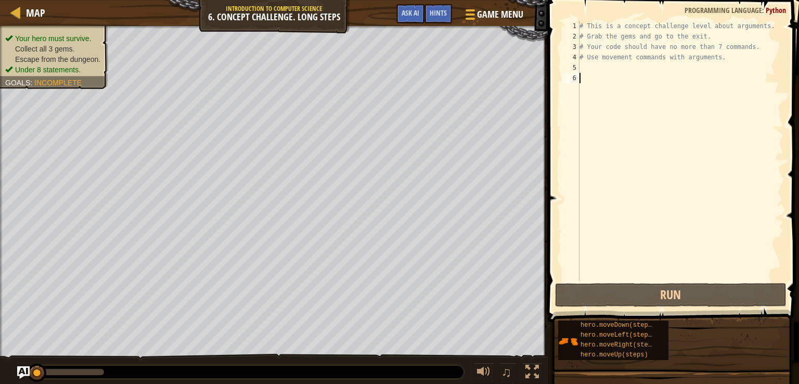
type textarea "m"
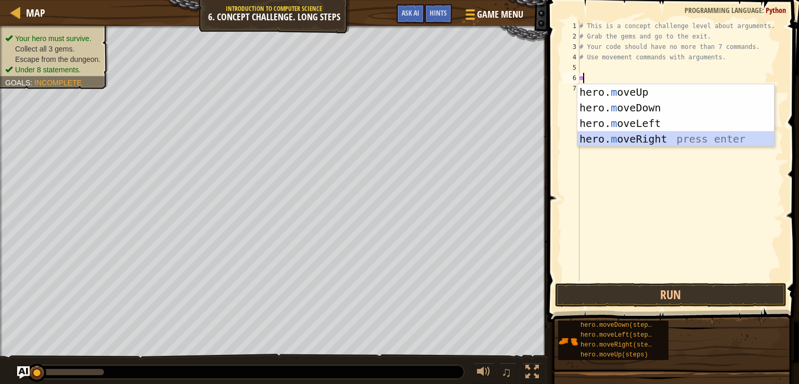
click at [625, 136] on div "hero. m oveUp press enter hero. m oveDown press enter hero. m oveLeft press ent…" at bounding box center [675, 131] width 197 height 94
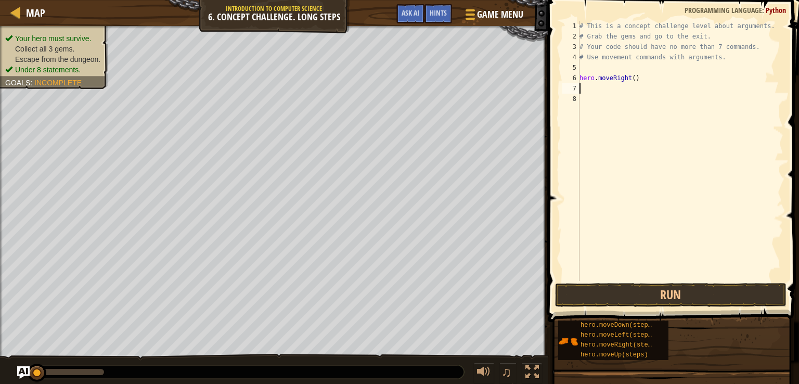
type textarea "m"
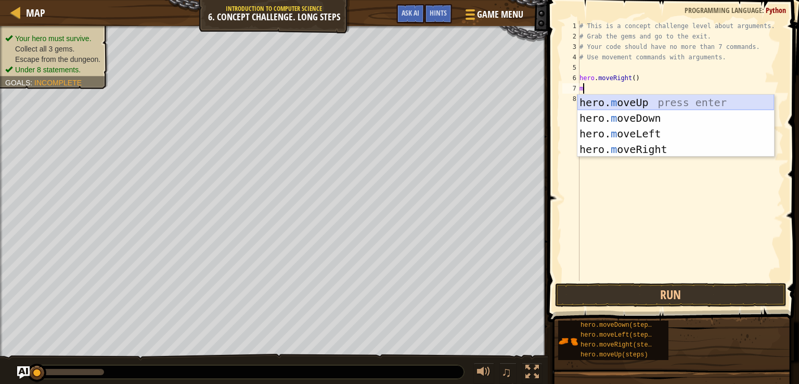
click at [615, 102] on div "hero. m oveUp press enter hero. m oveDown press enter hero. m oveLeft press ent…" at bounding box center [675, 142] width 197 height 94
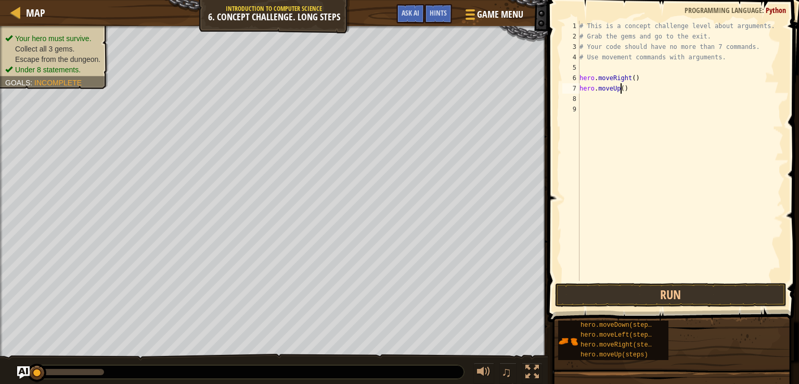
click at [620, 88] on div "# This is a concept challenge level about arguments. # Grab the gems and go to …" at bounding box center [680, 161] width 206 height 281
type textarea "hero.moveUp(4)"
click at [624, 294] on button "Run" at bounding box center [670, 295] width 231 height 24
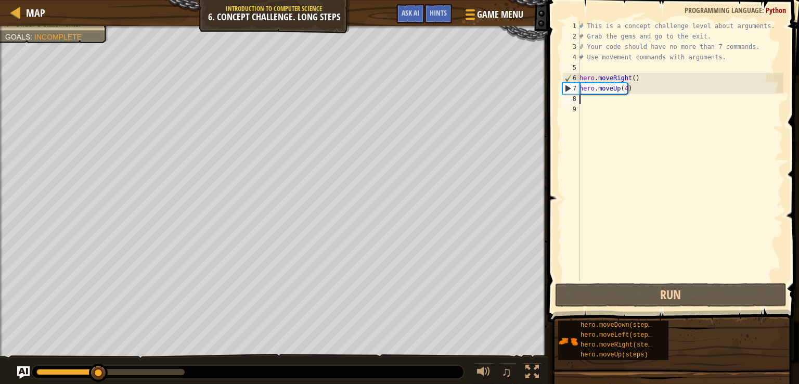
click at [607, 103] on div "# This is a concept challenge level about arguments. # Grab the gems and go to …" at bounding box center [680, 161] width 206 height 281
type textarea "m"
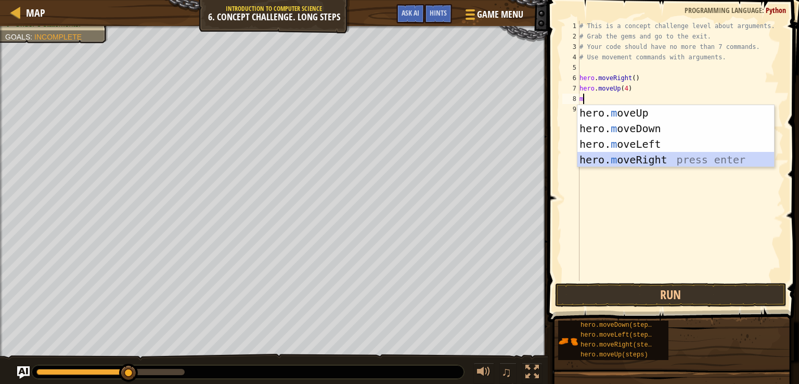
click at [623, 159] on div "hero. m oveUp press enter hero. m oveDown press enter hero. m oveLeft press ent…" at bounding box center [675, 152] width 197 height 94
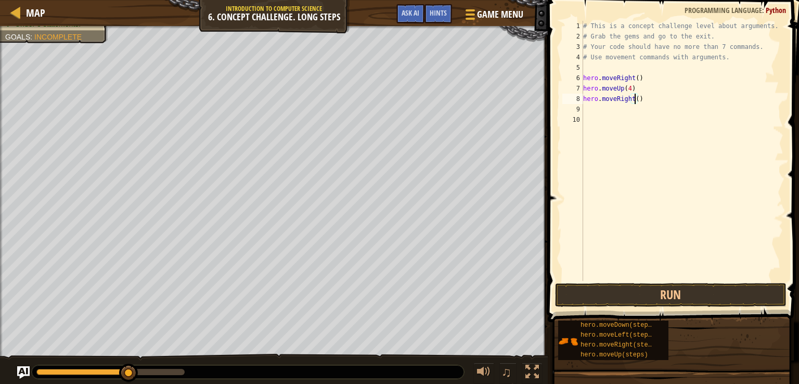
click at [634, 98] on div "# This is a concept challenge level about arguments. # Grab the gems and go to …" at bounding box center [682, 161] width 203 height 281
type textarea "hero.moveRight(2)"
click at [599, 109] on div "# This is a concept challenge level about arguments. # Grab the gems and go to …" at bounding box center [682, 161] width 203 height 281
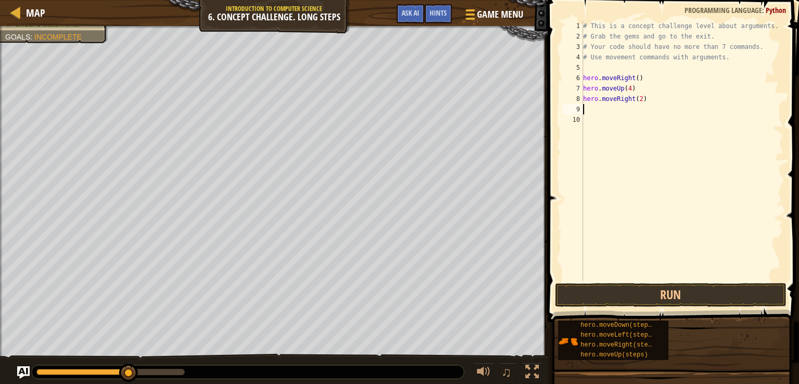
type textarea "m"
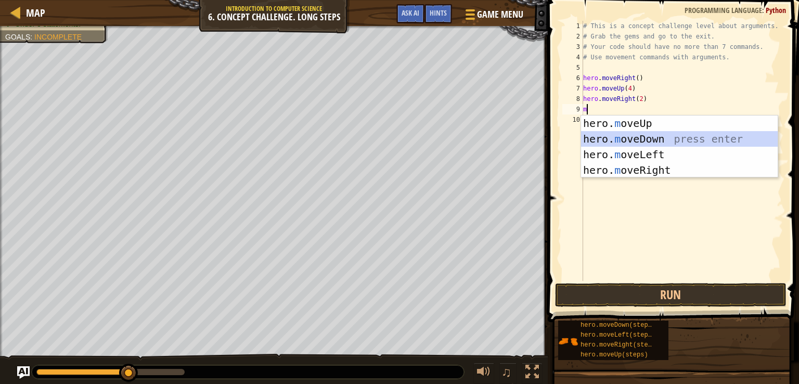
click at [621, 136] on div "hero. m oveUp press enter hero. m oveDown press enter hero. m oveLeft press ent…" at bounding box center [679, 162] width 197 height 94
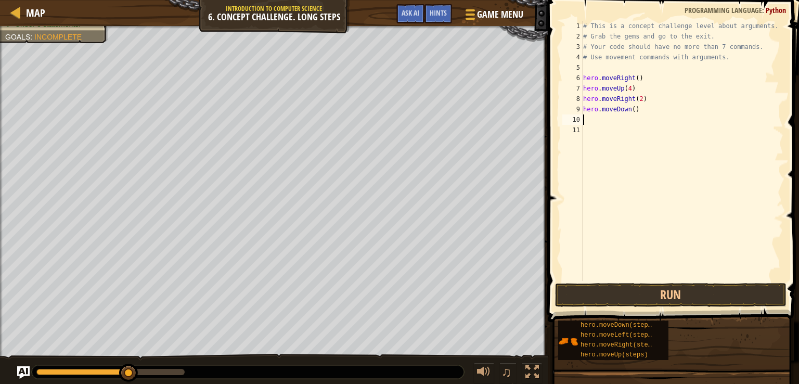
type textarea "m"
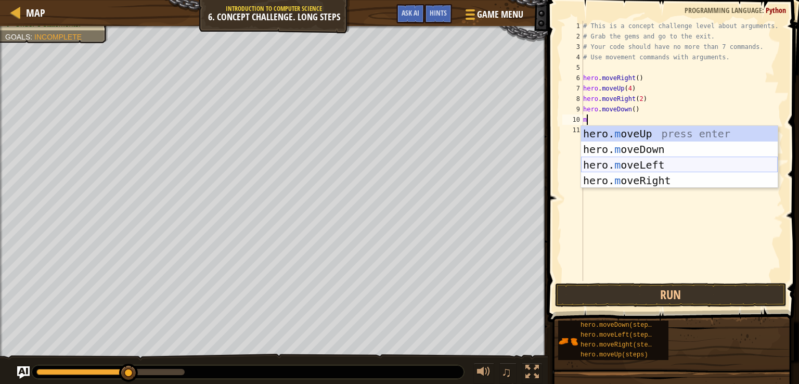
click at [624, 159] on div "hero. m oveUp press enter hero. m oveDown press enter hero. m oveLeft press ent…" at bounding box center [679, 173] width 197 height 94
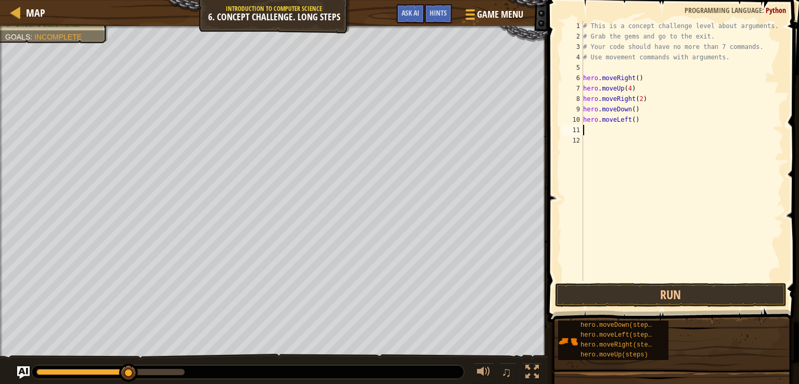
type textarea "m"
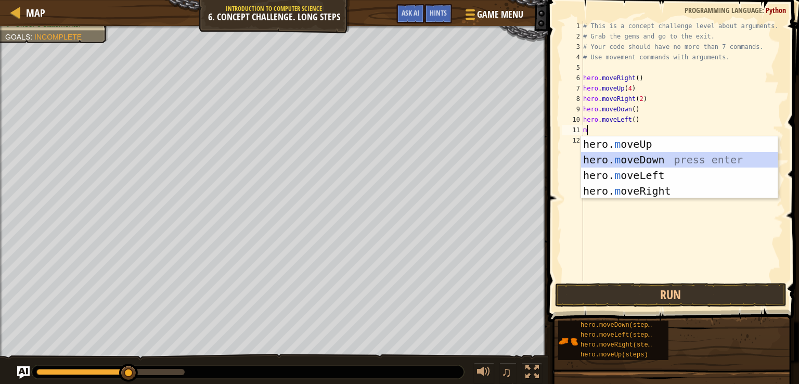
click at [627, 158] on div "hero. m oveUp press enter hero. m oveDown press enter hero. m oveLeft press ent…" at bounding box center [679, 183] width 197 height 94
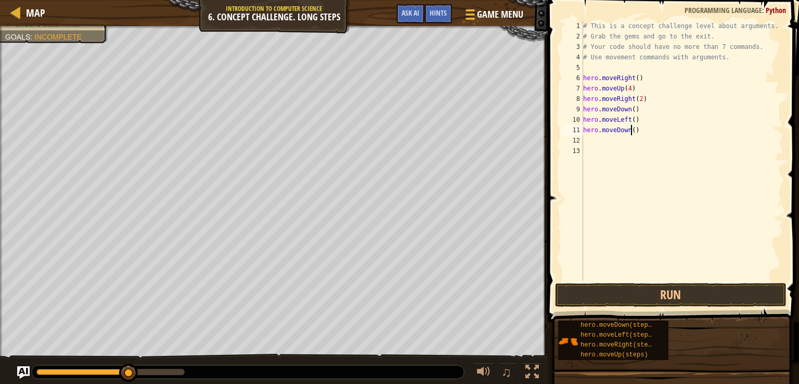
click at [630, 132] on div "# This is a concept challenge level about arguments. # Grab the gems and go to …" at bounding box center [682, 161] width 203 height 281
click at [611, 288] on button "Run" at bounding box center [670, 295] width 231 height 24
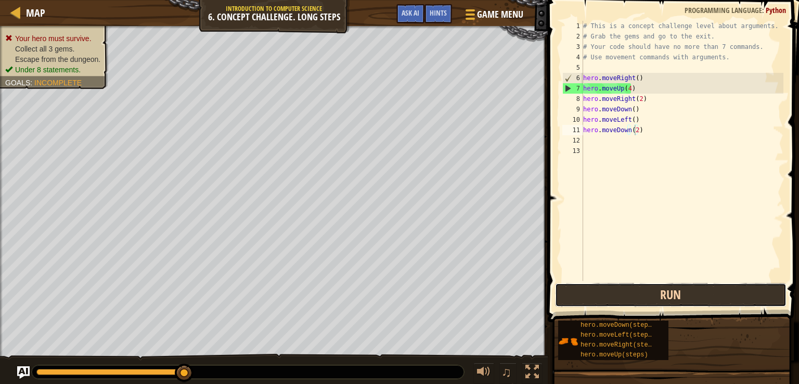
click at [642, 296] on button "Run" at bounding box center [670, 295] width 231 height 24
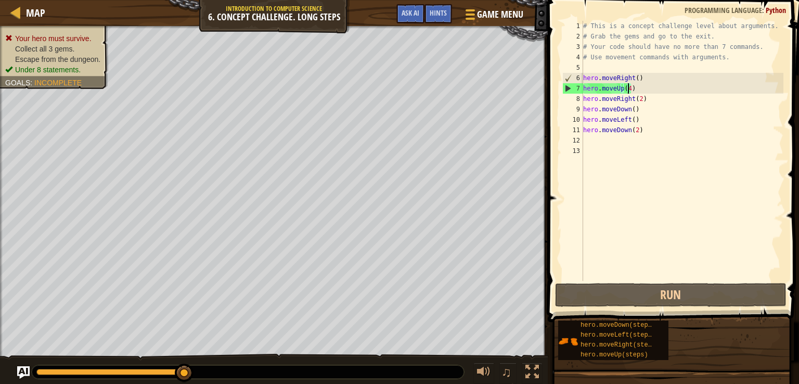
click at [628, 88] on div "# This is a concept challenge level about arguments. # Grab the gems and go to …" at bounding box center [682, 161] width 203 height 281
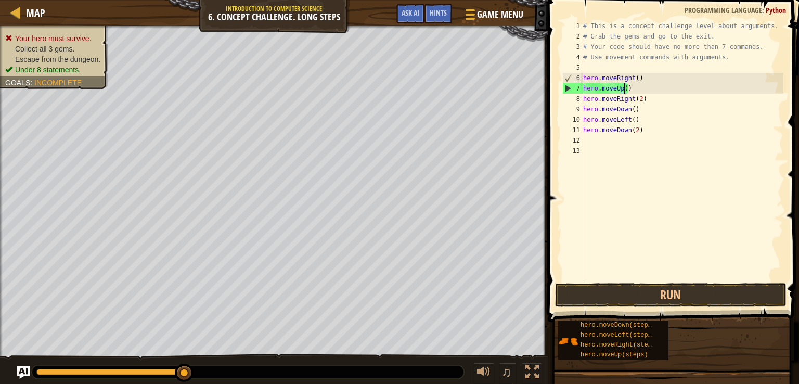
scroll to position [5, 3]
type textarea "hero.moveUp(3)"
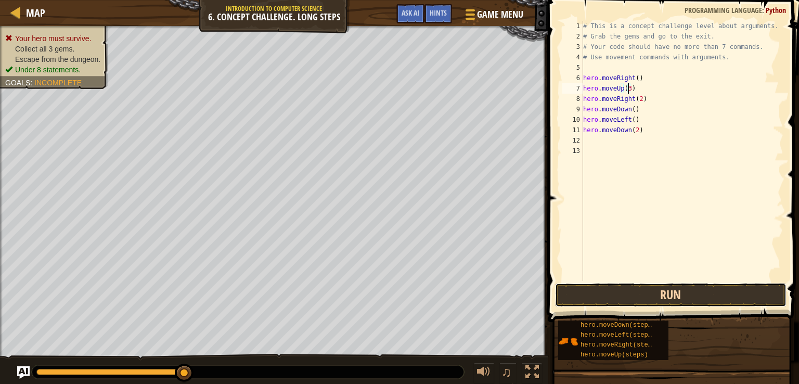
click at [684, 292] on button "Run" at bounding box center [670, 295] width 231 height 24
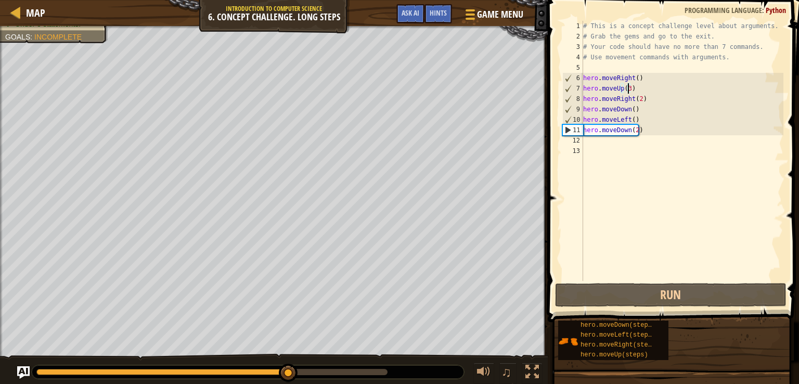
click at [629, 142] on div "# This is a concept challenge level about arguments. # Grab the gems and go to …" at bounding box center [682, 161] width 203 height 281
type textarea "m"
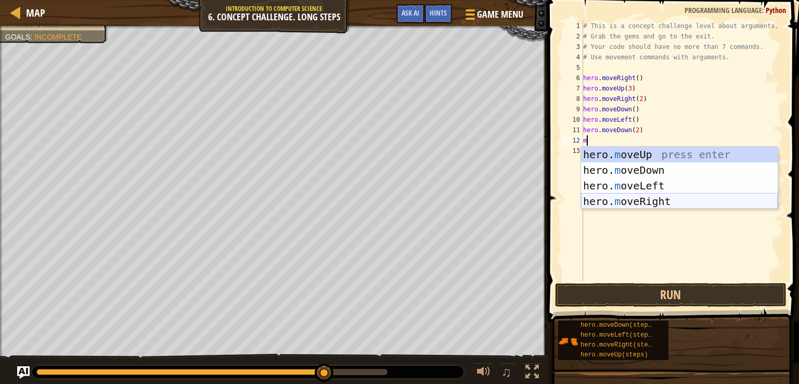
click at [614, 202] on div "hero. m oveUp press enter hero. m oveDown press enter hero. m oveLeft press ent…" at bounding box center [679, 194] width 197 height 94
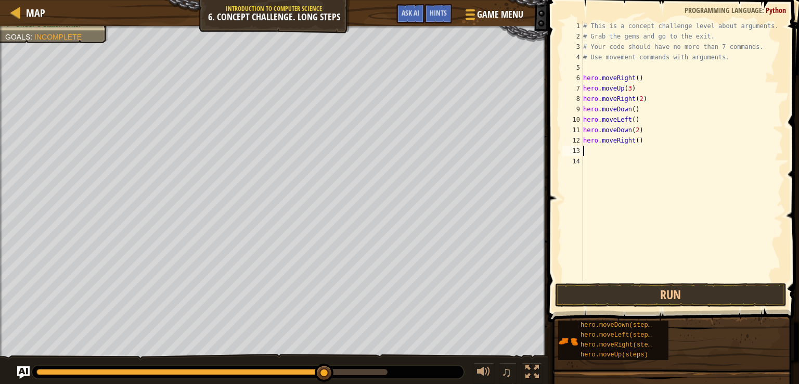
type textarea "m"
click at [636, 153] on div "# This is a concept challenge level about arguments. # Grab the gems and go to …" at bounding box center [682, 161] width 203 height 281
click at [620, 155] on div "# This is a concept challenge level about arguments. # Grab the gems and go to …" at bounding box center [682, 161] width 203 height 281
type textarea "m"
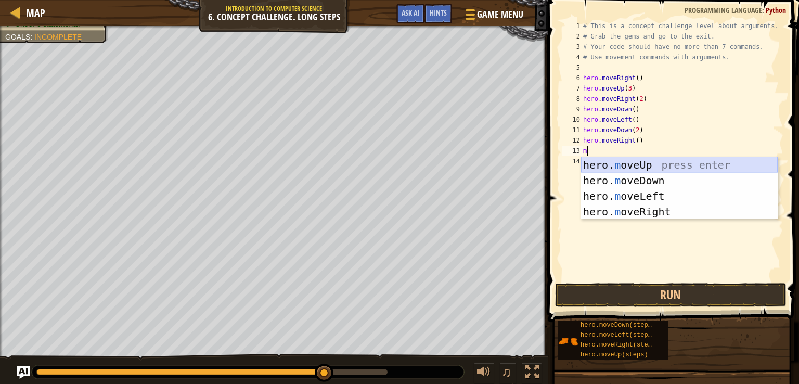
click at [625, 165] on div "hero. m oveUp press enter hero. m oveDown press enter hero. m oveLeft press ent…" at bounding box center [679, 204] width 197 height 94
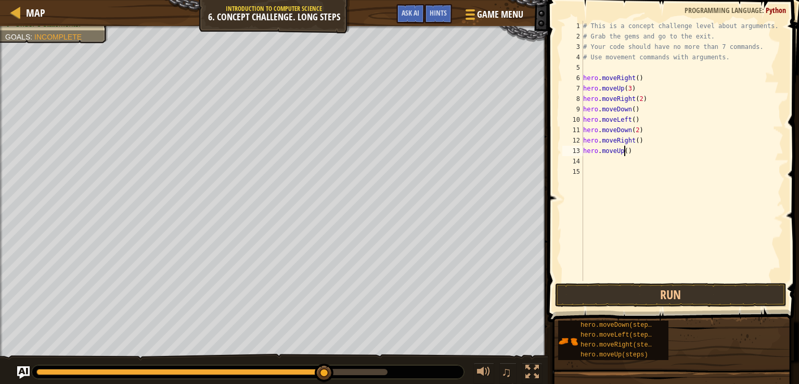
click at [624, 150] on div "# This is a concept challenge level about arguments. # Grab the gems and go to …" at bounding box center [682, 161] width 203 height 281
click at [641, 292] on button "Run" at bounding box center [670, 295] width 231 height 24
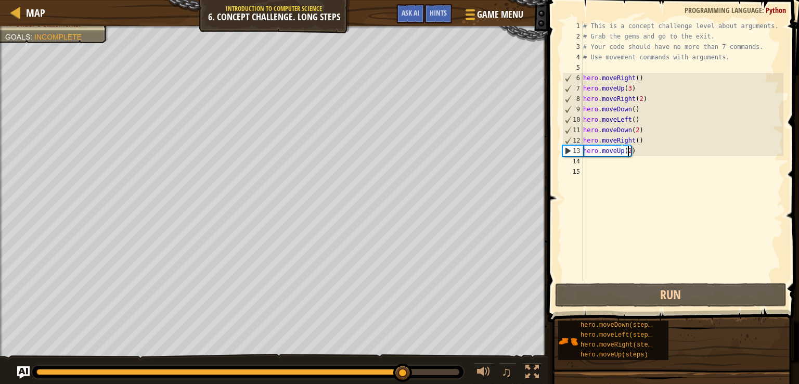
click at [632, 139] on div "# This is a concept challenge level about arguments. # Grab the gems and go to …" at bounding box center [682, 161] width 203 height 281
click at [634, 139] on div "# This is a concept challenge level about arguments. # Grab the gems and go to …" at bounding box center [682, 161] width 203 height 281
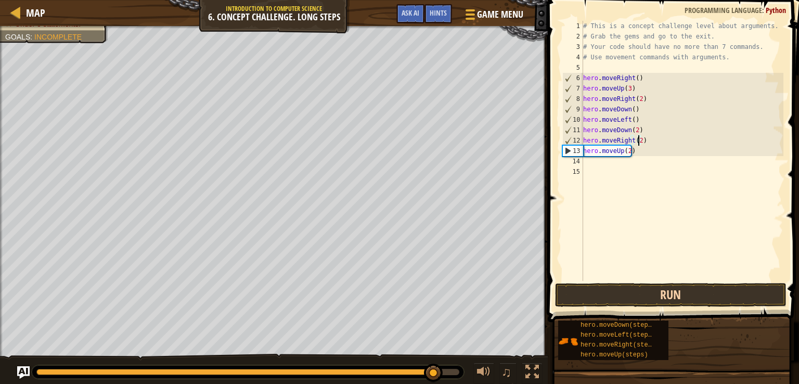
type textarea "hero.moveRight(2)"
click at [623, 289] on button "Run" at bounding box center [670, 295] width 231 height 24
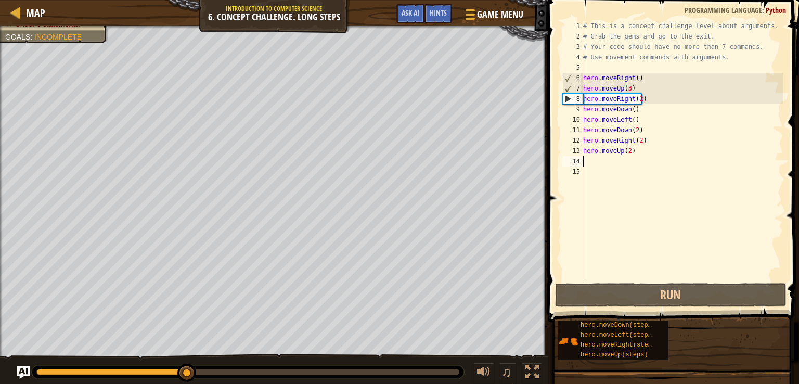
click at [603, 160] on div "# This is a concept challenge level about arguments. # Grab the gems and go to …" at bounding box center [682, 161] width 203 height 281
type textarea "m"
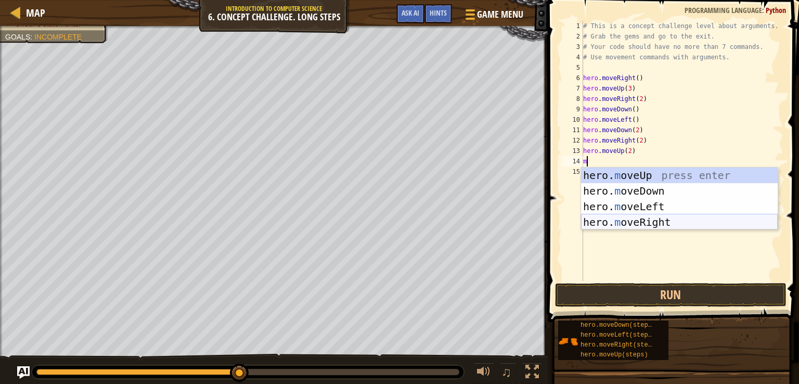
click at [619, 225] on div "hero. m oveUp press enter hero. m oveDown press enter hero. m oveLeft press ent…" at bounding box center [679, 214] width 197 height 94
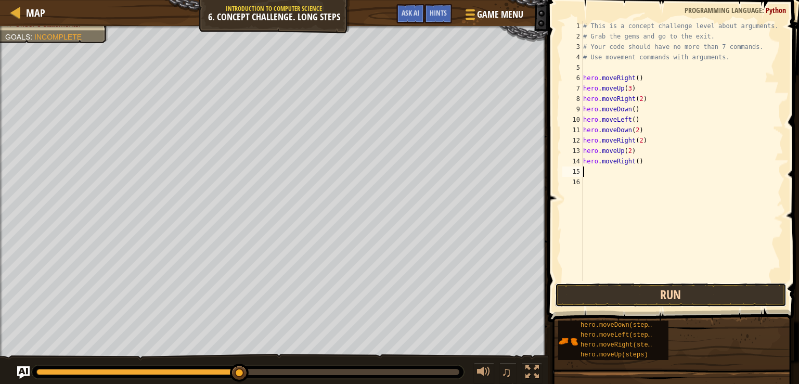
click at [620, 292] on button "Run" at bounding box center [670, 295] width 231 height 24
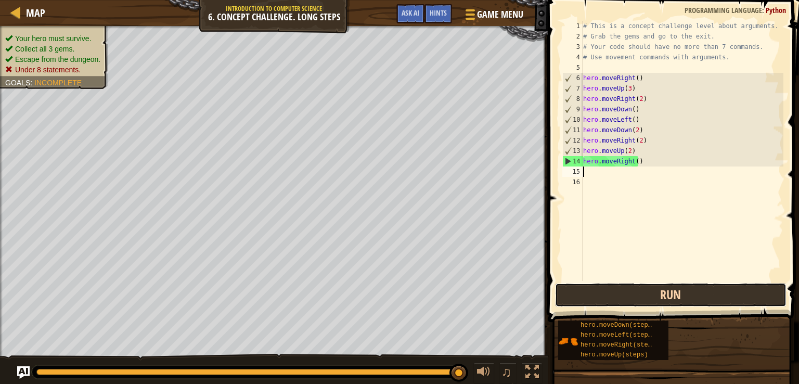
click at [620, 292] on button "Run" at bounding box center [670, 295] width 231 height 24
click at [641, 290] on button "Run" at bounding box center [670, 295] width 231 height 24
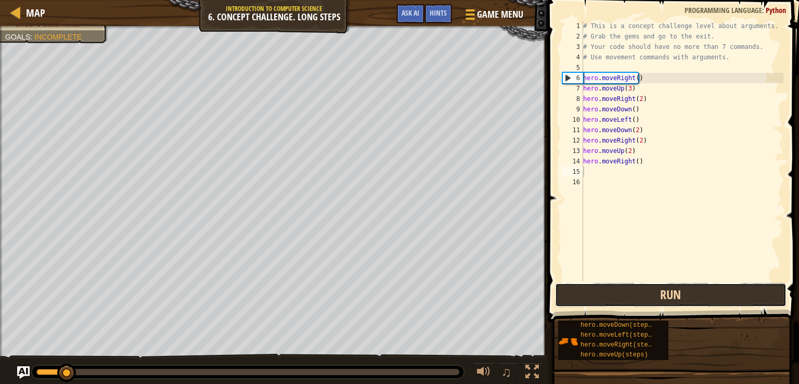
click at [641, 290] on button "Run" at bounding box center [670, 295] width 231 height 24
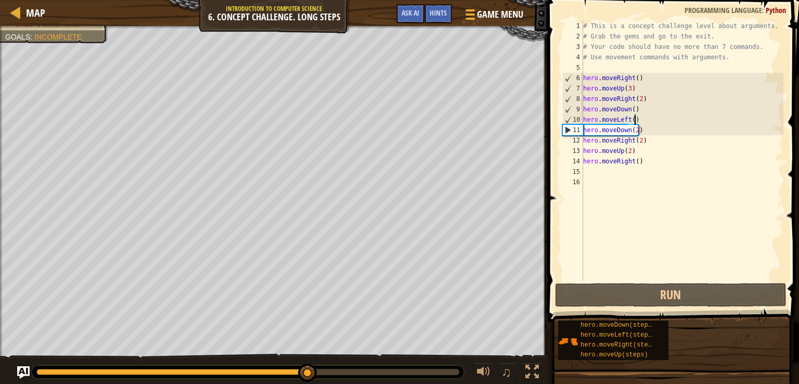
click at [640, 118] on div "# This is a concept challenge level about arguments. # Grab the gems and go to …" at bounding box center [682, 161] width 203 height 281
click at [639, 107] on div "# This is a concept challenge level about arguments. # Grab the gems and go to …" at bounding box center [682, 161] width 203 height 281
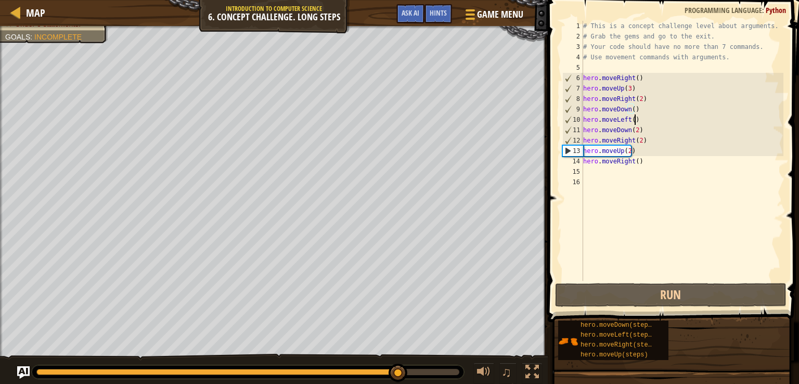
click at [640, 119] on div "# This is a concept challenge level about arguments. # Grab the gems and go to …" at bounding box center [682, 161] width 203 height 281
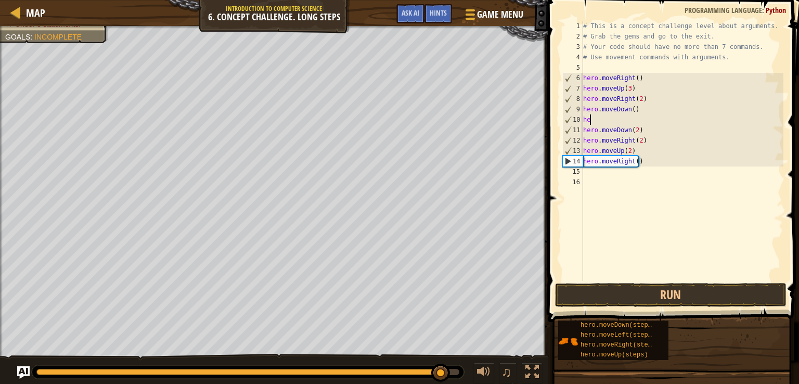
type textarea "h"
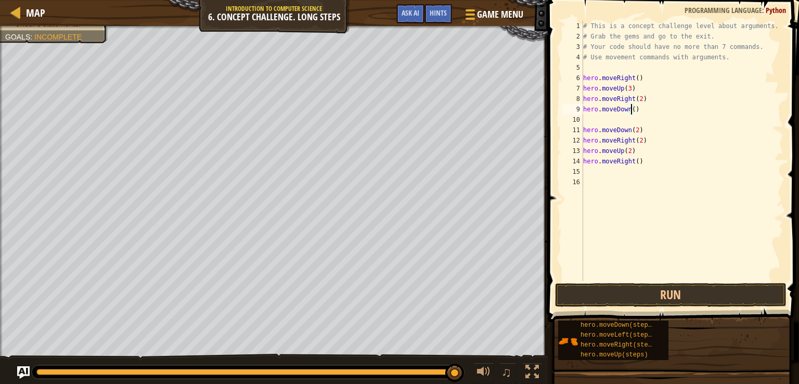
click at [632, 111] on div "# This is a concept challenge level about arguments. # Grab the gems and go to …" at bounding box center [682, 161] width 203 height 281
click at [645, 296] on button "Run" at bounding box center [670, 295] width 231 height 24
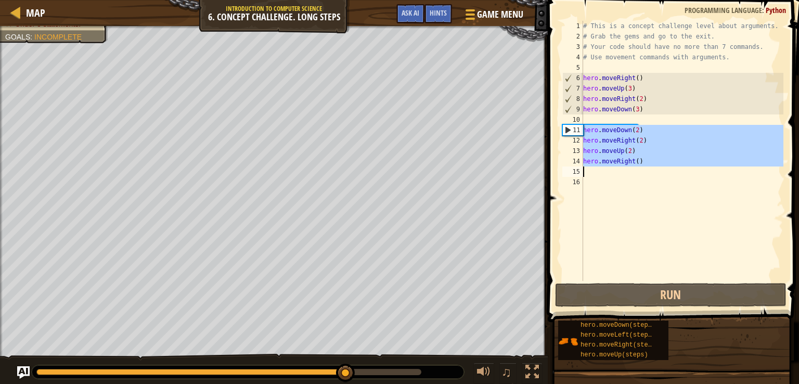
drag, startPoint x: 582, startPoint y: 129, endPoint x: 646, endPoint y: 169, distance: 75.9
click at [646, 169] on div "hero.moveDown(3) 1 2 3 4 5 6 7 8 9 10 11 12 13 14 15 16 # This is a concept cha…" at bounding box center [671, 151] width 223 height 260
type textarea "hero.moveRight()"
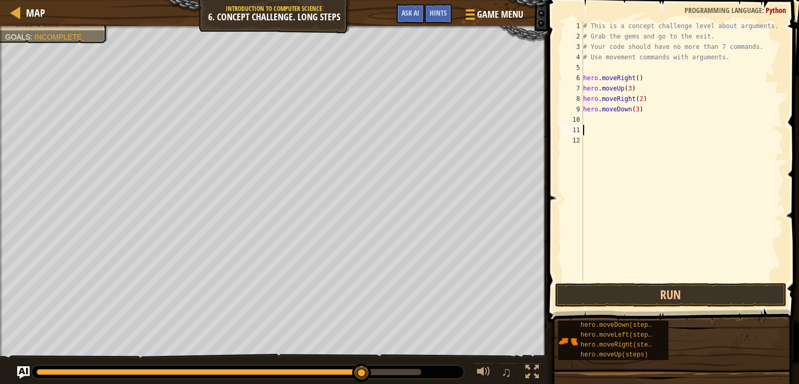
click at [607, 118] on div "# This is a concept challenge level about arguments. # Grab the gems and go to …" at bounding box center [682, 161] width 203 height 281
type textarea "m"
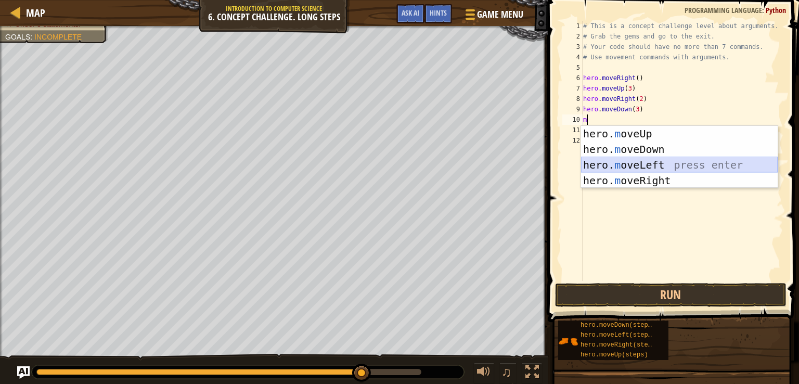
click at [617, 159] on div "hero. m oveUp press enter hero. m oveDown press enter hero. m oveLeft press ent…" at bounding box center [679, 173] width 197 height 94
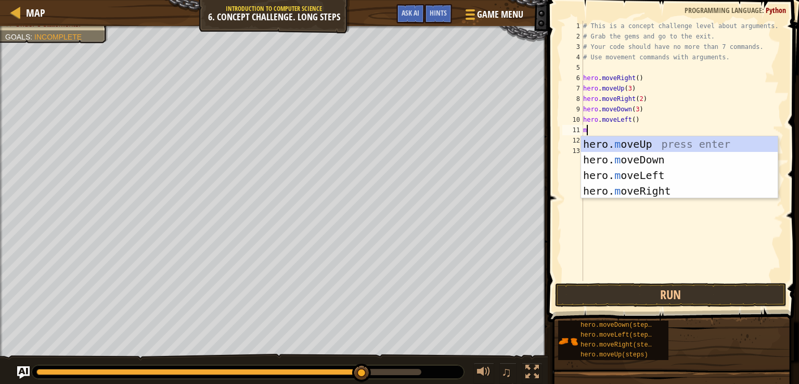
click at [637, 134] on div "# This is a concept challenge level about arguments. # Grab the gems and go to …" at bounding box center [682, 161] width 203 height 281
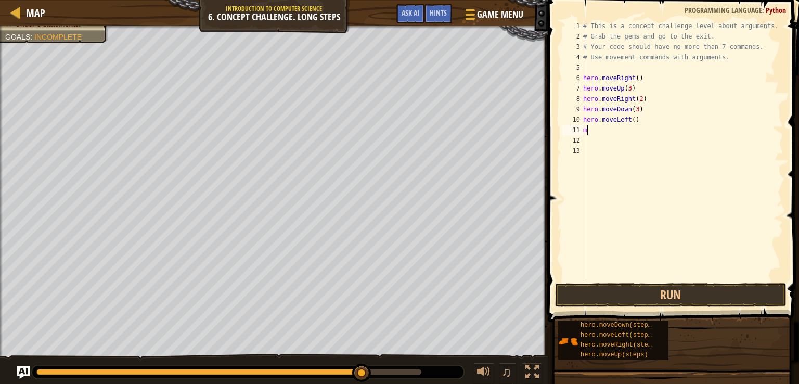
click at [627, 132] on div "# This is a concept challenge level about arguments. # Grab the gems and go to …" at bounding box center [682, 161] width 203 height 281
type textarea "mo"
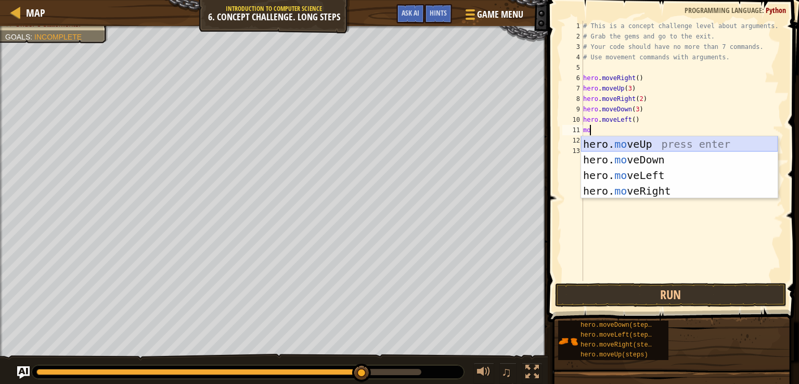
click at [641, 145] on div "hero. mo veUp press enter hero. mo veDown press enter hero. mo veLeft press ent…" at bounding box center [679, 183] width 197 height 94
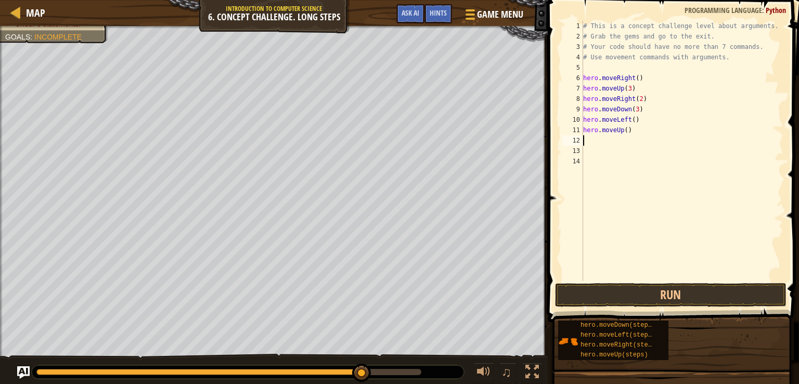
click at [623, 127] on div "# This is a concept challenge level about arguments. # Grab the gems and go to …" at bounding box center [682, 161] width 203 height 281
type textarea "hero.moveUp(2)"
click at [595, 300] on button "Run" at bounding box center [670, 295] width 231 height 24
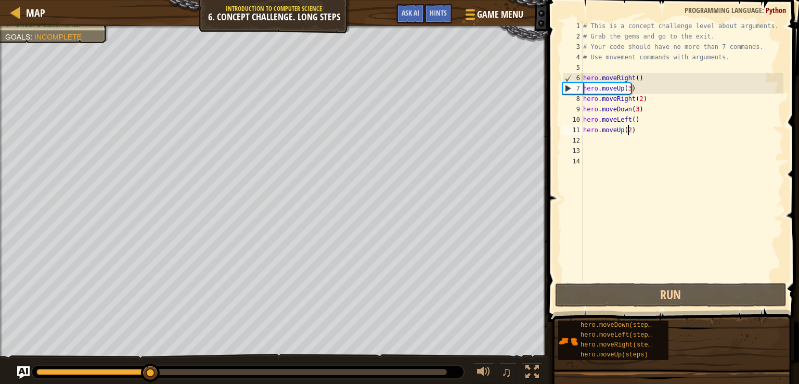
click at [610, 136] on div "# This is a concept challenge level about arguments. # Grab the gems and go to …" at bounding box center [682, 161] width 203 height 281
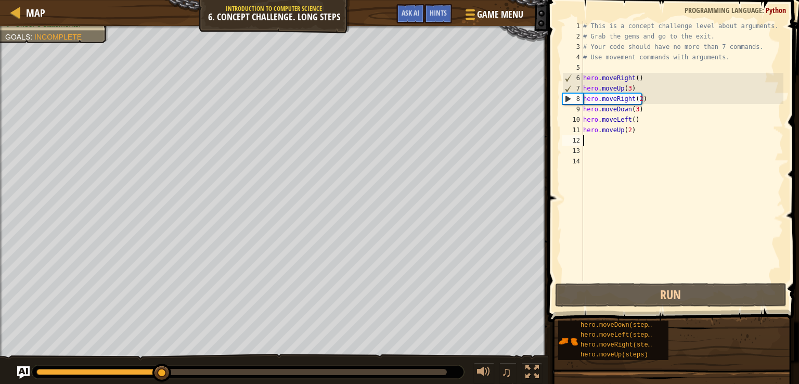
scroll to position [5, 0]
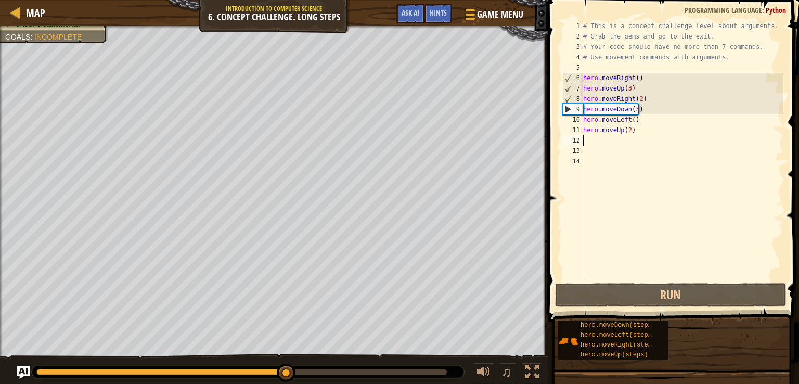
type textarea "m"
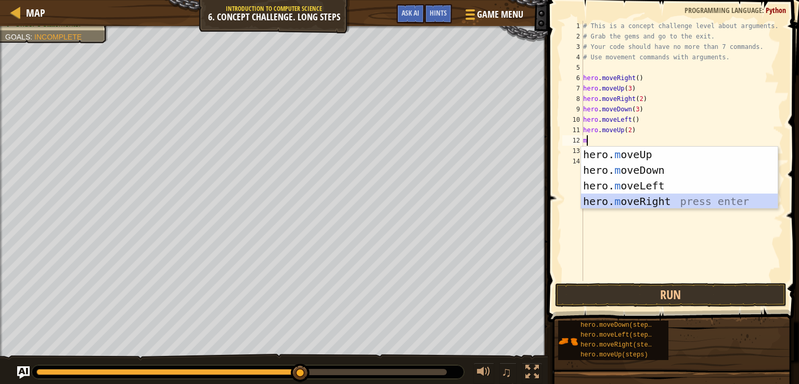
click at [620, 205] on div "hero. m oveUp press enter hero. m oveDown press enter hero. m oveLeft press ent…" at bounding box center [679, 194] width 197 height 94
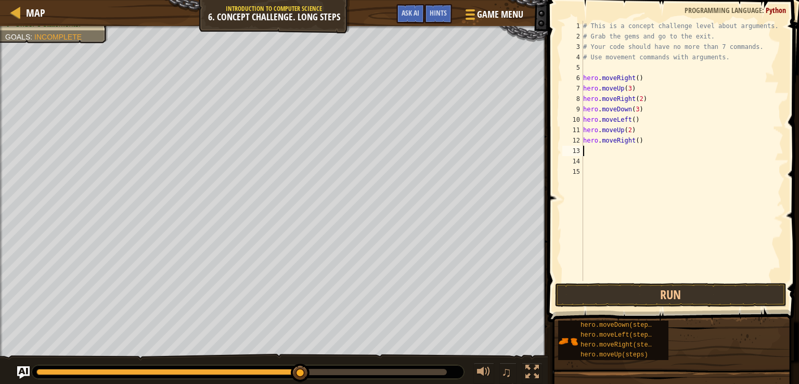
type textarea "3"
click at [634, 142] on div "# This is a concept challenge level about arguments. # Grab the gems and go to …" at bounding box center [682, 161] width 203 height 281
type textarea "hero.moveRight(3)"
click at [659, 300] on button "Run" at bounding box center [670, 295] width 231 height 24
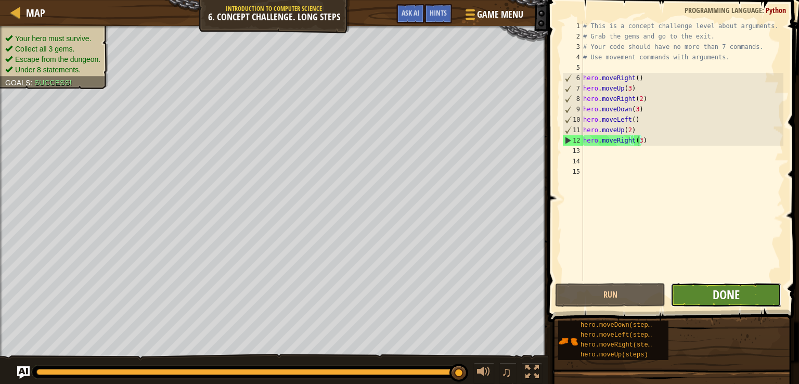
click at [727, 293] on span "Done" at bounding box center [725, 294] width 27 height 17
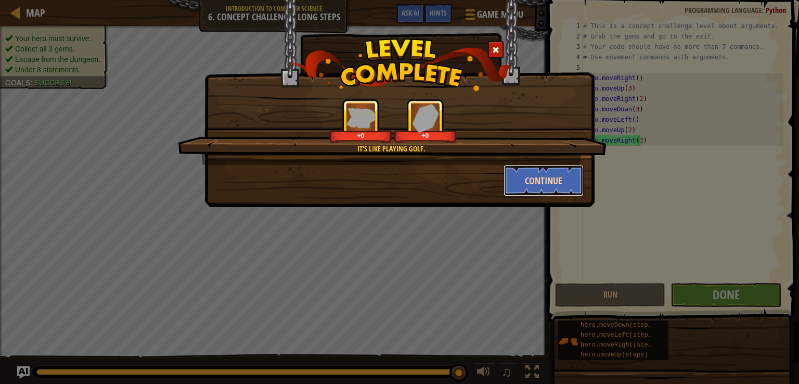
click at [517, 180] on button "Continue" at bounding box center [543, 180] width 81 height 31
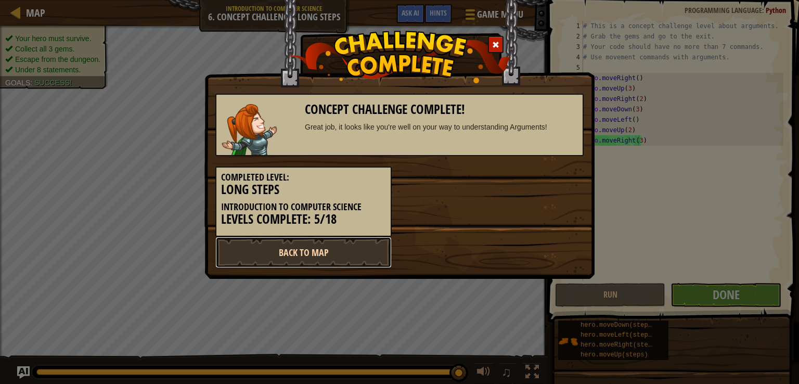
click at [338, 254] on link "Back to Map" at bounding box center [303, 252] width 176 height 31
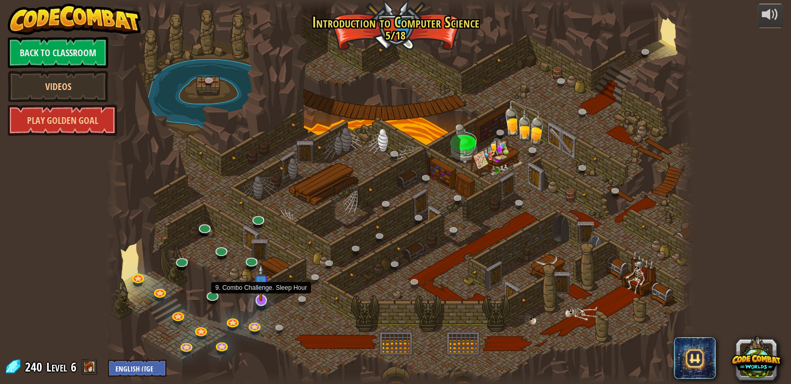
click at [262, 296] on img at bounding box center [261, 282] width 17 height 37
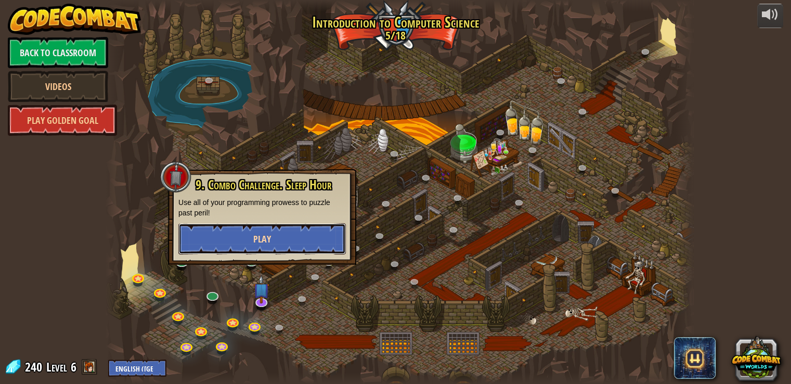
click at [262, 244] on span "Play" at bounding box center [262, 238] width 18 height 13
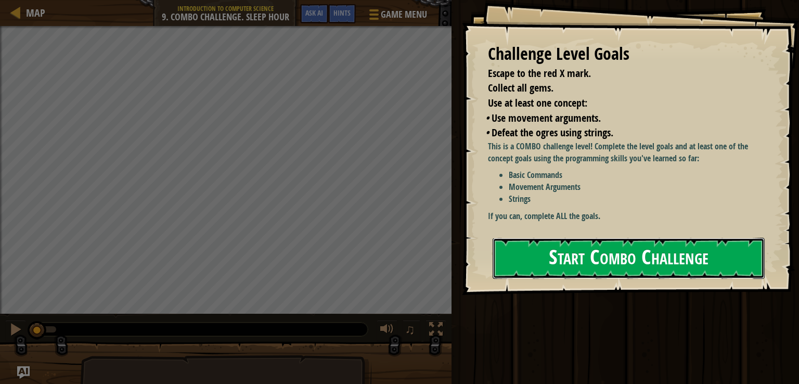
click at [555, 249] on button "Start Combo Challenge" at bounding box center [628, 258] width 272 height 41
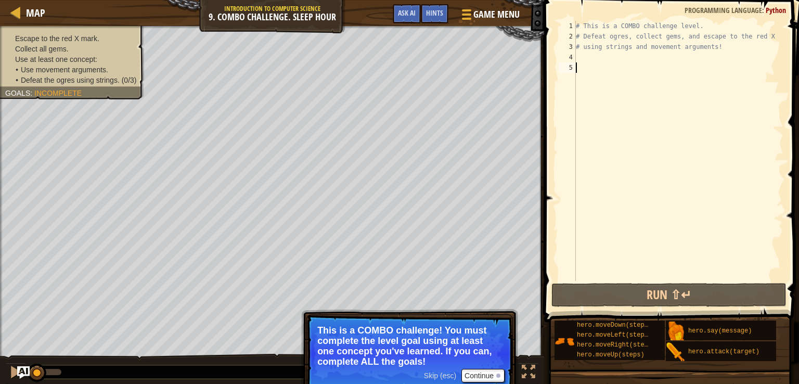
click at [587, 57] on div "# This is a COMBO challenge level. # Defeat [PERSON_NAME], collect gems, and es…" at bounding box center [678, 161] width 210 height 281
type textarea "m"
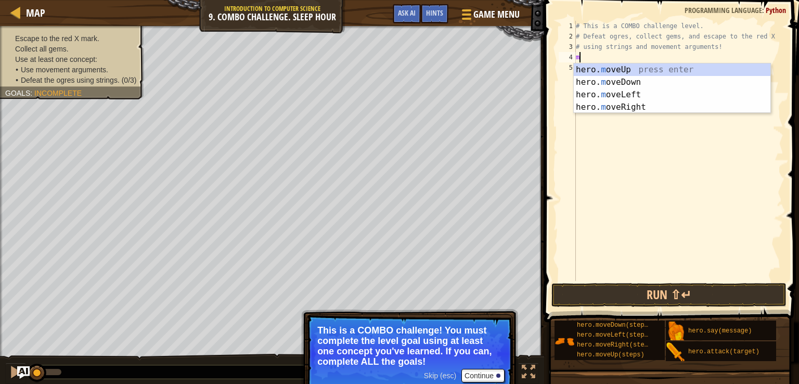
scroll to position [5, 0]
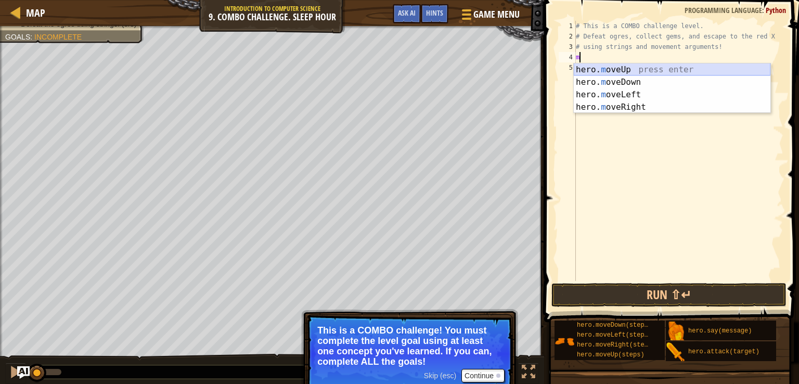
click at [620, 69] on div "hero. m oveUp press enter hero. m oveDown press enter hero. m oveLeft press ent…" at bounding box center [671, 100] width 197 height 75
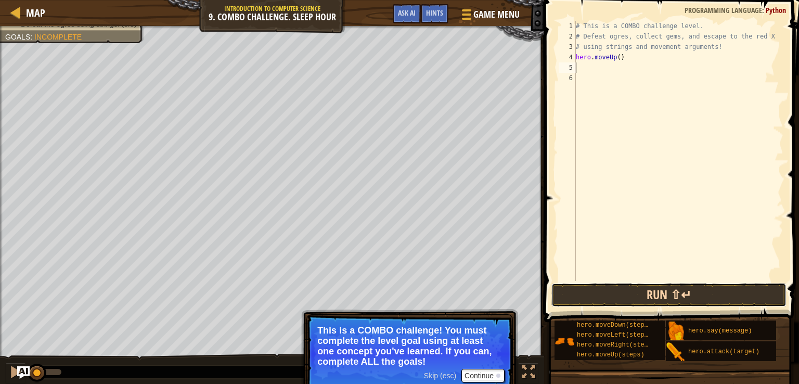
click at [646, 293] on button "Run ⇧↵" at bounding box center [668, 295] width 235 height 24
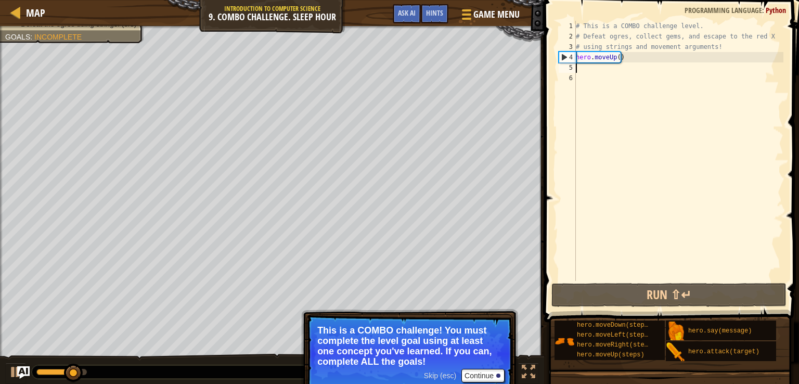
type textarea "m"
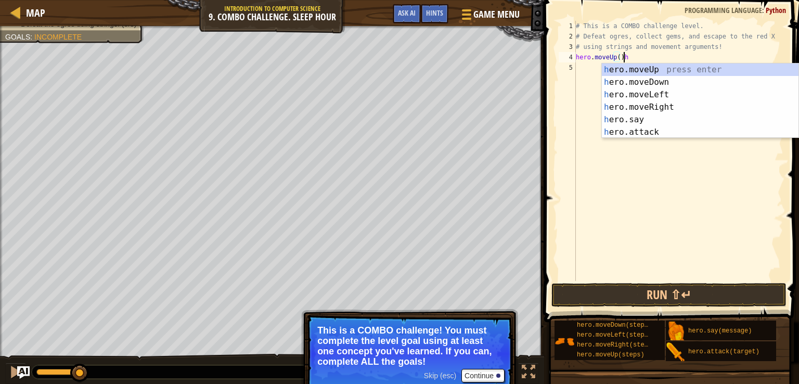
scroll to position [5, 3]
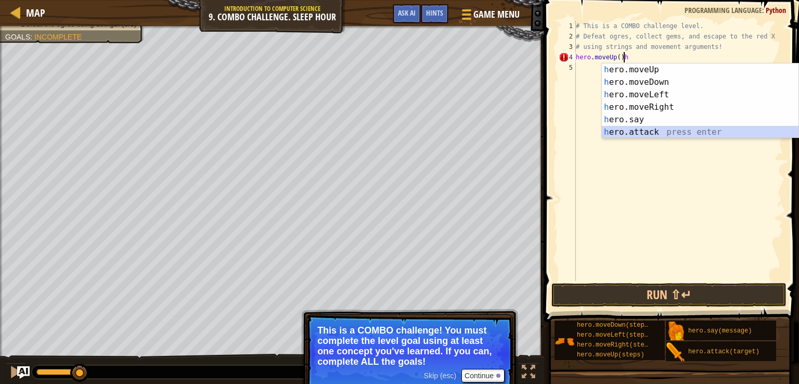
click at [638, 135] on div "h ero.moveUp press enter h ero.moveDown press enter h ero.moveLeft press enter …" at bounding box center [700, 113] width 197 height 100
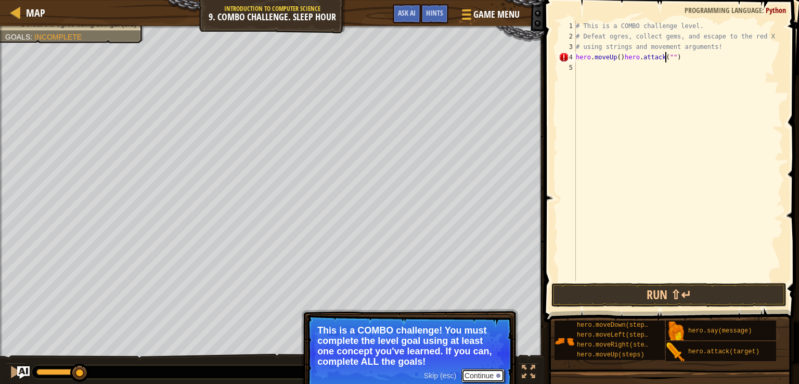
click at [490, 376] on button "Continue" at bounding box center [482, 376] width 43 height 14
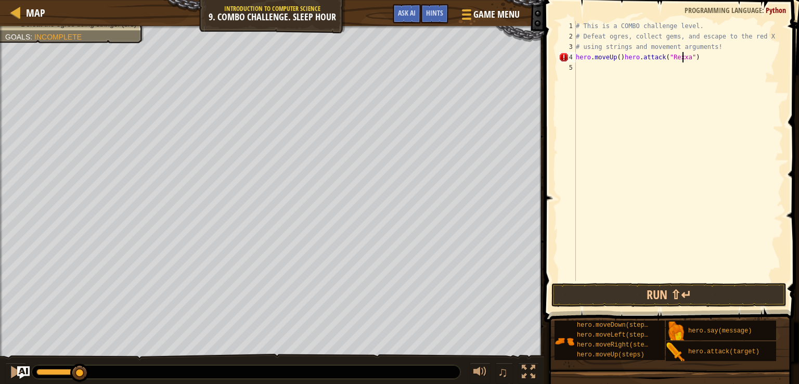
scroll to position [5, 9]
click at [644, 288] on button "Run ⇧↵" at bounding box center [668, 295] width 235 height 24
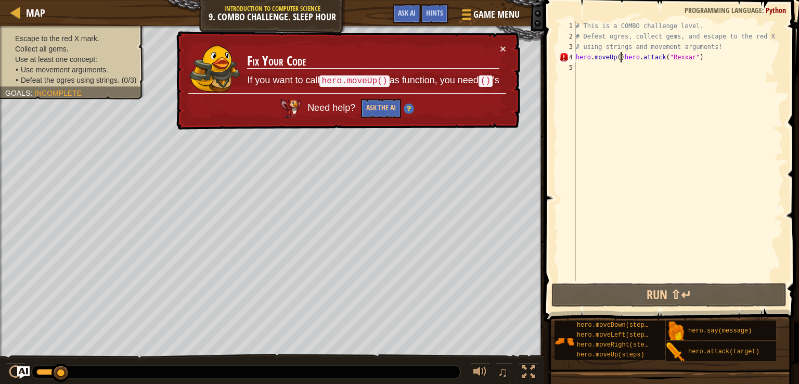
click at [620, 57] on div "# This is a COMBO challenge level. # Defeat [PERSON_NAME], collect gems, and es…" at bounding box center [678, 161] width 210 height 281
type textarea "hero.attack("Rexxar")"
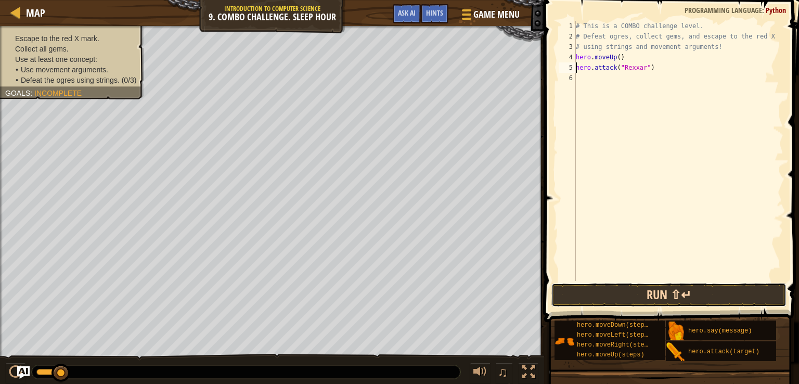
click at [672, 290] on button "Run ⇧↵" at bounding box center [668, 295] width 235 height 24
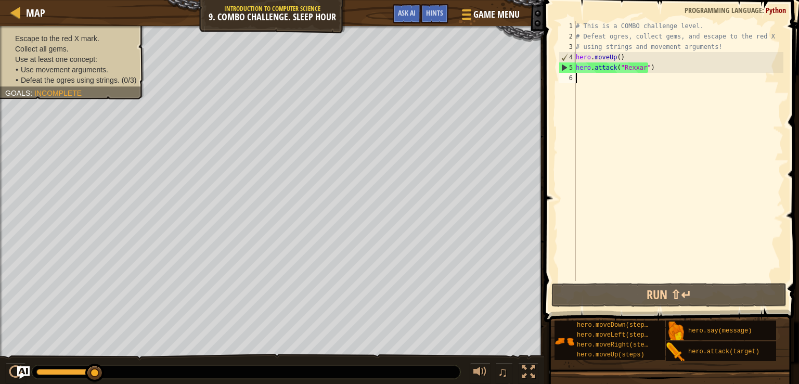
click at [660, 73] on div "# This is a COMBO challenge level. # Defeat [PERSON_NAME], collect gems, and es…" at bounding box center [678, 161] width 210 height 281
click at [657, 64] on div "# This is a COMBO challenge level. # Defeat [PERSON_NAME], collect gems, and es…" at bounding box center [678, 161] width 210 height 281
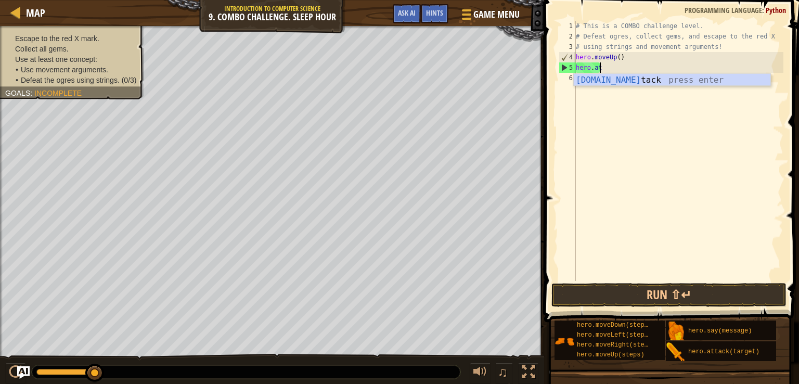
type textarea "h"
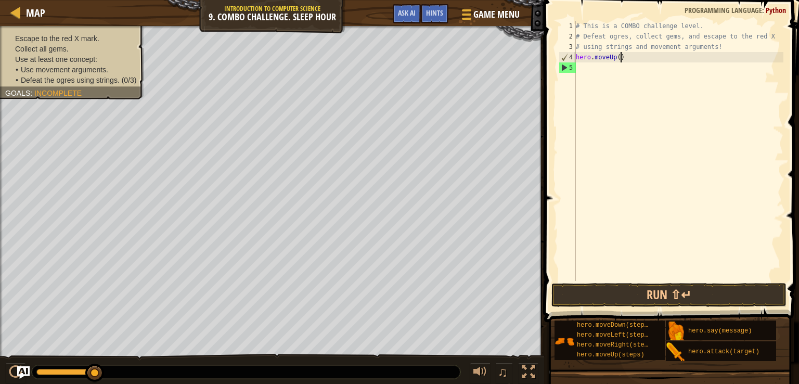
type textarea "[DOMAIN_NAME]"
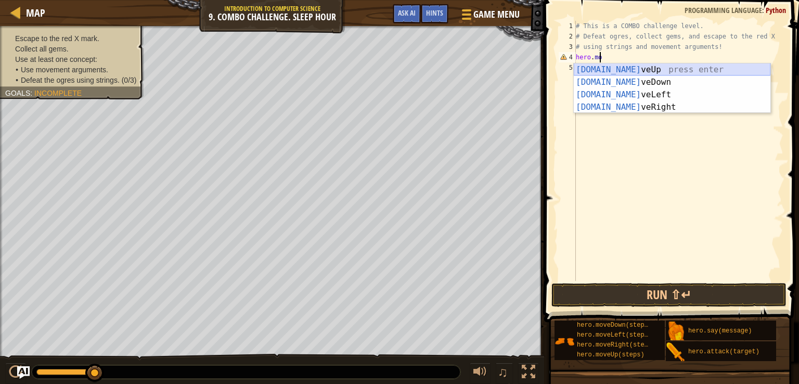
click at [643, 68] on div "[DOMAIN_NAME] veUp press enter [DOMAIN_NAME] veDown press enter [DOMAIN_NAME] v…" at bounding box center [671, 100] width 197 height 75
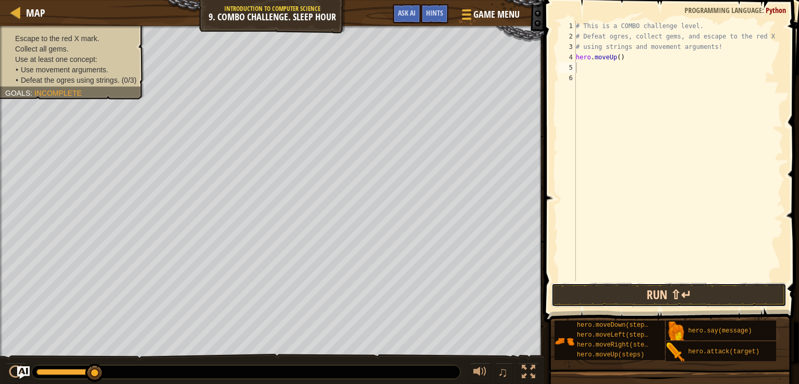
click at [623, 292] on button "Run ⇧↵" at bounding box center [668, 295] width 235 height 24
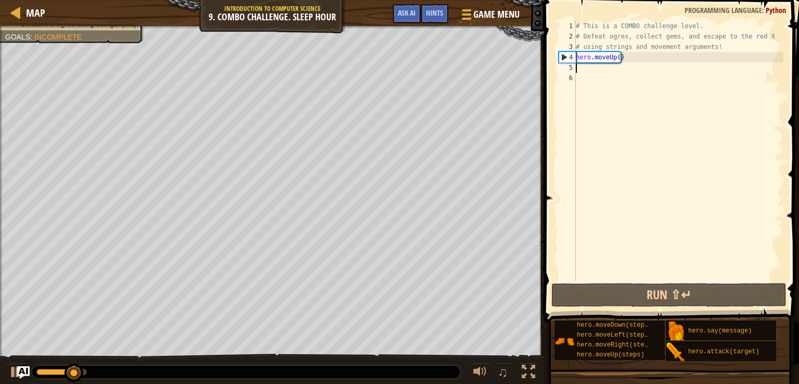
type textarea "m"
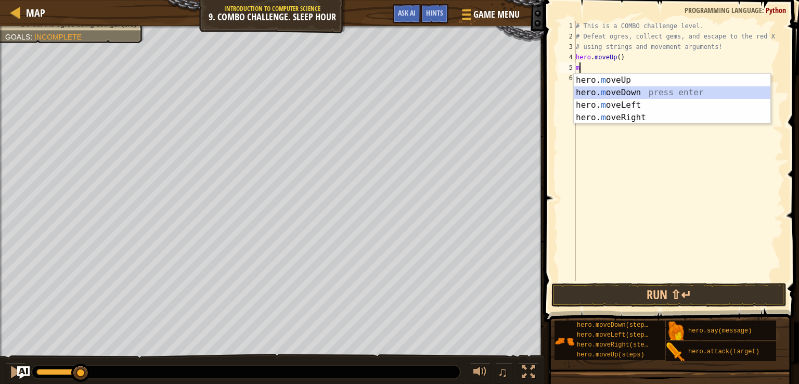
click at [620, 92] on div "hero. m oveUp press enter hero. m oveDown press enter hero. m oveLeft press ent…" at bounding box center [671, 111] width 197 height 75
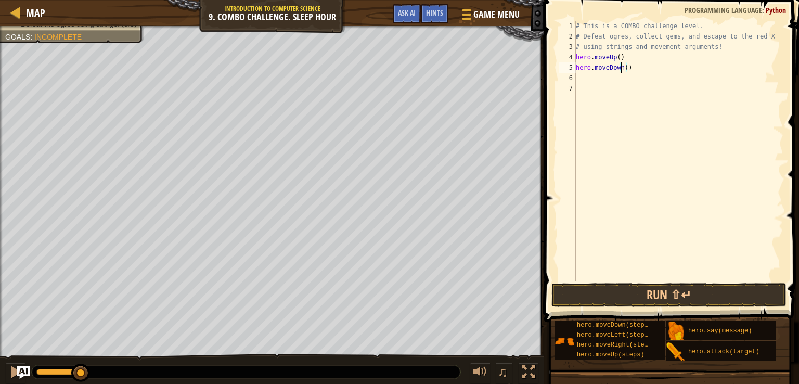
click at [622, 70] on div "# This is a COMBO challenge level. # Defeat [PERSON_NAME], collect gems, and es…" at bounding box center [678, 161] width 210 height 281
click at [626, 69] on div "# This is a COMBO challenge level. # Defeat [PERSON_NAME], collect gems, and es…" at bounding box center [678, 161] width 210 height 281
click at [623, 69] on div "# This is a COMBO challenge level. # Defeat [PERSON_NAME], collect gems, and es…" at bounding box center [678, 161] width 210 height 281
click at [628, 289] on button "Run ⇧↵" at bounding box center [668, 295] width 235 height 24
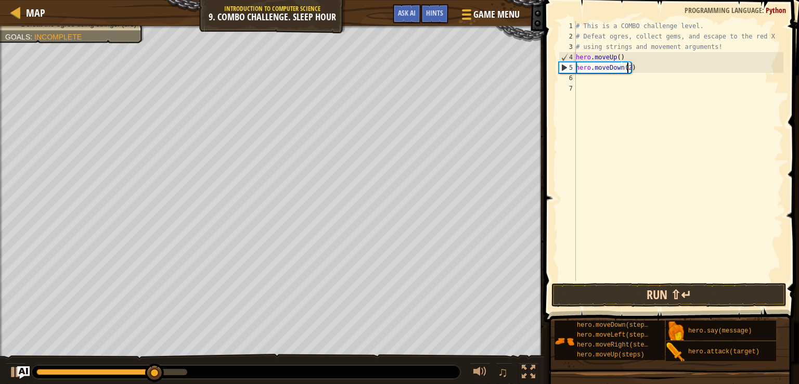
type textarea "hero.moveDown(2)"
click at [657, 288] on button "Run ⇧↵" at bounding box center [668, 295] width 235 height 24
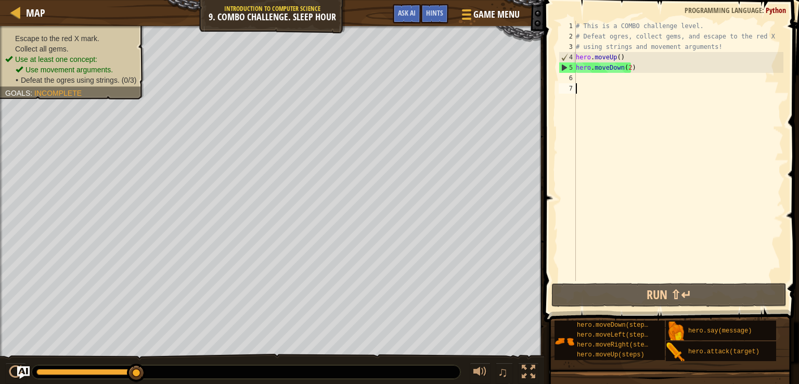
click at [609, 89] on div "# This is a COMBO challenge level. # Defeat [PERSON_NAME], collect gems, and es…" at bounding box center [678, 161] width 210 height 281
click at [607, 81] on div "# This is a COMBO challenge level. # Defeat [PERSON_NAME], collect gems, and es…" at bounding box center [678, 161] width 210 height 281
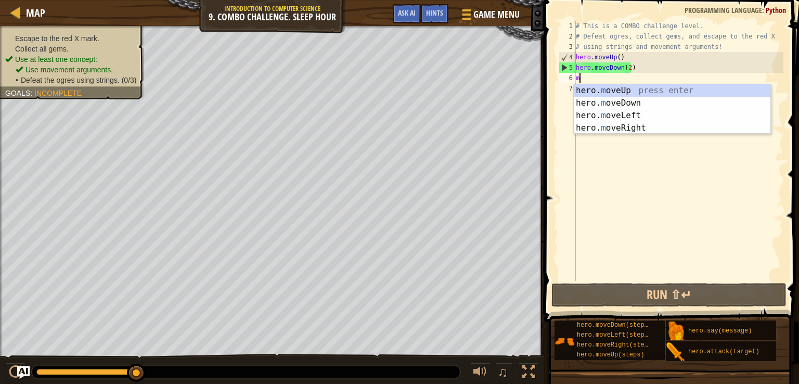
type textarea "m"
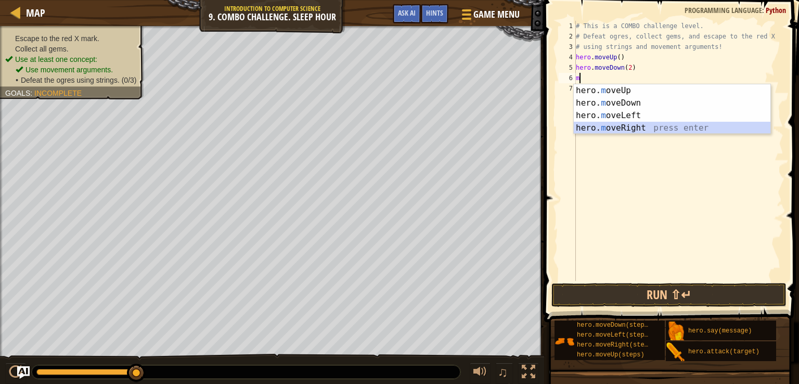
click at [609, 123] on div "hero. m oveUp press enter hero. m oveDown press enter hero. m oveLeft press ent…" at bounding box center [671, 121] width 197 height 75
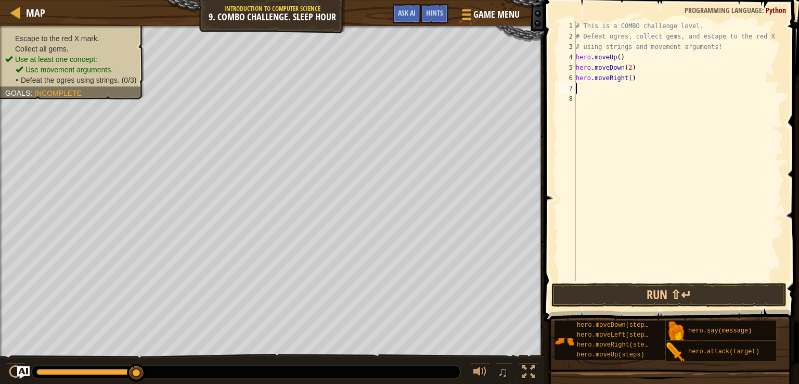
click at [627, 79] on div "# This is a COMBO challenge level. # Defeat [PERSON_NAME], collect gems, and es…" at bounding box center [678, 161] width 210 height 281
type textarea "hero.moveRight(2)"
click at [636, 290] on button "Run ⇧↵" at bounding box center [668, 295] width 235 height 24
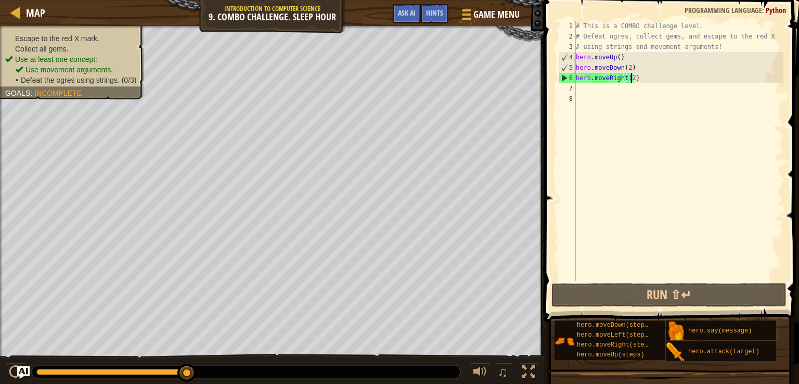
click at [603, 90] on div "# This is a COMBO challenge level. # Defeat [PERSON_NAME], collect gems, and es…" at bounding box center [678, 161] width 210 height 281
type textarea "m"
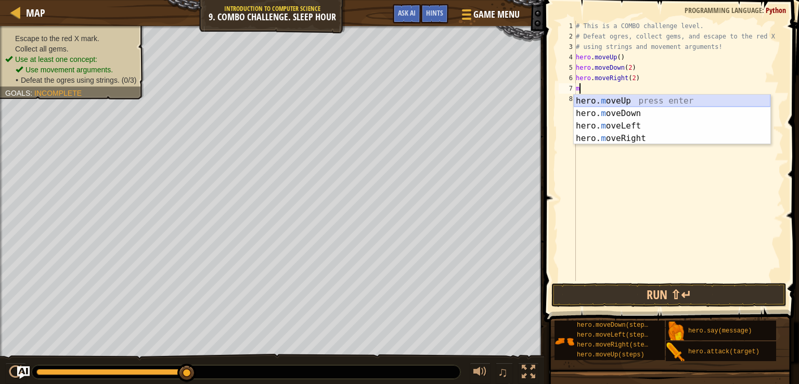
click at [598, 100] on div "hero. m oveUp press enter hero. m oveDown press enter hero. m oveLeft press ent…" at bounding box center [671, 132] width 197 height 75
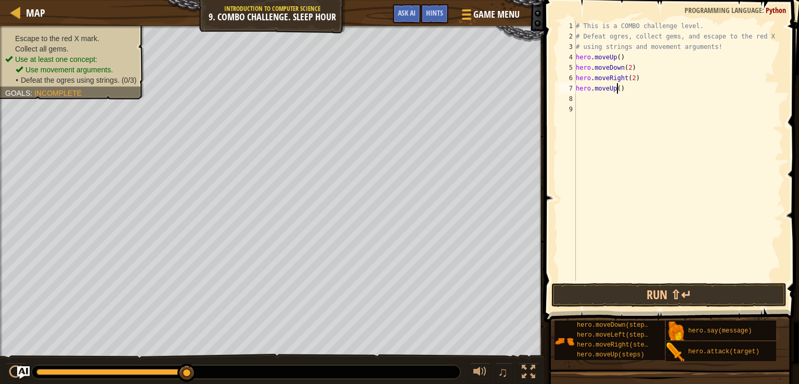
click at [616, 88] on div "# This is a COMBO challenge level. # Defeat [PERSON_NAME], collect gems, and es…" at bounding box center [678, 161] width 210 height 281
click at [619, 300] on button "Run ⇧↵" at bounding box center [668, 295] width 235 height 24
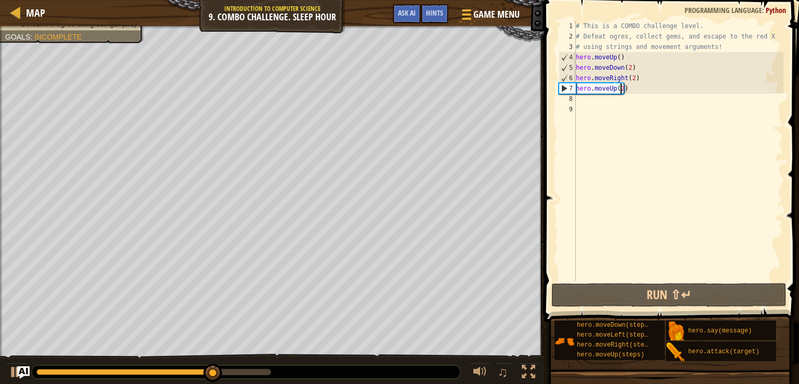
click at [632, 92] on div "# This is a COMBO challenge level. # Defeat [PERSON_NAME], collect gems, and es…" at bounding box center [678, 161] width 210 height 281
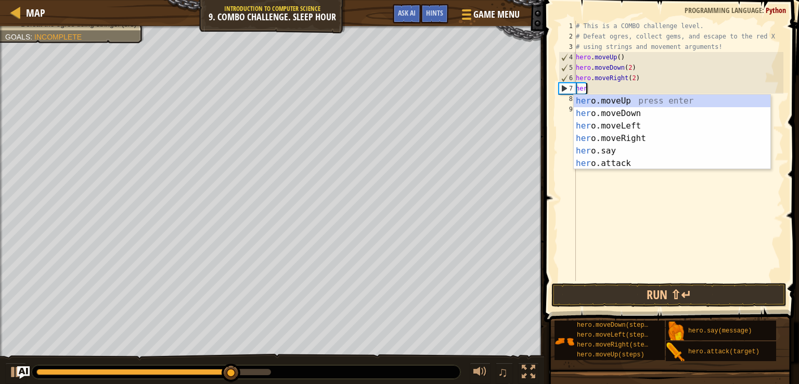
scroll to position [5, 0]
type textarea "he"
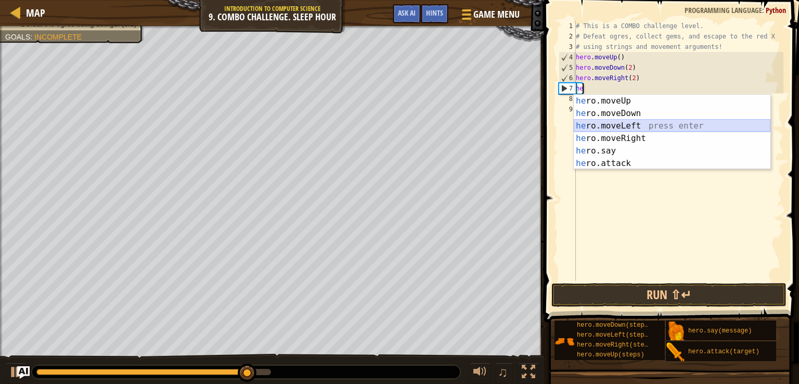
click at [628, 121] on div "he ro.moveUp press enter he ro.moveDown press enter he ro.moveLeft press enter …" at bounding box center [671, 145] width 197 height 100
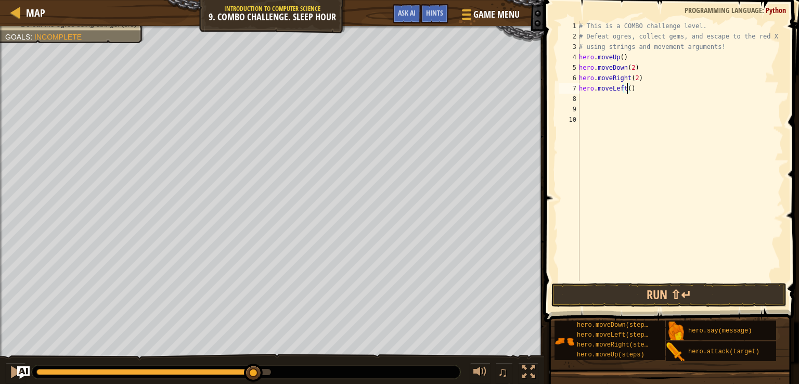
click at [627, 88] on div "# This is a COMBO challenge level. # Defeat [PERSON_NAME], collect gems, and es…" at bounding box center [680, 161] width 206 height 281
type textarea "hero.moveLeft(2)"
click at [651, 298] on button "Run ⇧↵" at bounding box center [668, 295] width 235 height 24
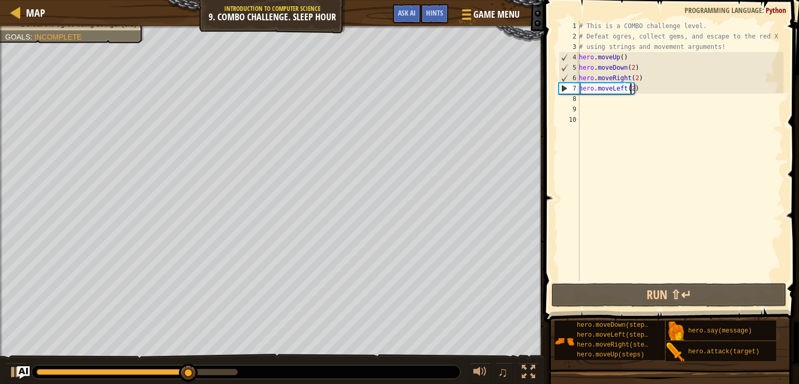
click at [647, 96] on div "# This is a COMBO challenge level. # Defeat [PERSON_NAME], collect gems, and es…" at bounding box center [680, 161] width 206 height 281
click at [639, 88] on div "# This is a COMBO challenge level. # Defeat [PERSON_NAME], collect gems, and es…" at bounding box center [680, 161] width 206 height 281
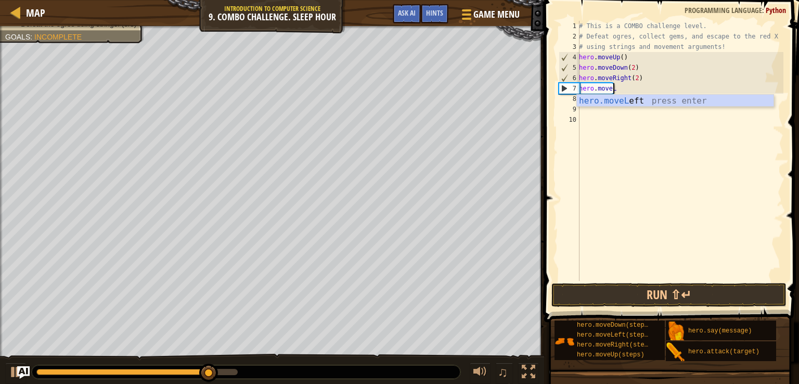
type textarea "[DOMAIN_NAME]"
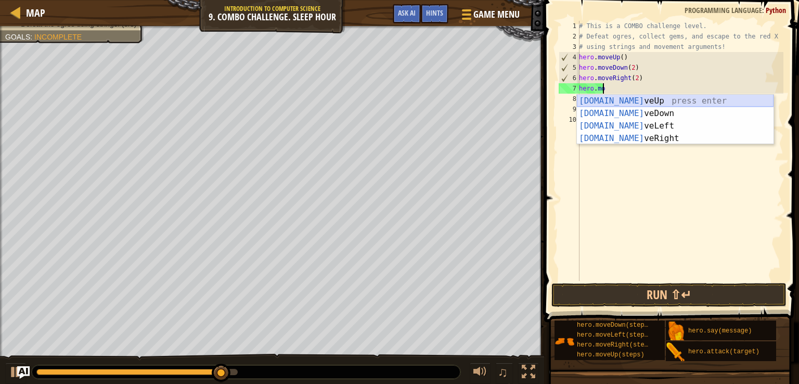
click at [632, 98] on div "[DOMAIN_NAME] veUp press enter [DOMAIN_NAME] veDown press enter [DOMAIN_NAME] v…" at bounding box center [675, 132] width 197 height 75
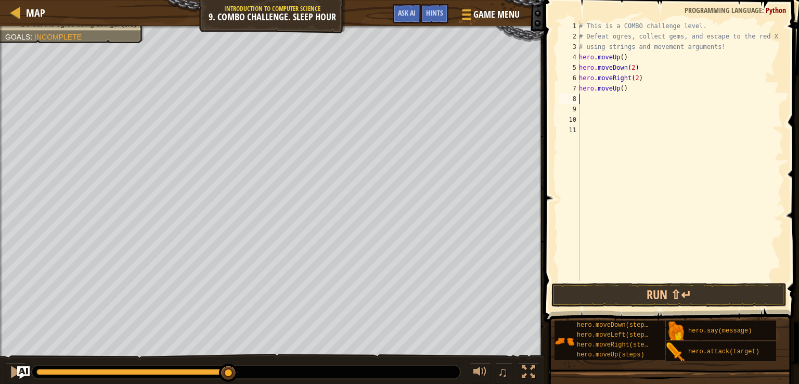
click at [611, 102] on div "# This is a COMBO challenge level. # Defeat [PERSON_NAME], collect gems, and es…" at bounding box center [680, 161] width 206 height 281
type textarea ","
type textarea "m"
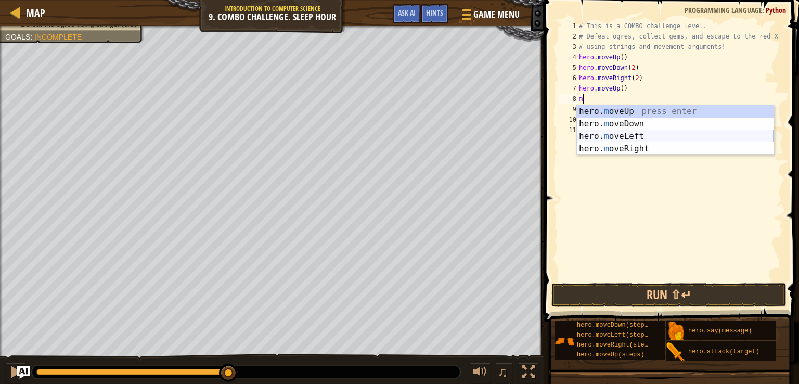
click at [622, 134] on div "hero. m oveUp press enter hero. m oveDown press enter hero. m oveLeft press ent…" at bounding box center [675, 142] width 197 height 75
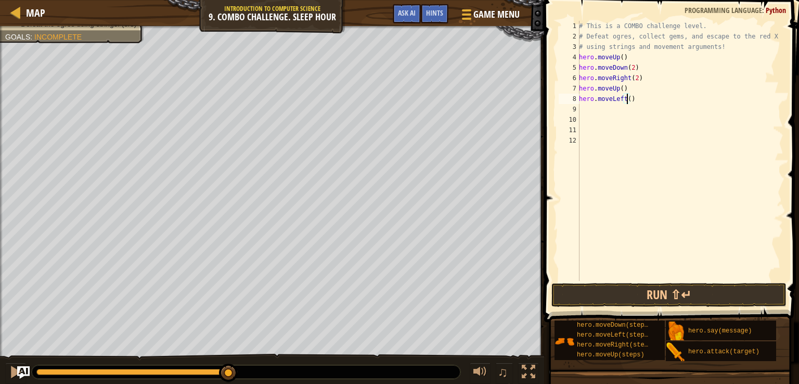
click at [625, 97] on div "# This is a COMBO challenge level. # Defeat [PERSON_NAME], collect gems, and es…" at bounding box center [680, 161] width 206 height 281
type textarea "hero.moveLeft(2)"
click at [679, 290] on button "Run ⇧↵" at bounding box center [668, 295] width 235 height 24
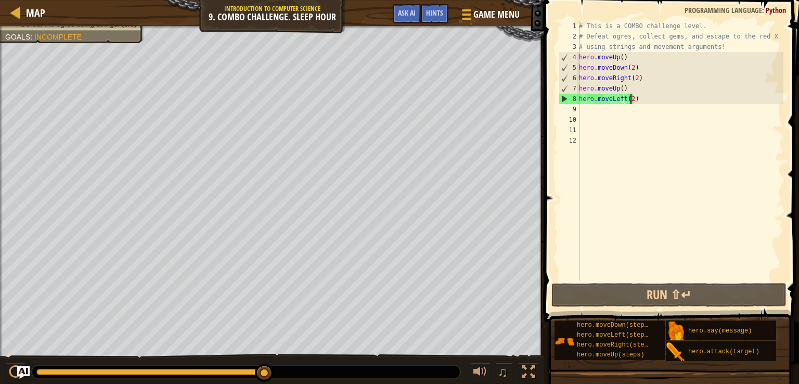
click at [593, 108] on div "# This is a COMBO challenge level. # Defeat [PERSON_NAME], collect gems, and es…" at bounding box center [680, 161] width 206 height 281
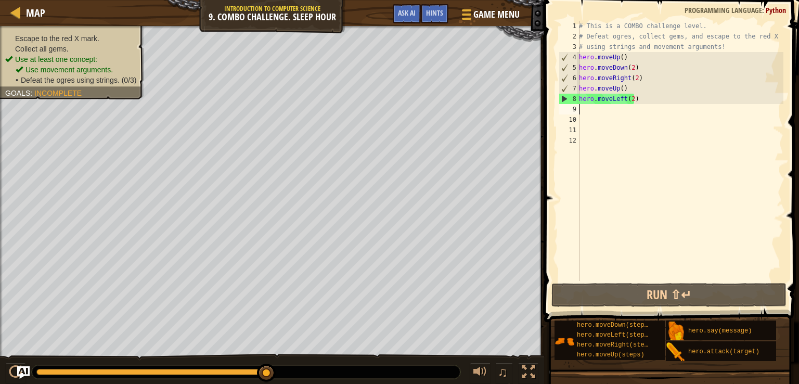
type textarea "m"
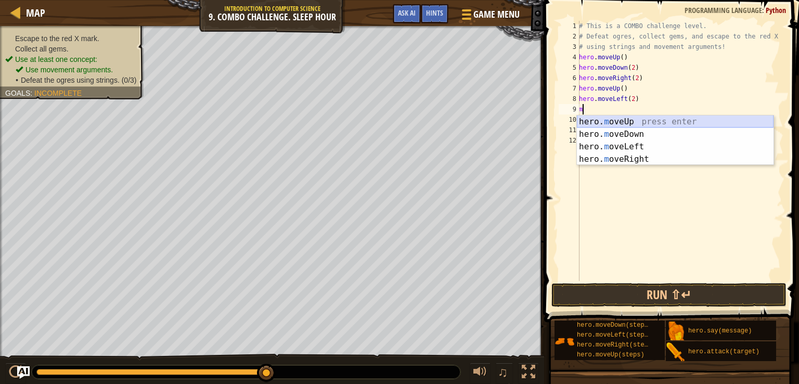
click at [608, 118] on div "hero. m oveUp press enter hero. m oveDown press enter hero. m oveLeft press ent…" at bounding box center [675, 152] width 197 height 75
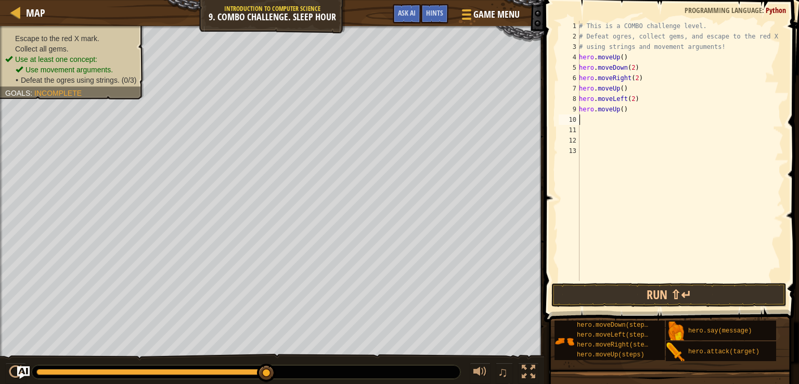
type textarea "m"
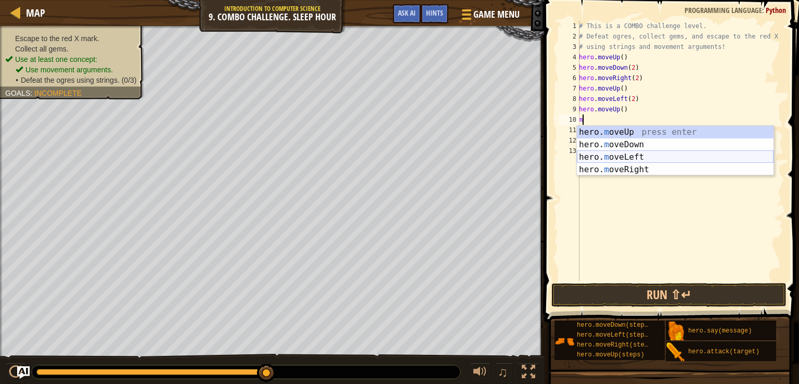
click at [632, 169] on div "hero. m oveUp press enter hero. m oveDown press enter hero. m oveLeft press ent…" at bounding box center [675, 163] width 197 height 75
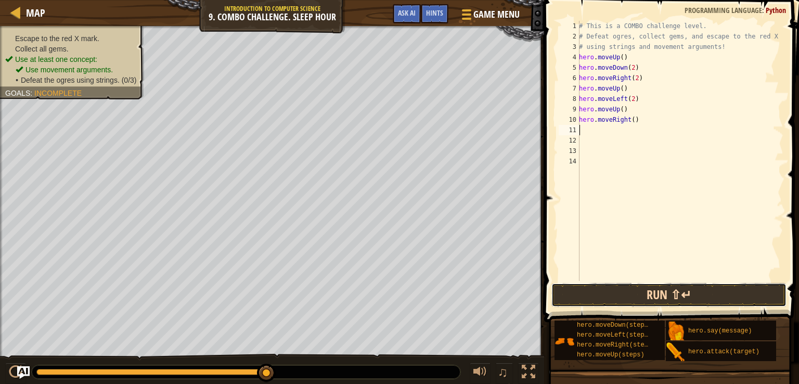
click at [647, 290] on button "Run ⇧↵" at bounding box center [668, 295] width 235 height 24
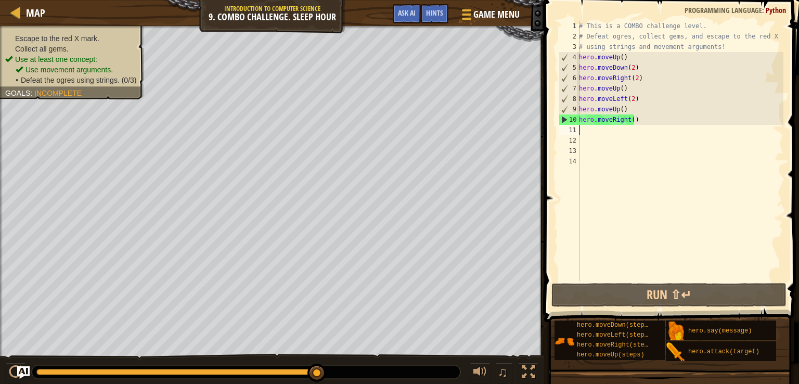
type textarea "m"
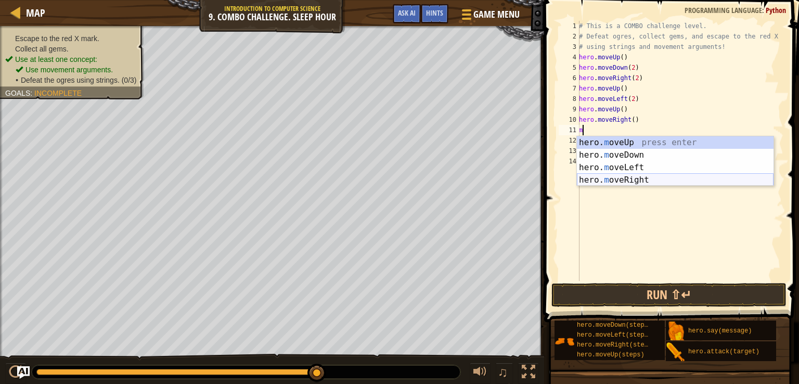
click at [605, 178] on div "hero. m oveUp press enter hero. m oveDown press enter hero. m oveLeft press ent…" at bounding box center [675, 173] width 197 height 75
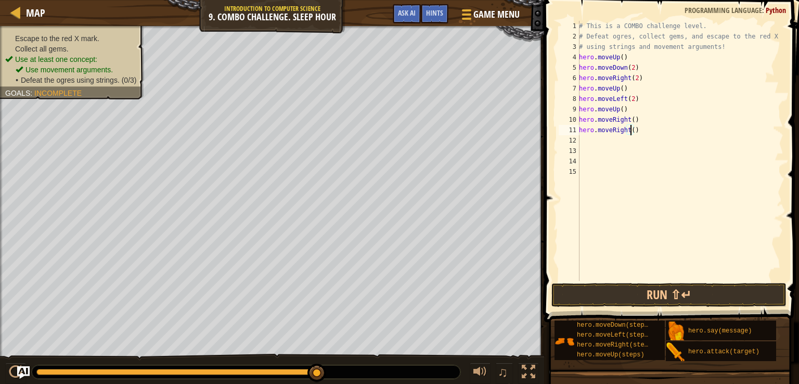
click at [629, 132] on div "# This is a COMBO challenge level. # Defeat [PERSON_NAME], collect gems, and es…" at bounding box center [680, 161] width 206 height 281
click at [637, 127] on div "# This is a COMBO challenge level. # Defeat [PERSON_NAME], collect gems, and es…" at bounding box center [680, 161] width 206 height 281
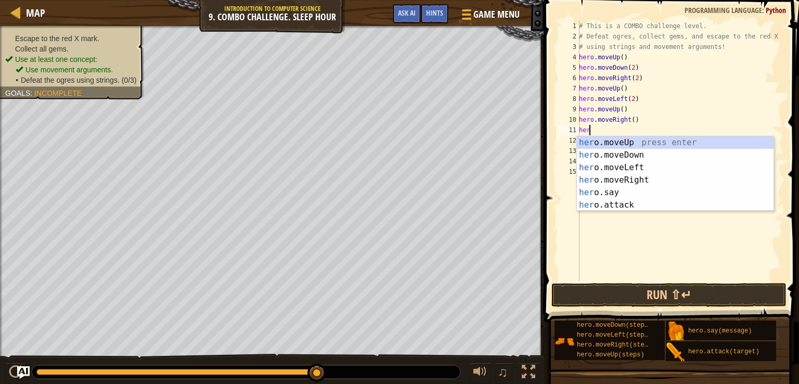
scroll to position [5, 0]
type textarea "h"
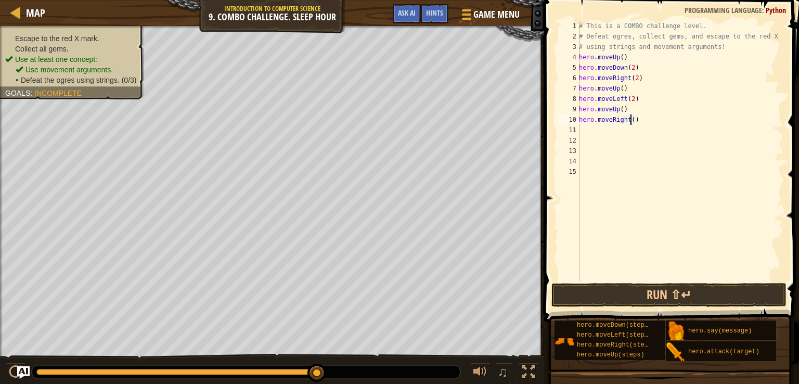
click at [632, 120] on div "# This is a COMBO challenge level. # Defeat [PERSON_NAME], collect gems, and es…" at bounding box center [680, 161] width 206 height 281
type textarea "hero.moveRight(3)"
click at [666, 289] on button "Run ⇧↵" at bounding box center [668, 295] width 235 height 24
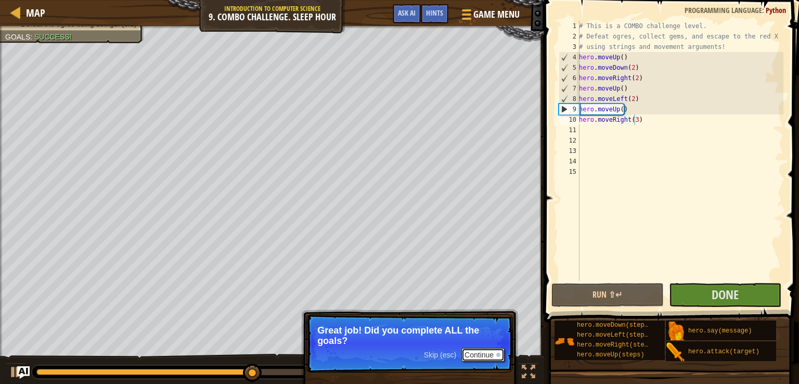
click at [487, 354] on button "Continue" at bounding box center [482, 355] width 43 height 14
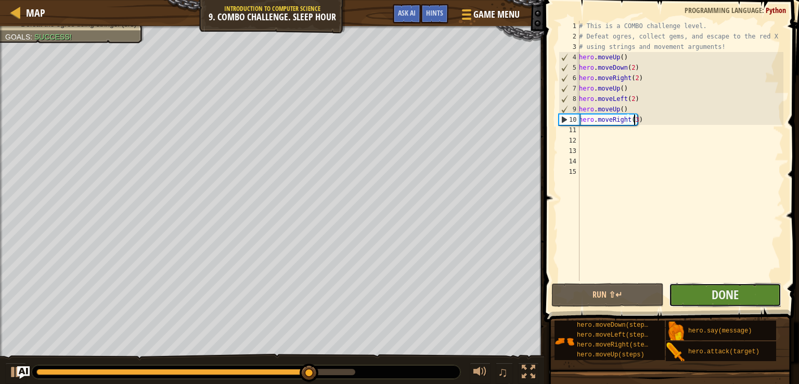
click at [700, 288] on button "Done" at bounding box center [725, 295] width 112 height 24
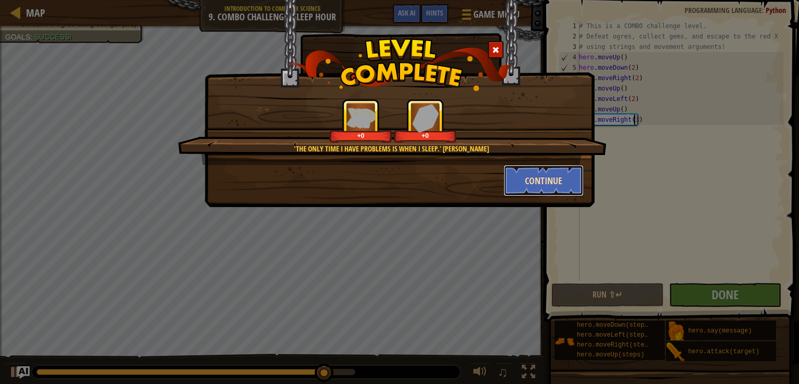
click at [537, 185] on button "Continue" at bounding box center [543, 180] width 81 height 31
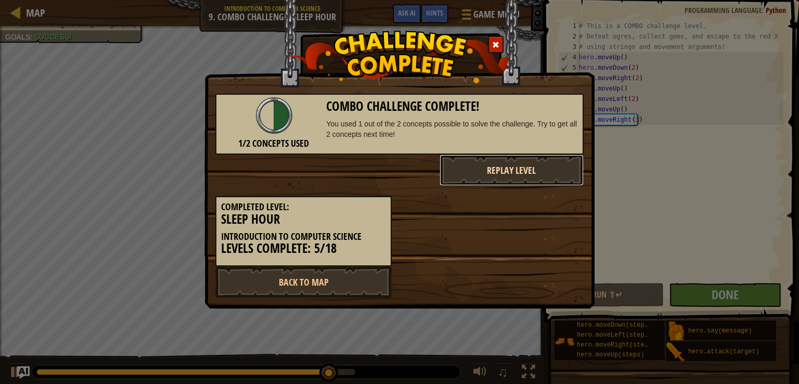
click at [549, 163] on button "Replay Level" at bounding box center [511, 169] width 145 height 31
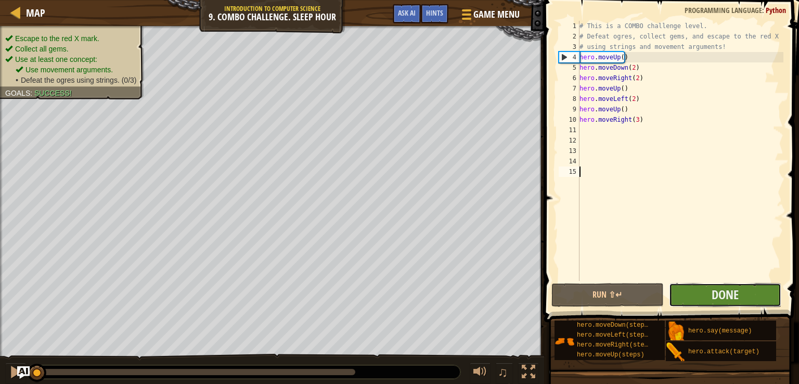
click at [698, 290] on button "Done" at bounding box center [725, 295] width 112 height 24
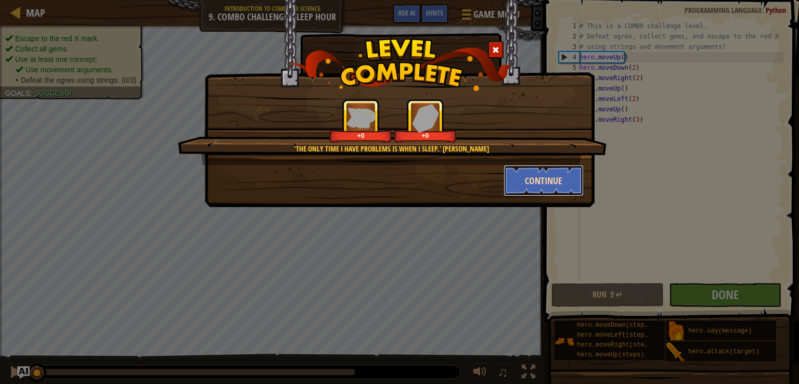
click at [525, 184] on button "Continue" at bounding box center [543, 180] width 81 height 31
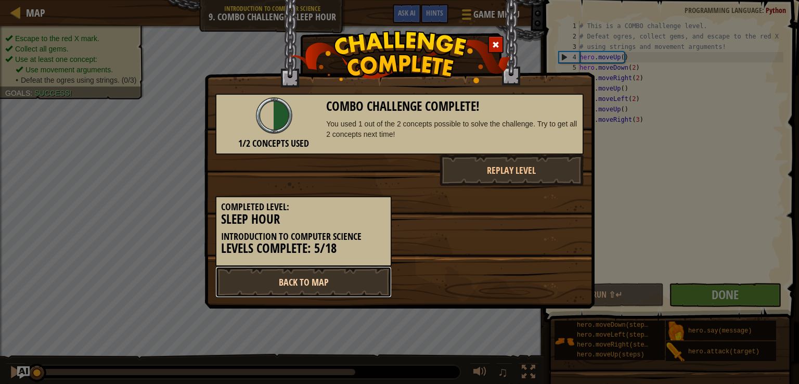
click at [322, 277] on link "Back to Map" at bounding box center [303, 281] width 176 height 31
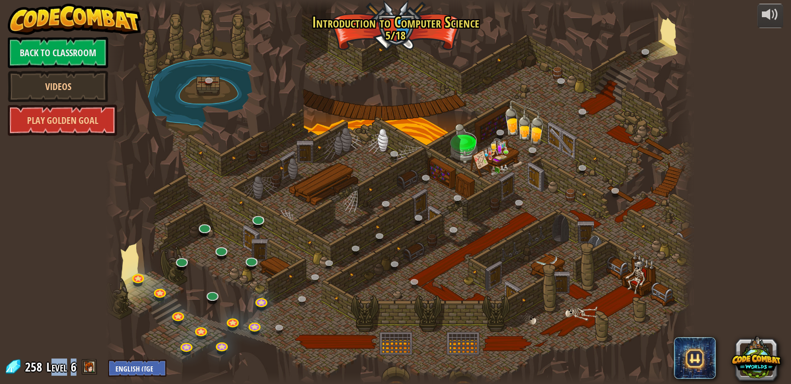
drag, startPoint x: 49, startPoint y: 366, endPoint x: 96, endPoint y: 363, distance: 46.3
click at [98, 365] on div "258 Level 6 English (US) English (UK) 简体中文 繁體中文 русский español (ES) español (A…" at bounding box center [85, 367] width 162 height 18
click at [145, 311] on div at bounding box center [399, 192] width 587 height 384
click at [189, 308] on div at bounding box center [399, 192] width 587 height 384
click at [206, 292] on link at bounding box center [212, 293] width 21 height 21
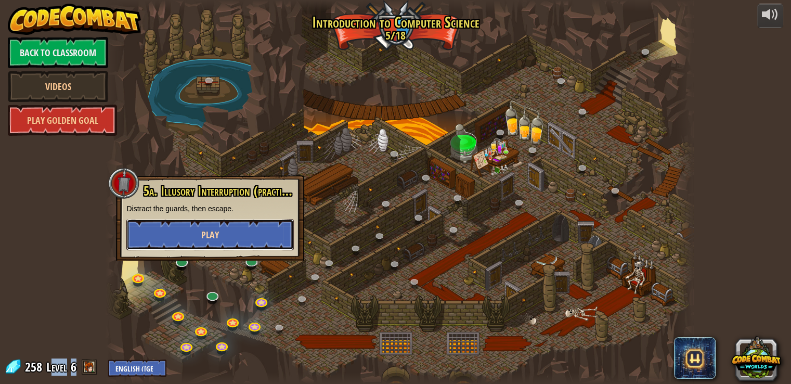
click at [217, 236] on span "Play" at bounding box center [210, 234] width 18 height 13
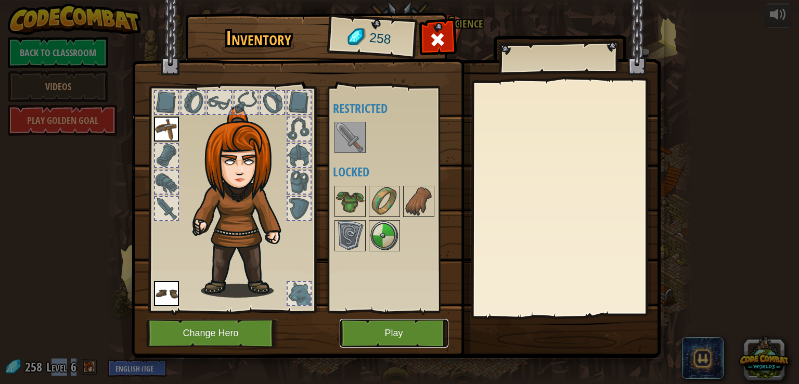
click at [376, 329] on button "Play" at bounding box center [394, 333] width 109 height 29
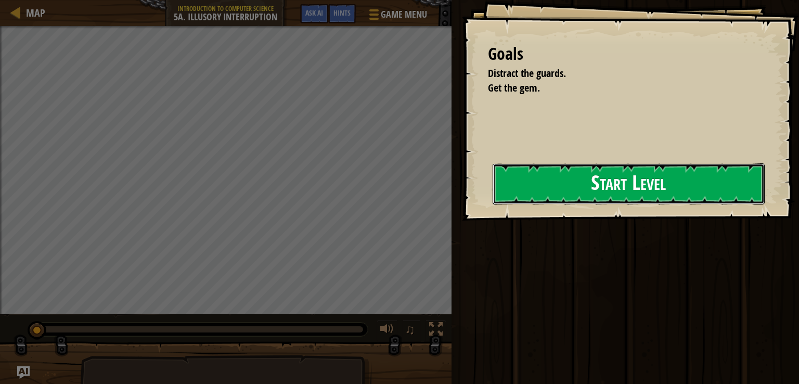
click at [514, 200] on button "Start Level" at bounding box center [628, 183] width 272 height 41
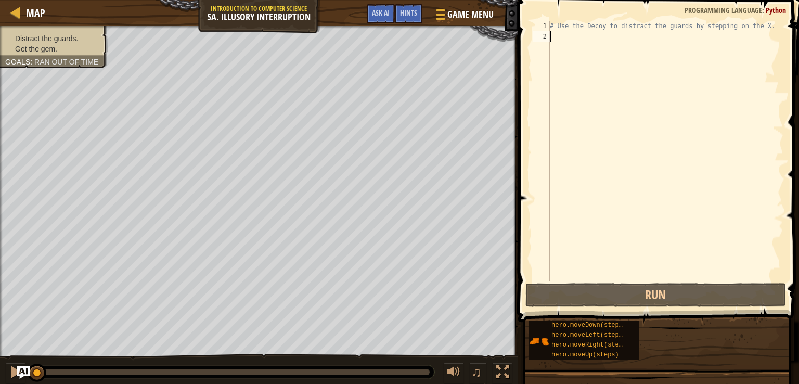
type textarea "m"
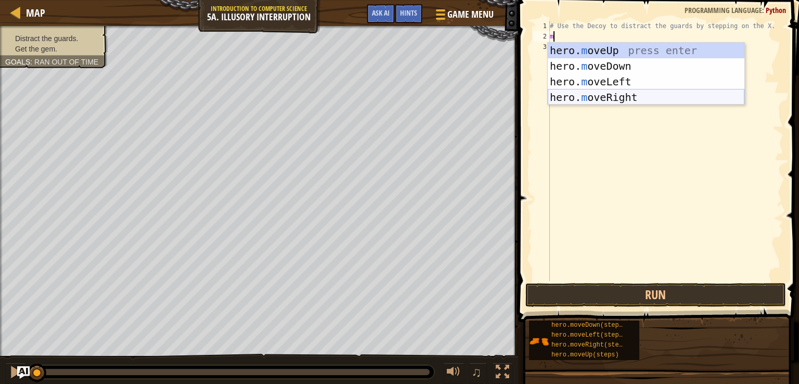
click at [593, 94] on div "hero. m oveUp press enter hero. m oveDown press enter hero. m oveLeft press ent…" at bounding box center [646, 90] width 197 height 94
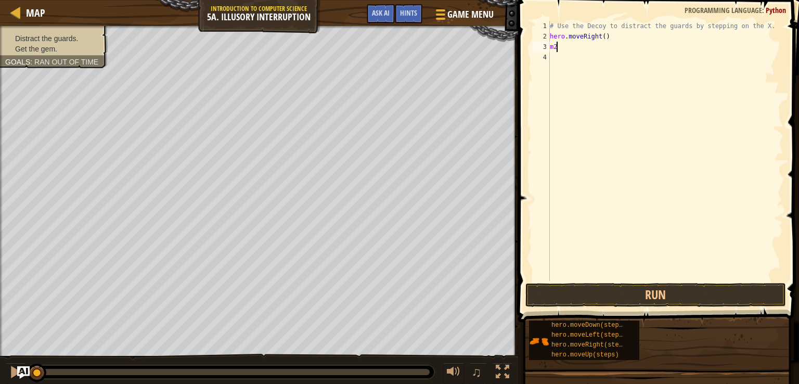
type textarea "m"
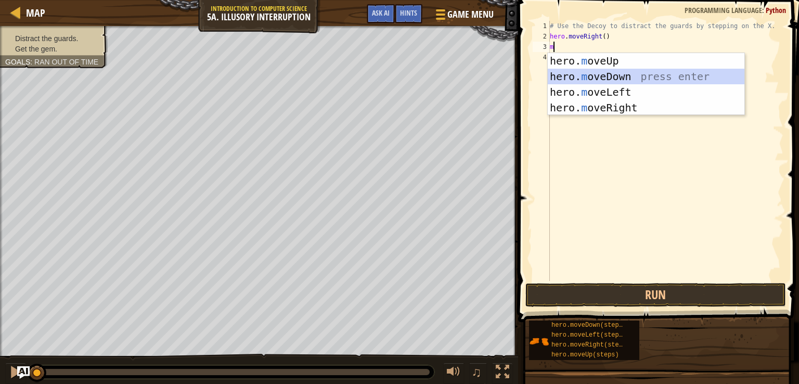
click at [615, 74] on div "hero. m oveUp press enter hero. m oveDown press enter hero. m oveLeft press ent…" at bounding box center [646, 100] width 197 height 94
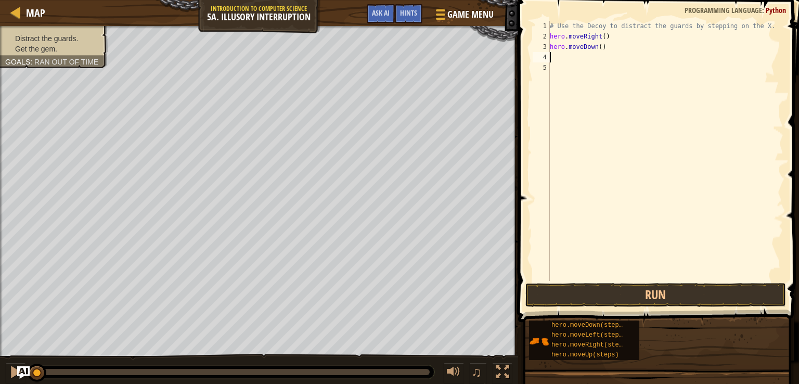
click at [597, 49] on div "# Use the Decoy to distract the guards by stepping on the X. hero . moveRight (…" at bounding box center [666, 161] width 236 height 281
type textarea "hero.moveDown(2)"
click at [584, 55] on div "# Use the Decoy to distract the guards by stepping on the X. hero . moveRight (…" at bounding box center [666, 161] width 236 height 281
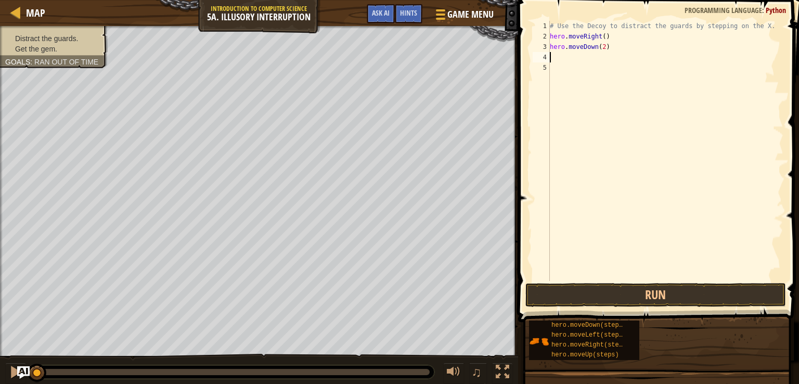
type textarea "m"
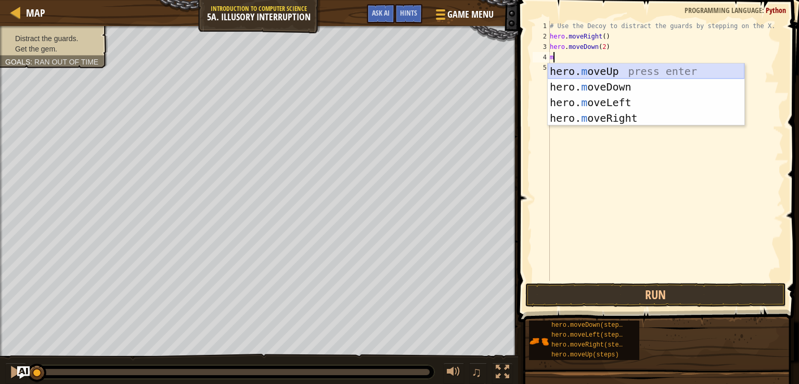
click at [584, 69] on div "hero. m oveUp press enter hero. m oveDown press enter hero. m oveLeft press ent…" at bounding box center [646, 110] width 197 height 94
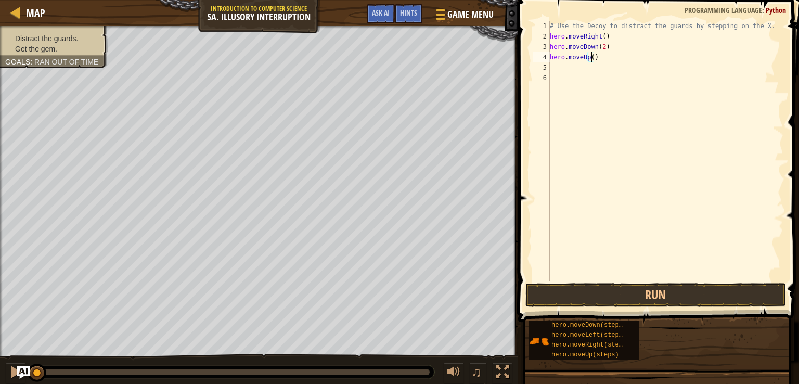
click at [591, 57] on div "# Use the Decoy to distract the guards by stepping on the X. hero . moveRight (…" at bounding box center [666, 161] width 236 height 281
type textarea "hero.moveUp(2)"
click at [572, 72] on div "# Use the Decoy to distract the guards by stepping on the X. hero . moveRight (…" at bounding box center [666, 161] width 236 height 281
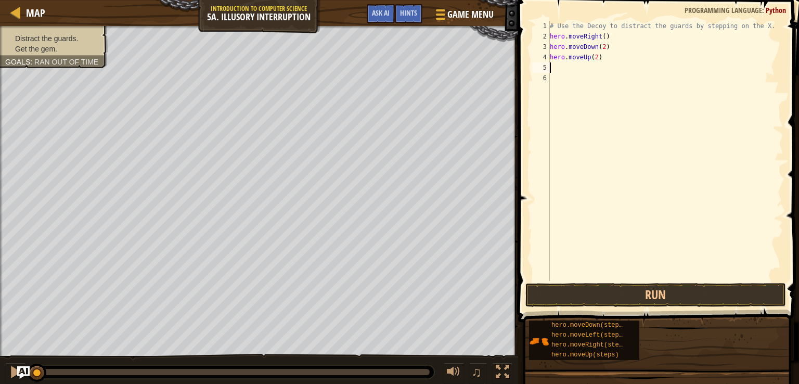
type textarea "m"
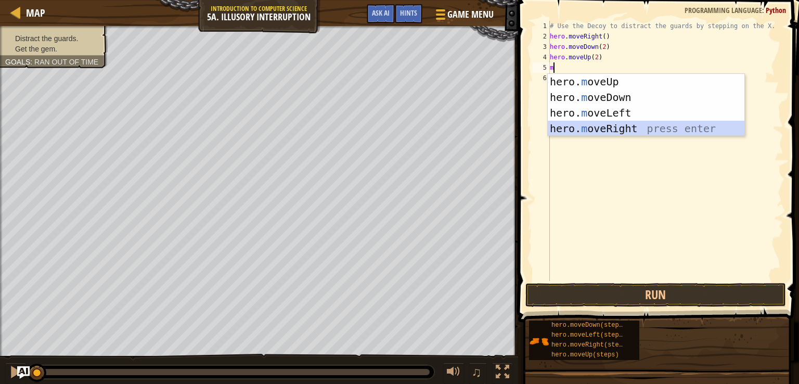
click at [606, 127] on div "hero. m oveUp press enter hero. m oveDown press enter hero. m oveLeft press ent…" at bounding box center [646, 121] width 197 height 94
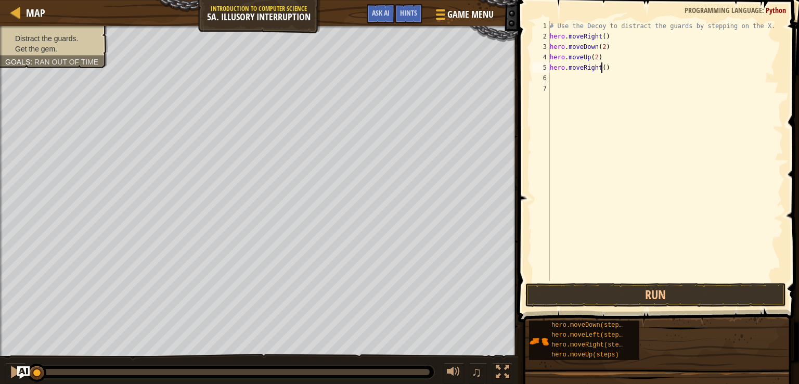
click at [602, 68] on div "# Use the Decoy to distract the guards by stepping on the X. hero . moveRight (…" at bounding box center [666, 161] width 236 height 281
type textarea "hero.moveRight(4)"
click at [575, 291] on button "Run" at bounding box center [655, 295] width 260 height 24
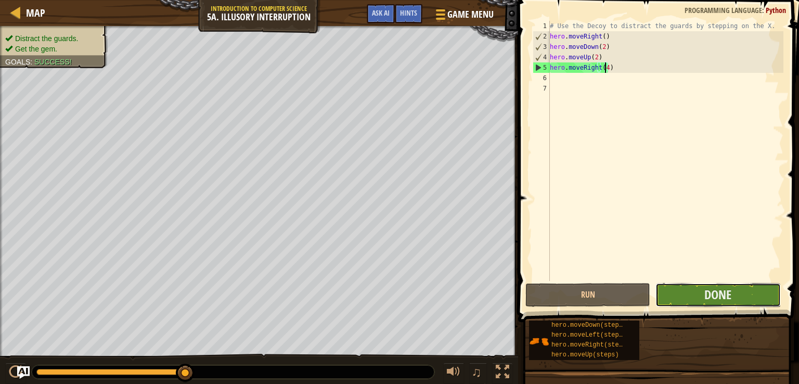
click at [673, 293] on button "Done" at bounding box center [717, 295] width 125 height 24
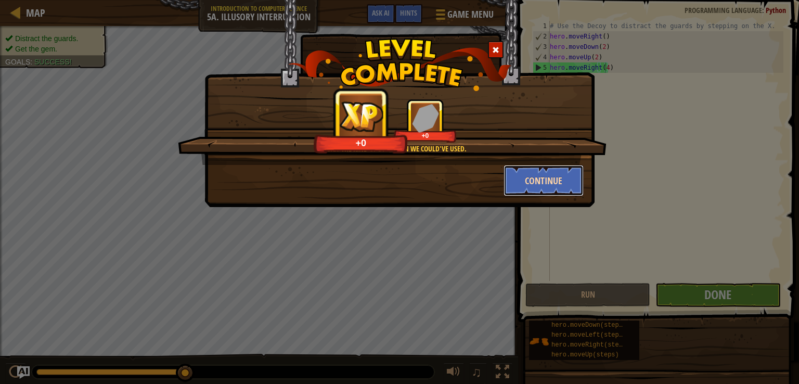
click at [549, 186] on button "Continue" at bounding box center [543, 180] width 81 height 31
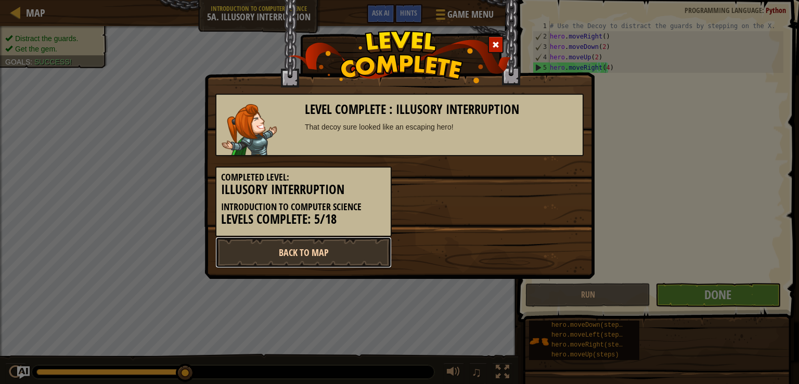
click at [320, 254] on link "Back to Map" at bounding box center [303, 252] width 176 height 31
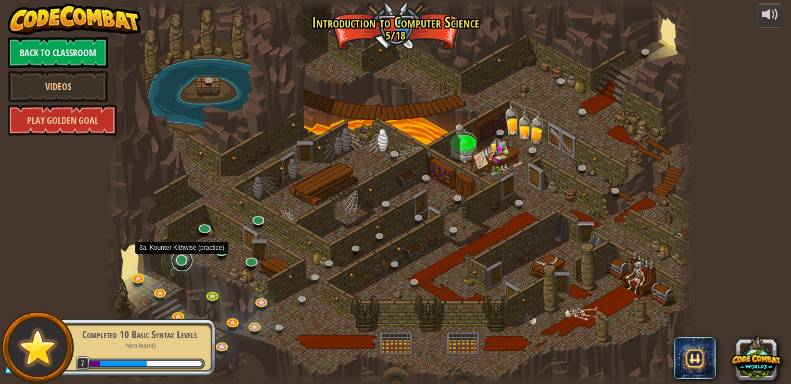
click at [188, 264] on link at bounding box center [182, 260] width 21 height 21
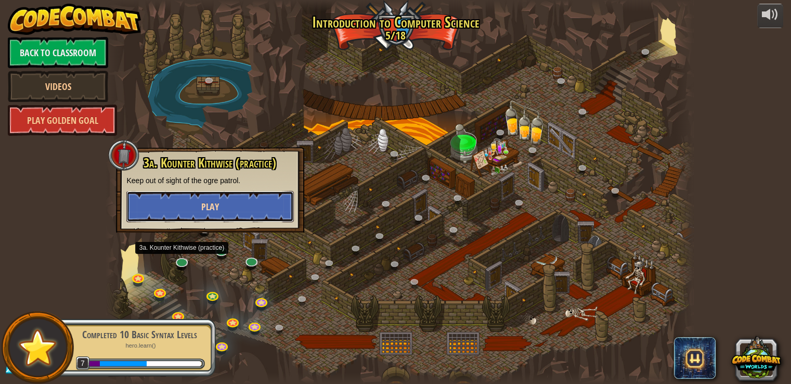
click at [249, 208] on button "Play" at bounding box center [209, 206] width 167 height 31
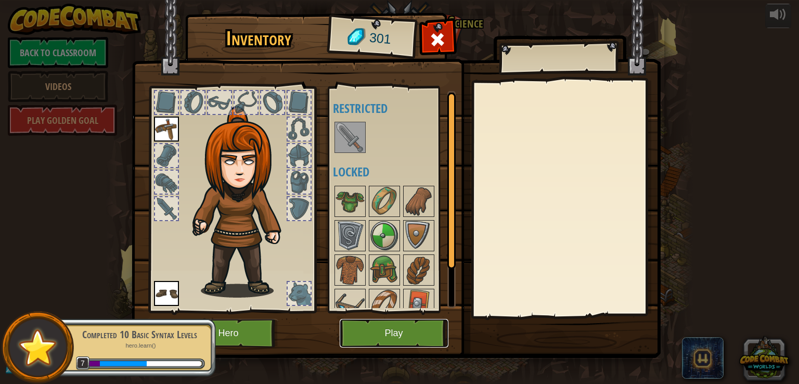
click at [379, 332] on button "Play" at bounding box center [394, 333] width 109 height 29
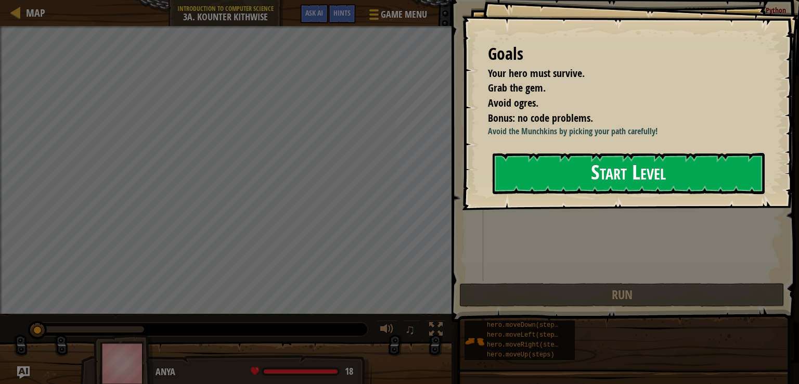
click at [564, 169] on button "Start Level" at bounding box center [628, 173] width 272 height 41
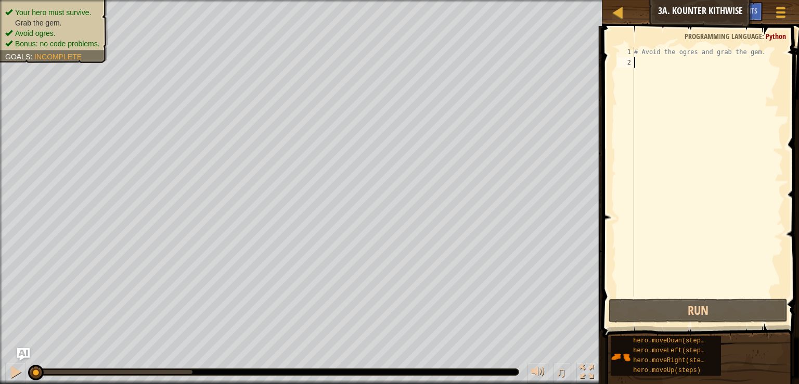
type textarea "m"
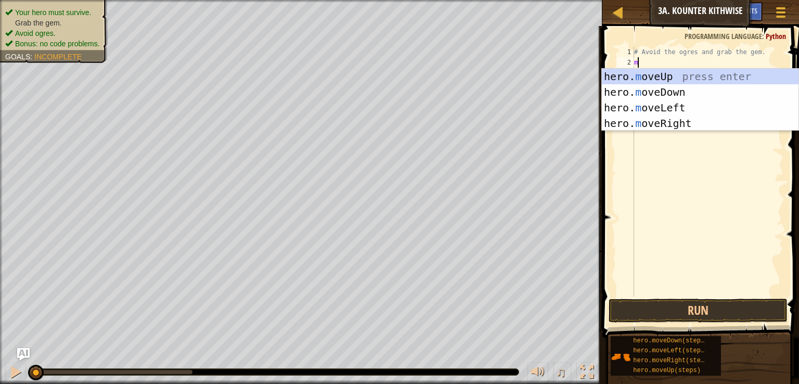
scroll to position [5, 0]
click at [667, 94] on div "hero. m oveUp press enter hero. m oveDown press enter hero. m oveLeft press ent…" at bounding box center [700, 116] width 197 height 94
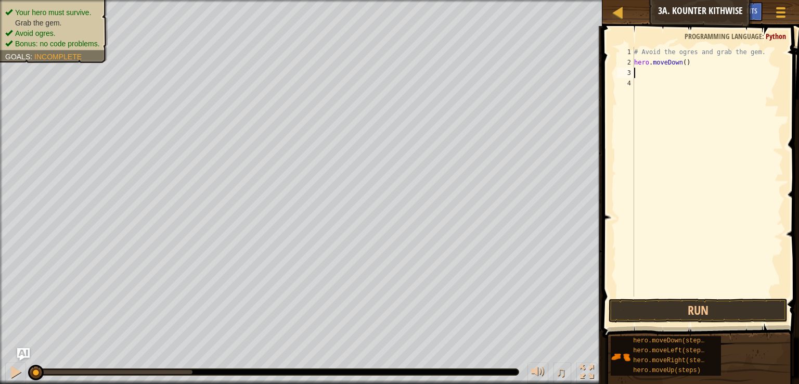
click at [681, 64] on div "# Avoid the ogres and grab the gem. hero . moveDown ( )" at bounding box center [707, 182] width 151 height 270
type textarea "hero.moveDown(2)"
click at [677, 296] on span at bounding box center [701, 167] width 205 height 342
click at [670, 305] on button "Run" at bounding box center [697, 310] width 179 height 24
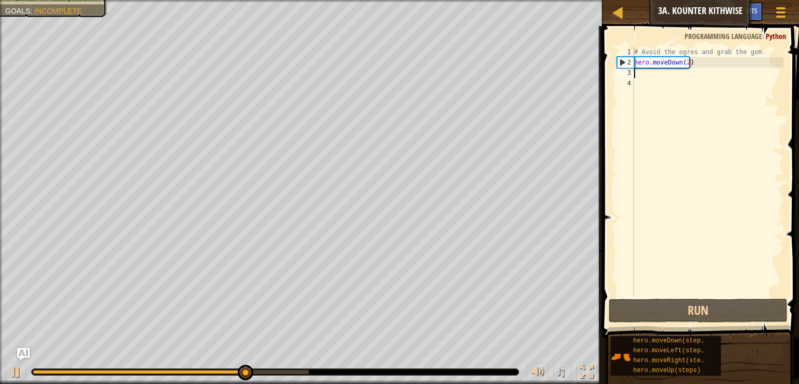
click at [656, 74] on div "# Avoid the ogres and grab the gem. hero . moveDown ( 2 )" at bounding box center [707, 182] width 151 height 270
type textarea "m"
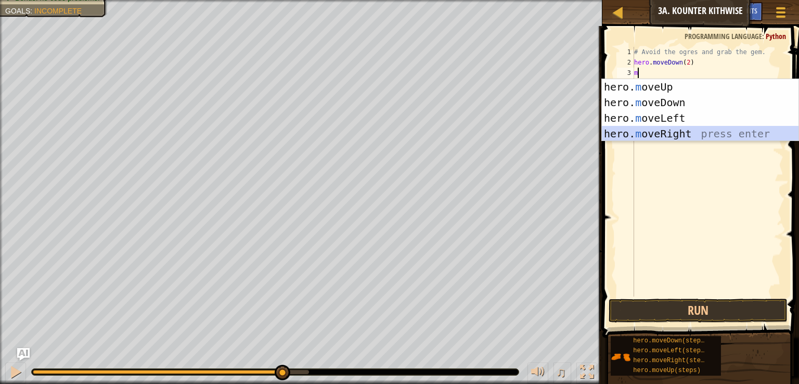
click at [664, 130] on div "hero. m oveUp press enter hero. m oveDown press enter hero. m oveLeft press ent…" at bounding box center [700, 126] width 197 height 94
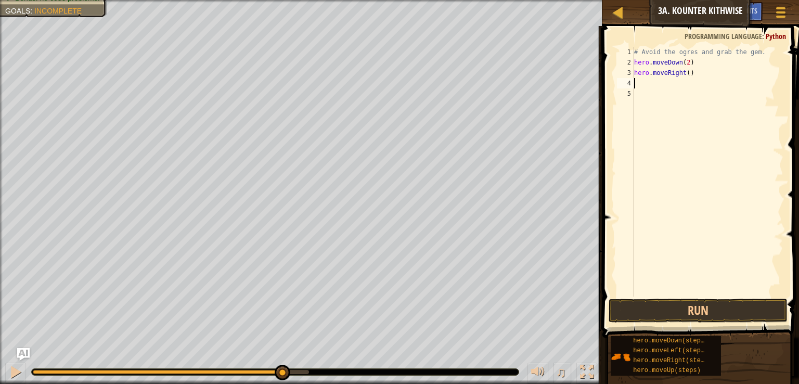
type textarea "m"
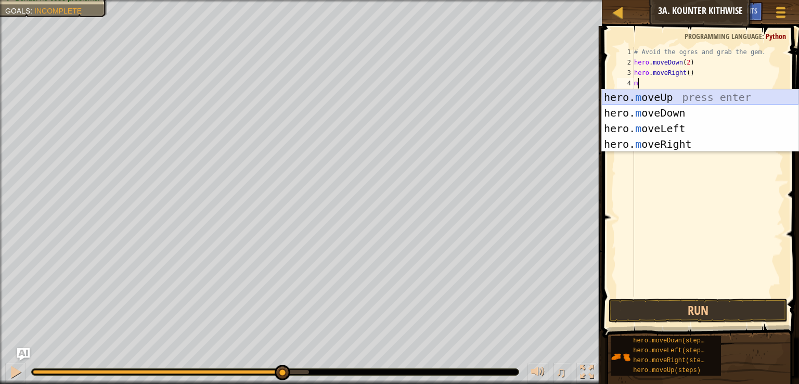
click at [658, 95] on div "hero. m oveUp press enter hero. m oveDown press enter hero. m oveLeft press ent…" at bounding box center [700, 136] width 197 height 94
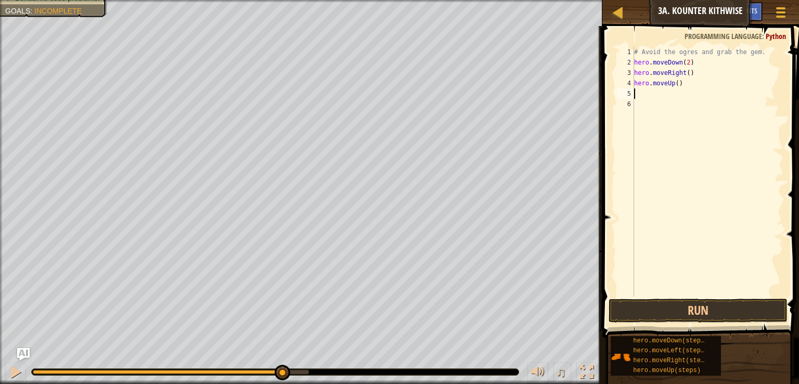
type textarea "m"
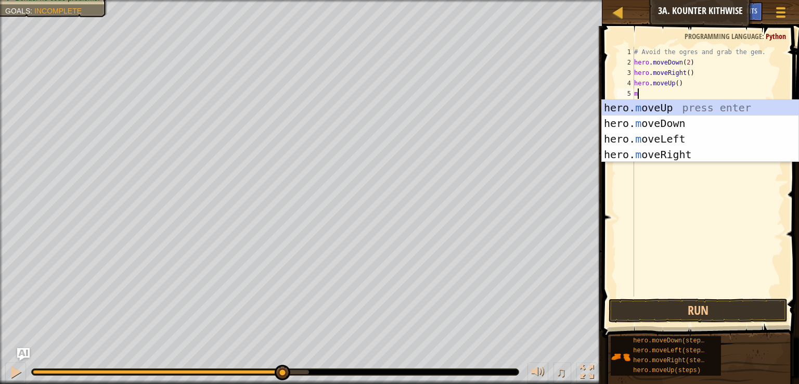
click at [659, 162] on div "# Avoid the ogres and grab the gem. hero . moveDown ( 2 ) hero . moveRight ( ) …" at bounding box center [707, 182] width 151 height 270
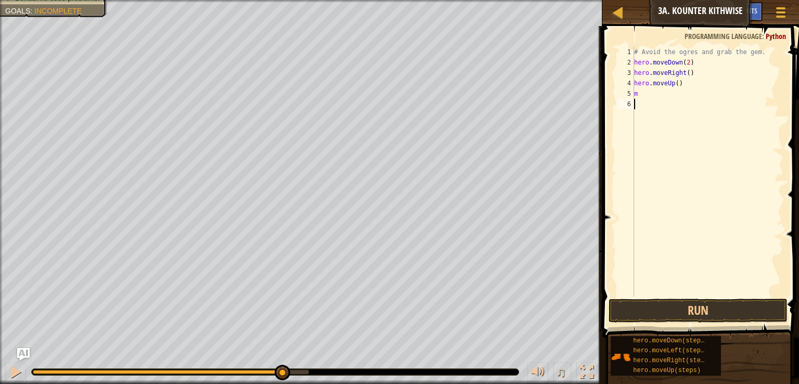
click at [671, 90] on div "# Avoid the ogres and grab the gem. hero . moveDown ( 2 ) hero . moveRight ( ) …" at bounding box center [707, 182] width 151 height 270
type textarea "mo"
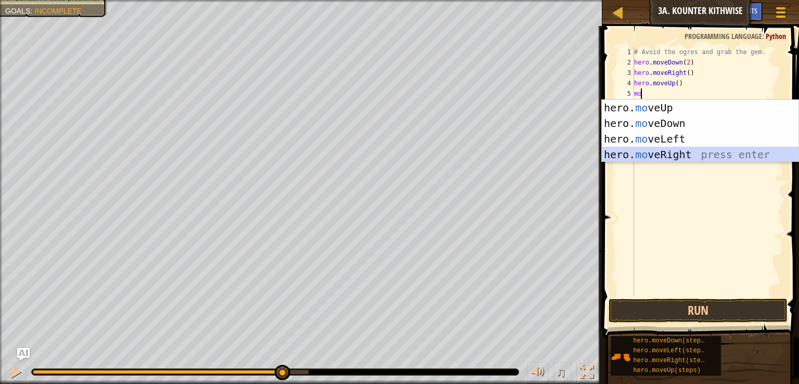
click at [661, 153] on div "hero. mo veUp press enter hero. mo veDown press enter hero. mo veLeft press ent…" at bounding box center [700, 147] width 197 height 94
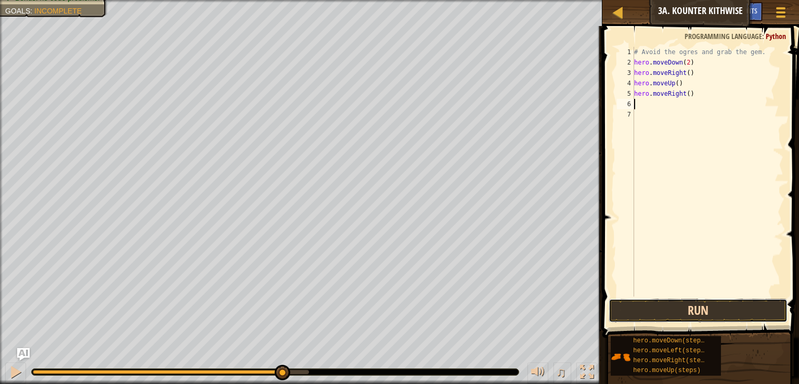
click at [683, 304] on button "Run" at bounding box center [697, 310] width 179 height 24
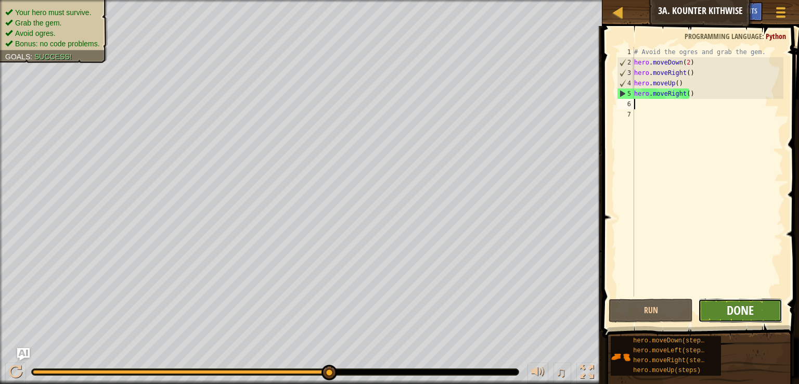
click at [737, 310] on span "Done" at bounding box center [739, 310] width 27 height 17
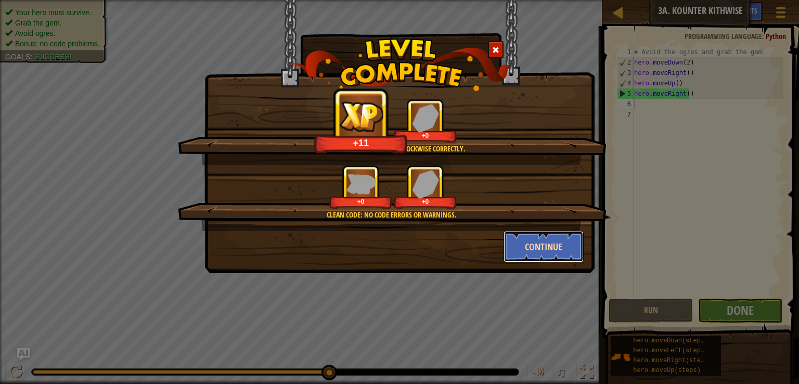
click at [545, 240] on button "Continue" at bounding box center [543, 246] width 81 height 31
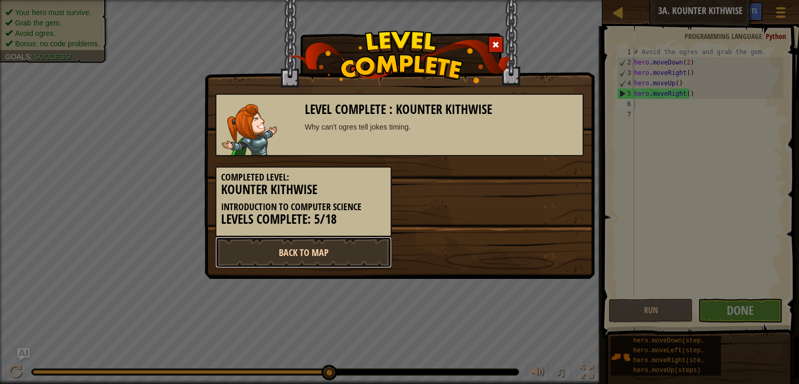
click at [331, 247] on link "Back to Map" at bounding box center [303, 252] width 176 height 31
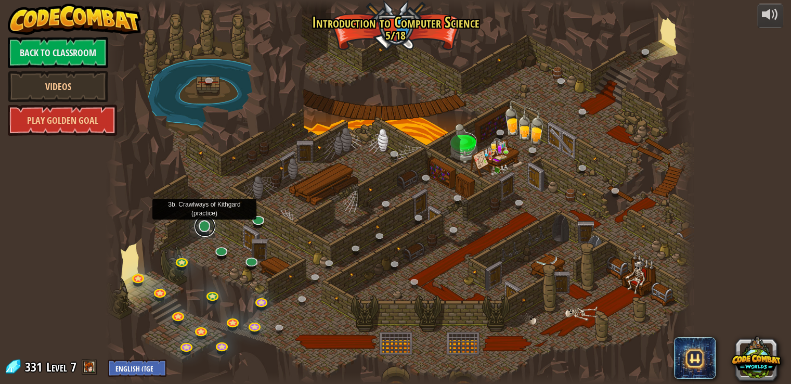
click at [204, 231] on link at bounding box center [204, 226] width 21 height 21
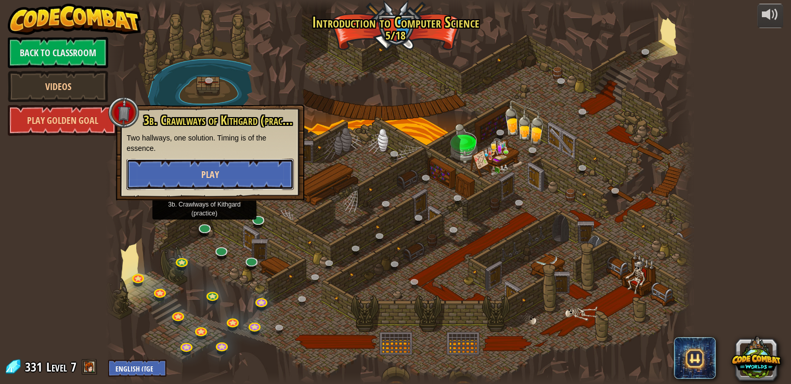
click at [227, 181] on button "Play" at bounding box center [209, 174] width 167 height 31
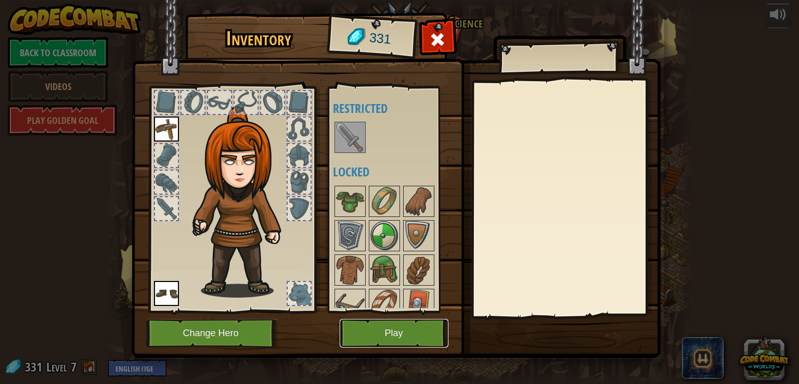
click at [377, 337] on button "Play" at bounding box center [394, 333] width 109 height 29
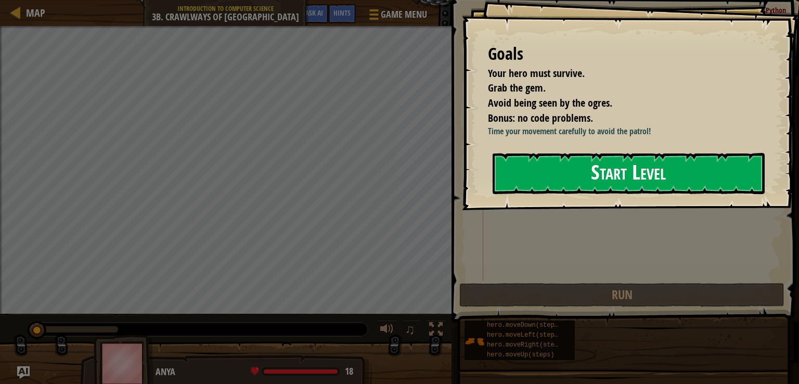
click at [592, 179] on button "Start Level" at bounding box center [628, 173] width 272 height 41
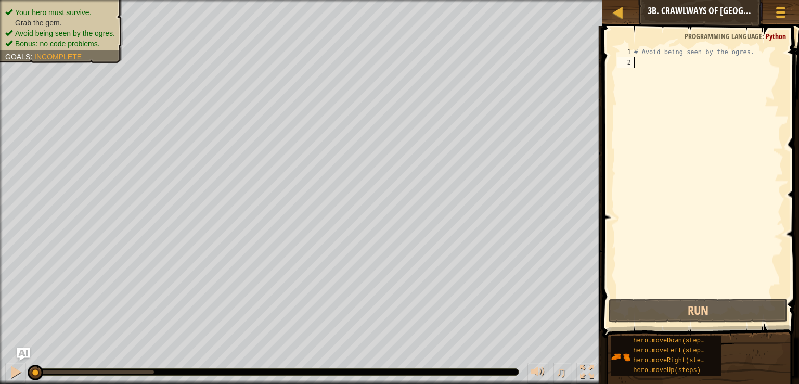
type textarea "m"
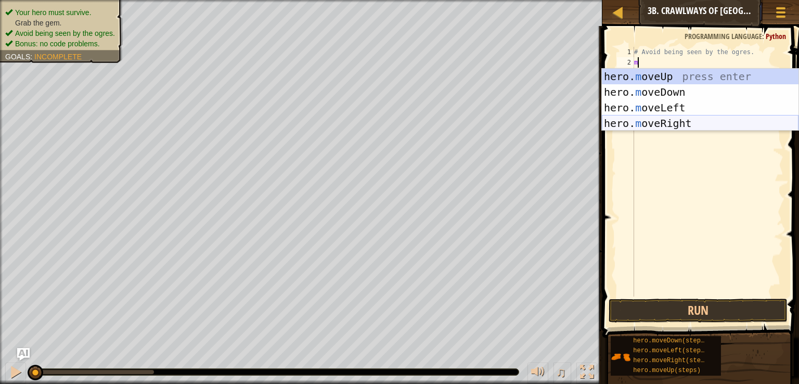
click at [637, 123] on div "hero. m oveUp press enter hero. m oveDown press enter hero. m oveLeft press ent…" at bounding box center [700, 116] width 197 height 94
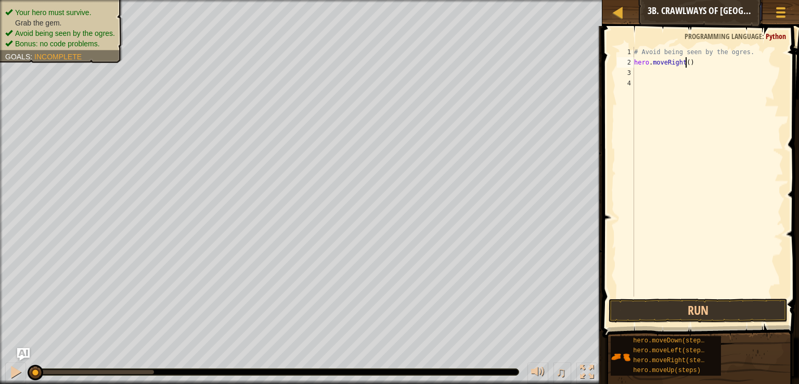
click at [685, 64] on div "# Avoid being seen by the ogres. hero . moveRight ( )" at bounding box center [707, 182] width 151 height 270
click at [690, 312] on button "Run" at bounding box center [697, 310] width 179 height 24
type textarea "hero.moveRight(1)"
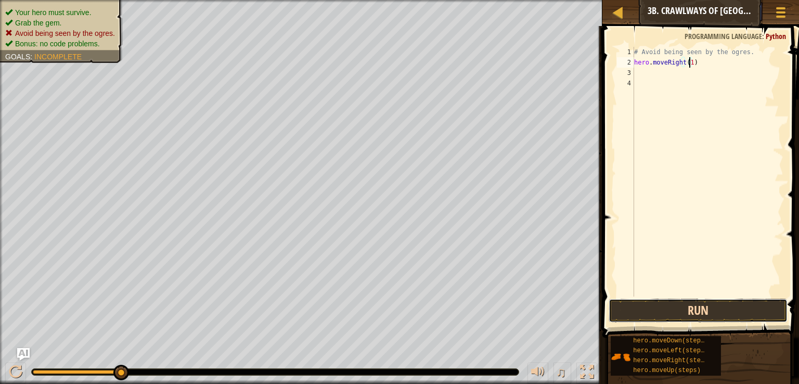
click at [683, 308] on button "Run" at bounding box center [697, 310] width 179 height 24
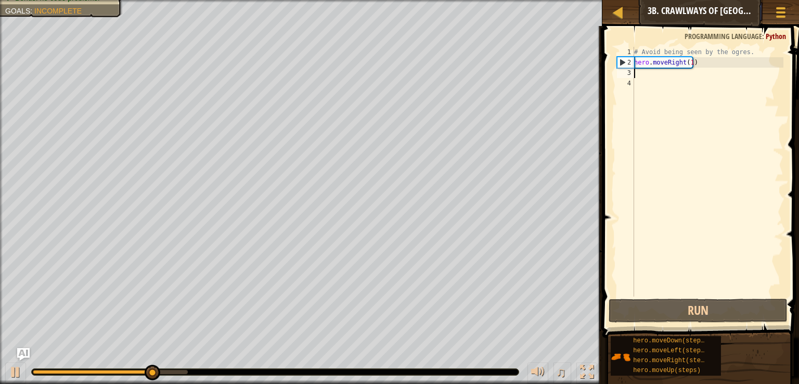
click at [657, 71] on div "# Avoid being seen by the ogres. hero . moveRight ( 1 )" at bounding box center [707, 182] width 151 height 270
type textarea "m"
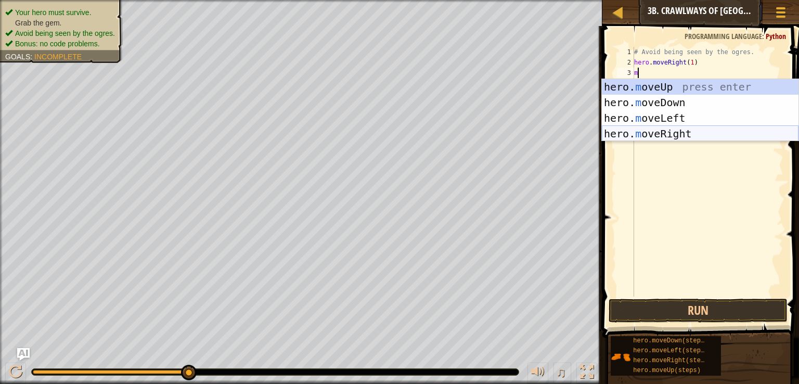
click at [649, 139] on div "hero. m oveUp press enter hero. m oveDown press enter hero. m oveLeft press ent…" at bounding box center [700, 126] width 197 height 94
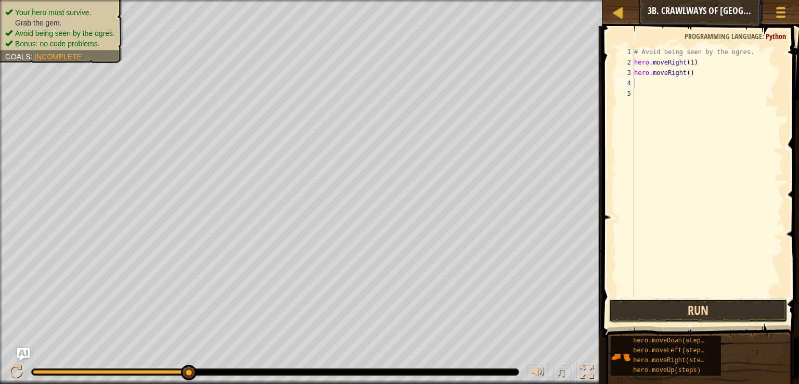
click at [689, 305] on button "Run" at bounding box center [697, 310] width 179 height 24
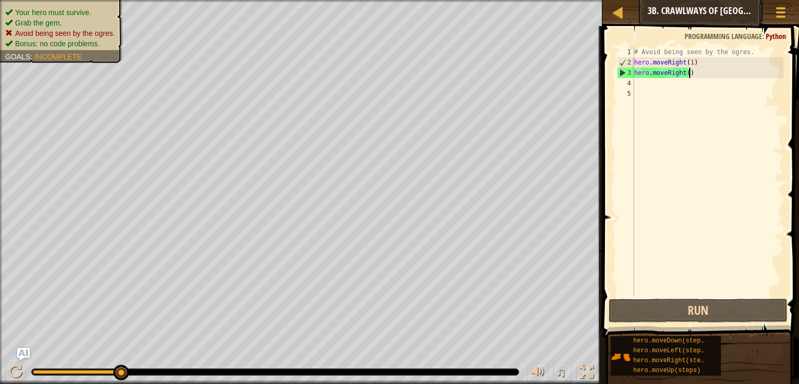
click at [697, 77] on div "# Avoid being seen by the ogres. hero . moveRight ( 1 ) hero . moveRight ( )" at bounding box center [707, 182] width 151 height 270
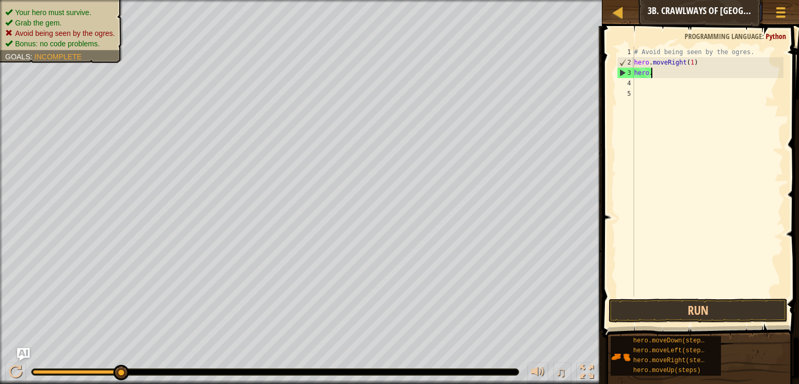
type textarea "h"
type textarea "m"
type textarea "b"
type textarea "h"
type textarea "e"
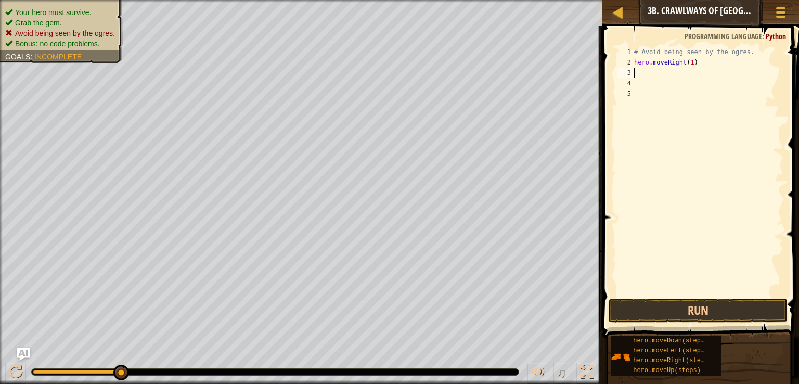
type textarea "r"
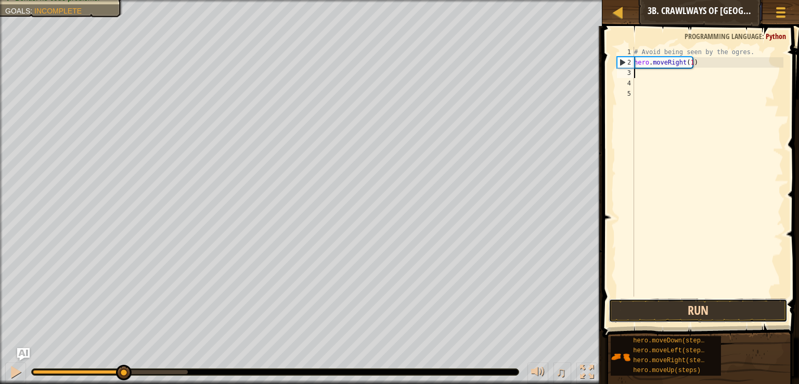
click at [680, 312] on button "Run" at bounding box center [697, 310] width 179 height 24
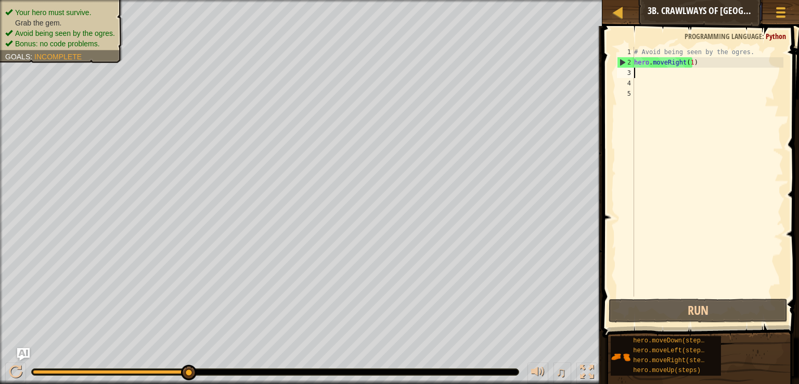
type textarea "m"
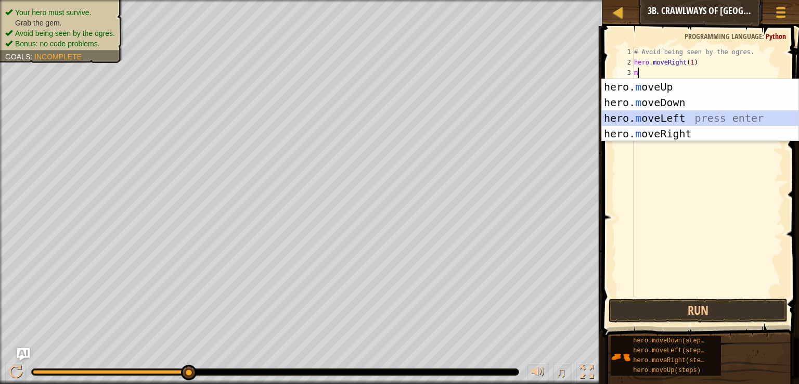
click at [676, 114] on div "hero. m oveUp press enter hero. m oveDown press enter hero. m oveLeft press ent…" at bounding box center [700, 126] width 197 height 94
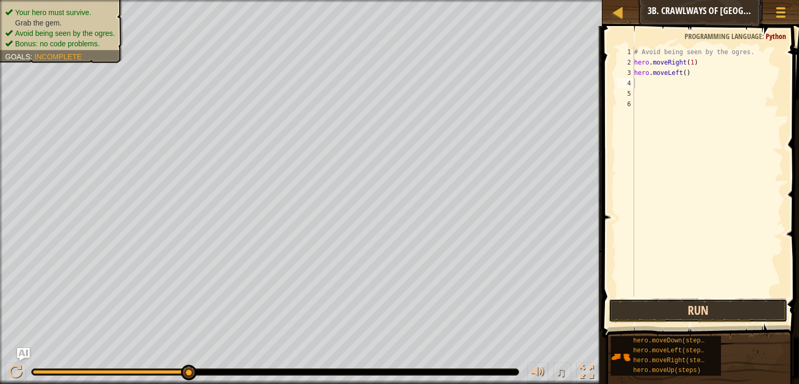
click at [663, 310] on button "Run" at bounding box center [697, 310] width 179 height 24
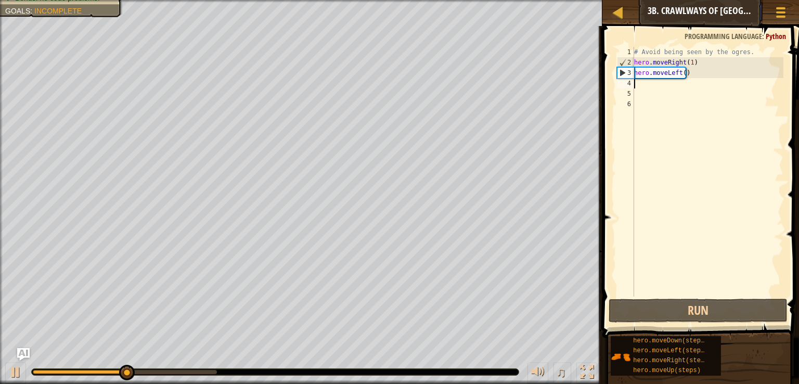
click at [655, 82] on div "# Avoid being seen by the ogres. hero . moveRight ( 1 ) hero . moveLeft ( )" at bounding box center [707, 182] width 151 height 270
type textarea "m"
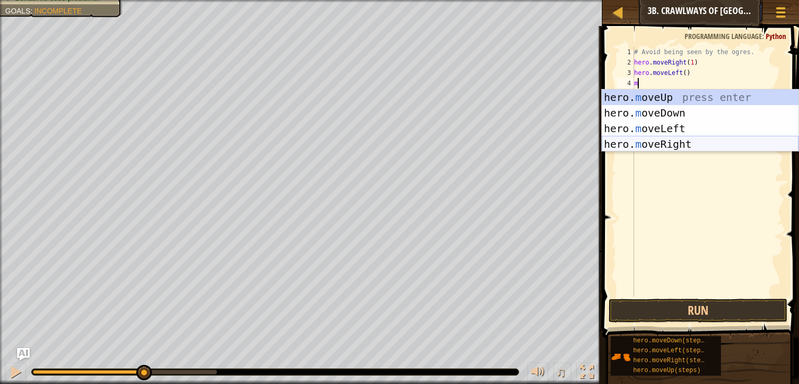
click at [672, 140] on div "hero. m oveUp press enter hero. m oveDown press enter hero. m oveLeft press ent…" at bounding box center [700, 136] width 197 height 94
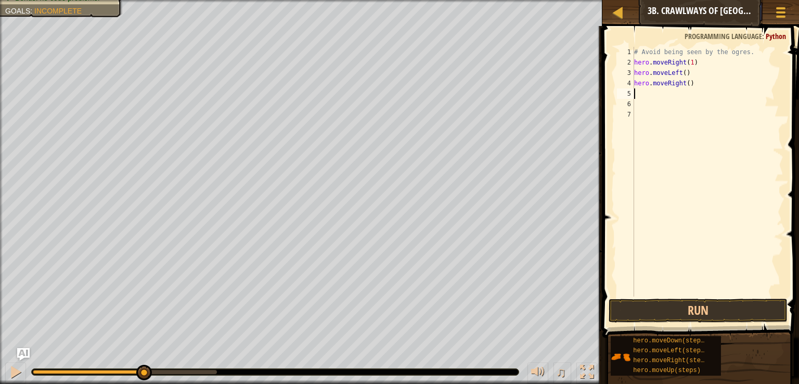
click at [683, 85] on div "# Avoid being seen by the ogres. hero . moveRight ( 1 ) hero . moveLeft ( ) her…" at bounding box center [707, 182] width 151 height 270
click at [683, 84] on div "# Avoid being seen by the ogres. hero . moveRight ( 1 ) hero . moveLeft ( ) her…" at bounding box center [707, 182] width 151 height 270
click at [685, 84] on div "# Avoid being seen by the ogres. hero . moveRight ( 1 ) hero . moveLeft ( ) her…" at bounding box center [707, 182] width 151 height 270
type textarea "hero.moveRight(2)"
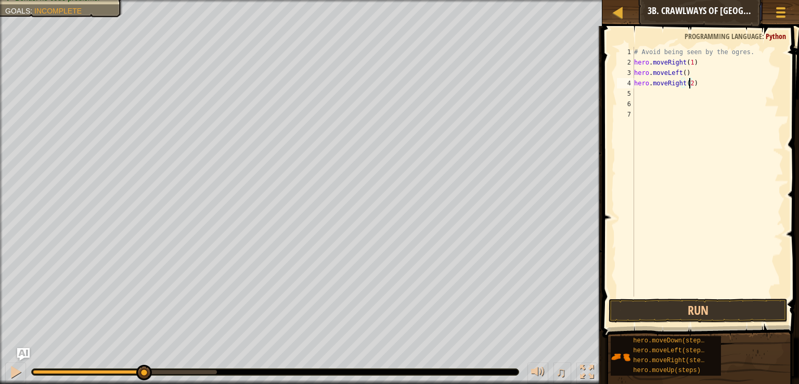
click at [670, 296] on span at bounding box center [701, 167] width 205 height 342
click at [668, 310] on button "Run" at bounding box center [697, 310] width 179 height 24
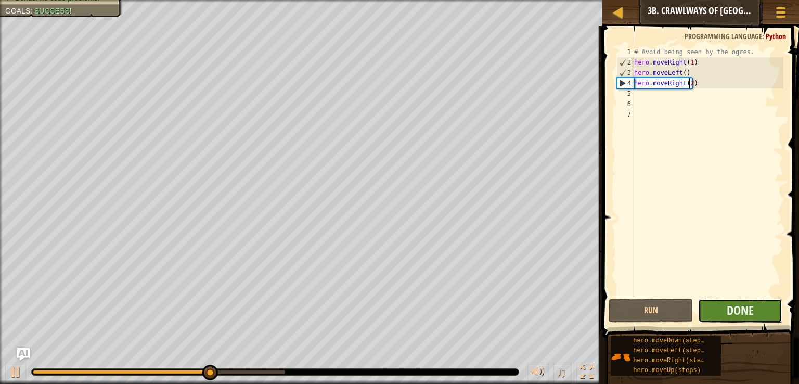
click at [721, 310] on button "Done" at bounding box center [740, 310] width 84 height 24
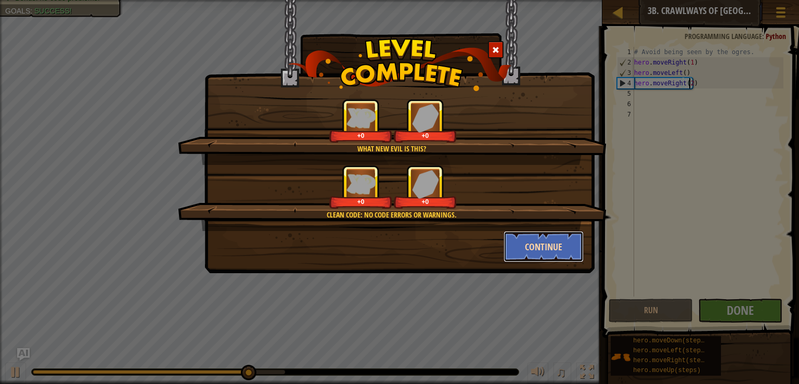
click at [558, 247] on button "Continue" at bounding box center [543, 246] width 81 height 31
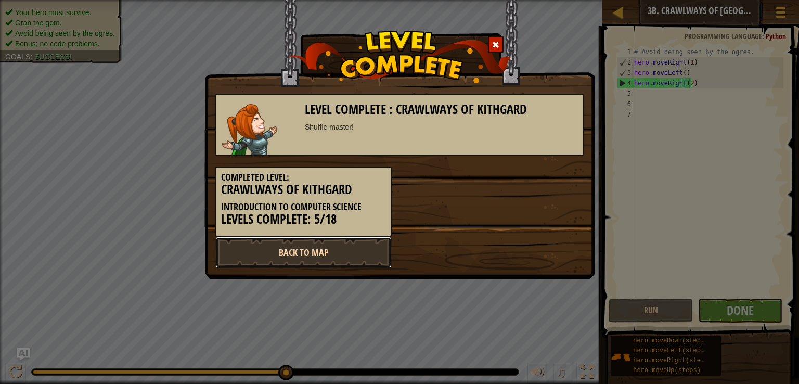
click at [298, 255] on link "Back to Map" at bounding box center [303, 252] width 176 height 31
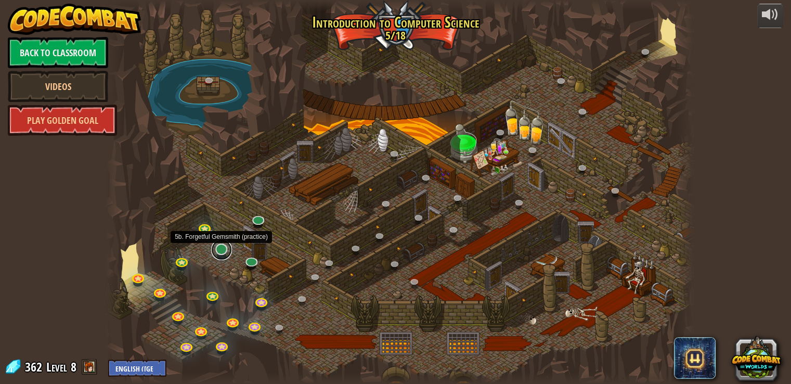
click at [218, 252] on link at bounding box center [221, 249] width 21 height 21
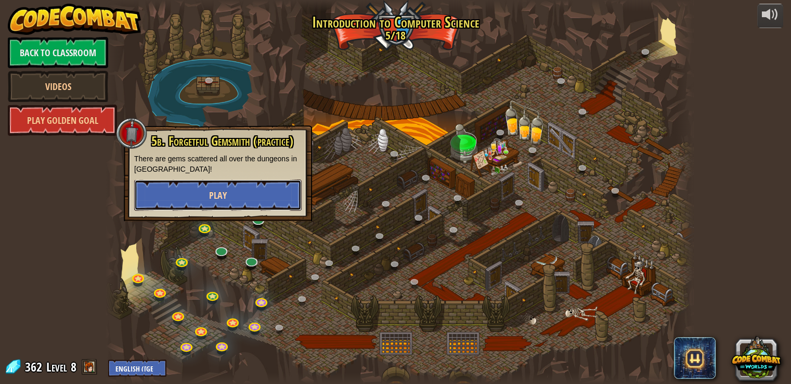
click at [255, 192] on button "Play" at bounding box center [217, 194] width 167 height 31
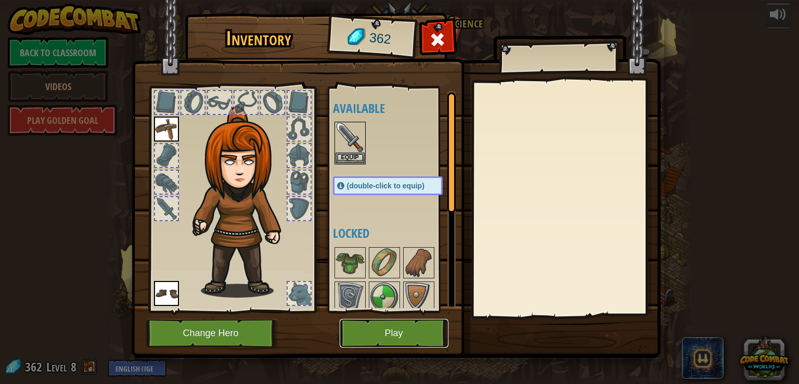
click at [411, 338] on button "Play" at bounding box center [394, 333] width 109 height 29
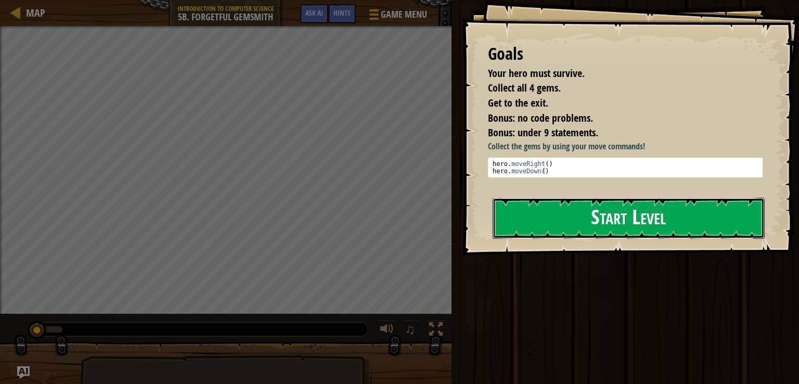
click at [545, 216] on button "Start Level" at bounding box center [628, 218] width 272 height 41
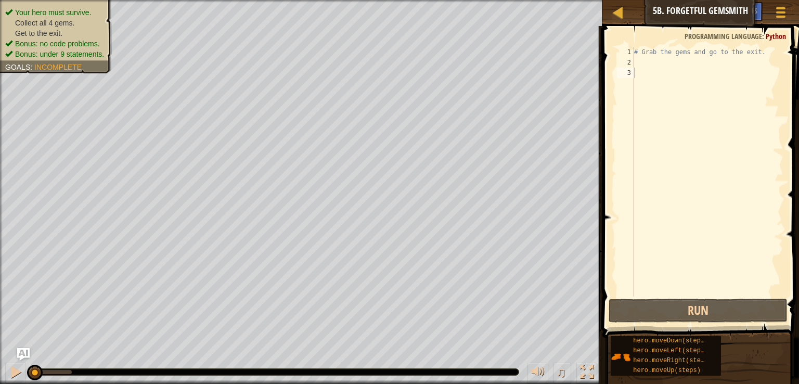
click at [765, 46] on span at bounding box center [701, 167] width 205 height 342
drag, startPoint x: 754, startPoint y: 57, endPoint x: 634, endPoint y: 51, distance: 120.3
click at [634, 51] on div "# Grab the gems and go to the exit." at bounding box center [707, 182] width 151 height 270
type textarea "# Grab the gems and go to the exit."
